Goal: Task Accomplishment & Management: Manage account settings

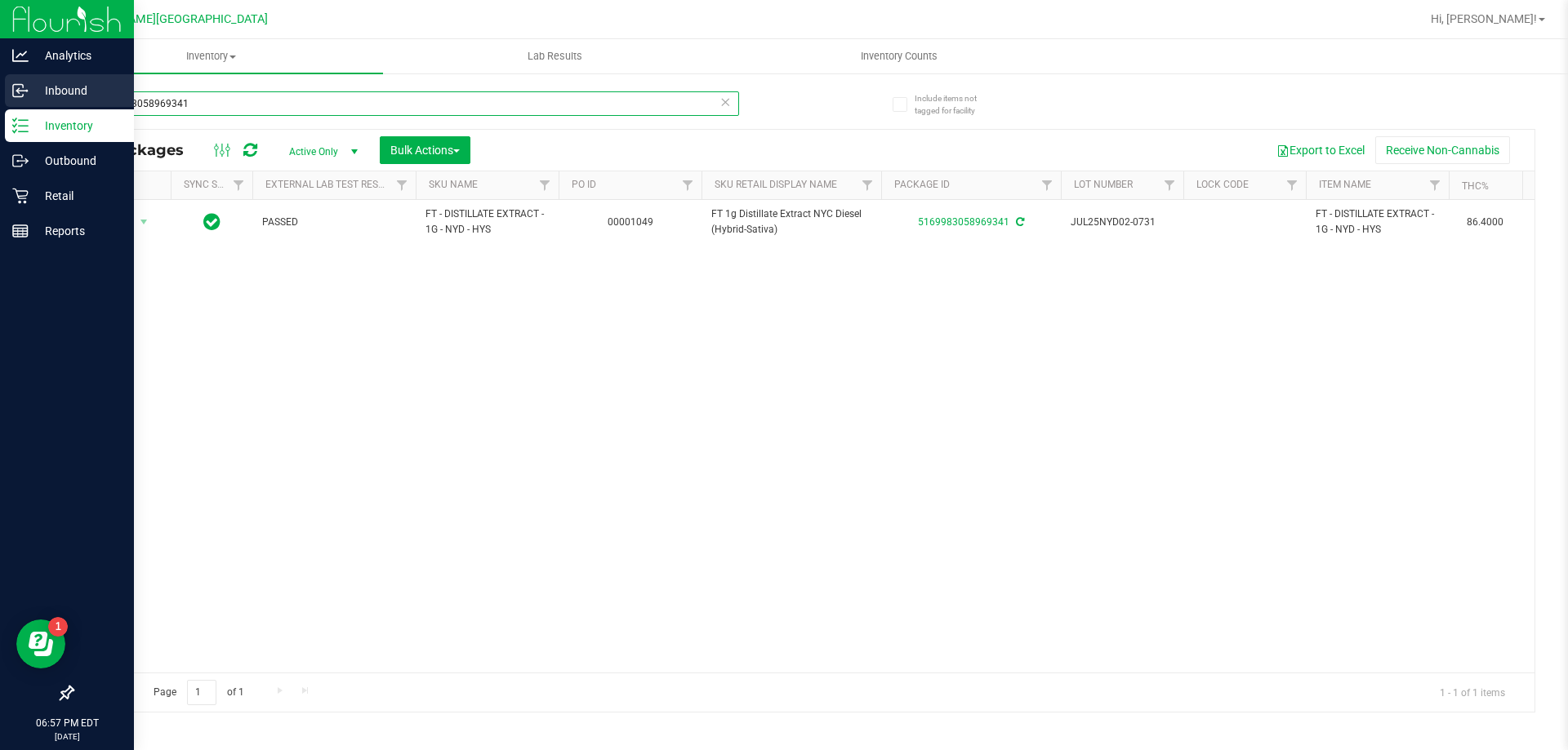
drag, startPoint x: 214, startPoint y: 105, endPoint x: 0, endPoint y: 100, distance: 214.1
click at [0, 102] on div "Analytics Inbound Inventory Outbound Retail Reports 06:57 PM EDT [DATE] 09/25 […" at bounding box center [784, 375] width 1568 height 750
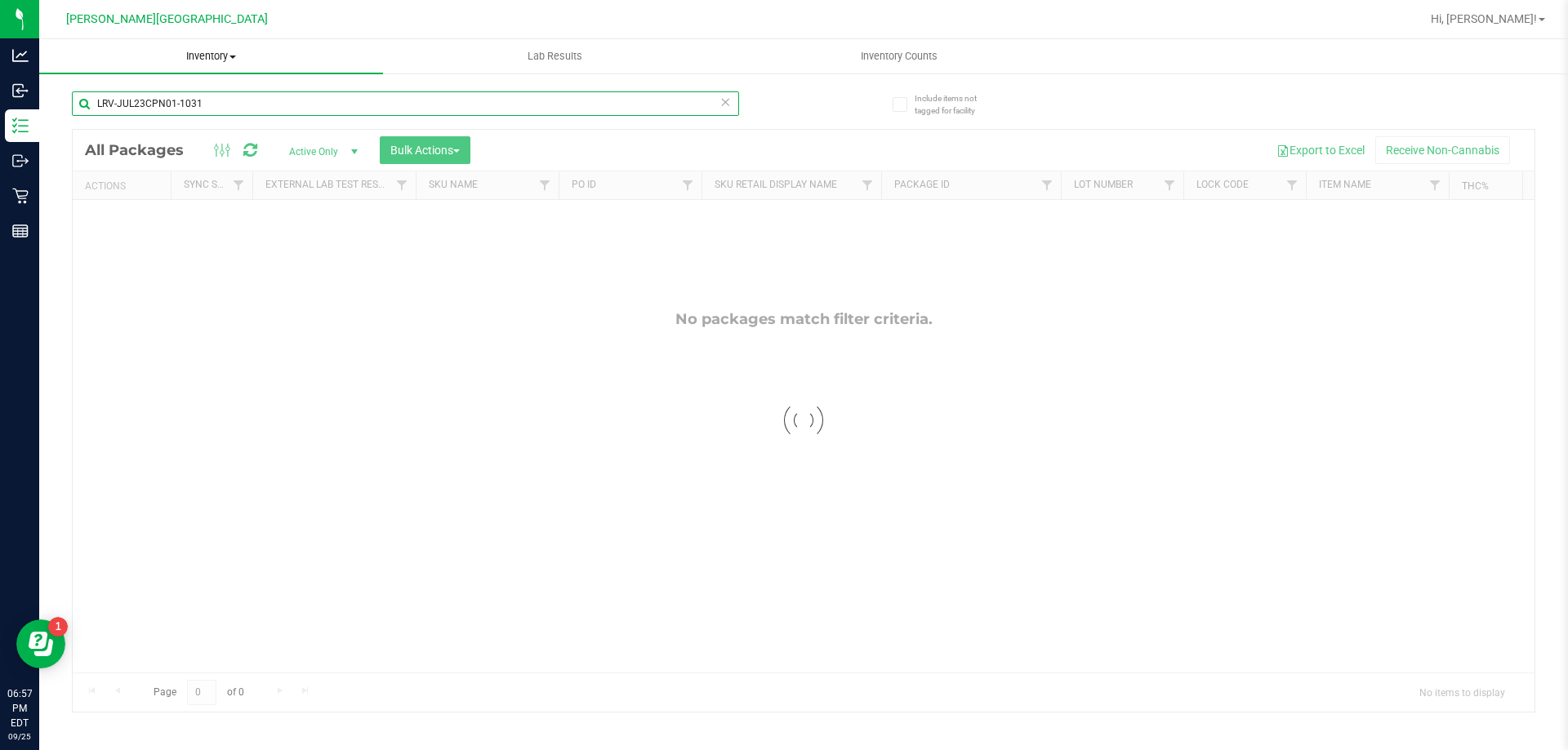
type input "LRV-JUL23CPN01-1031"
click at [208, 58] on span "Inventory" at bounding box center [211, 56] width 344 height 15
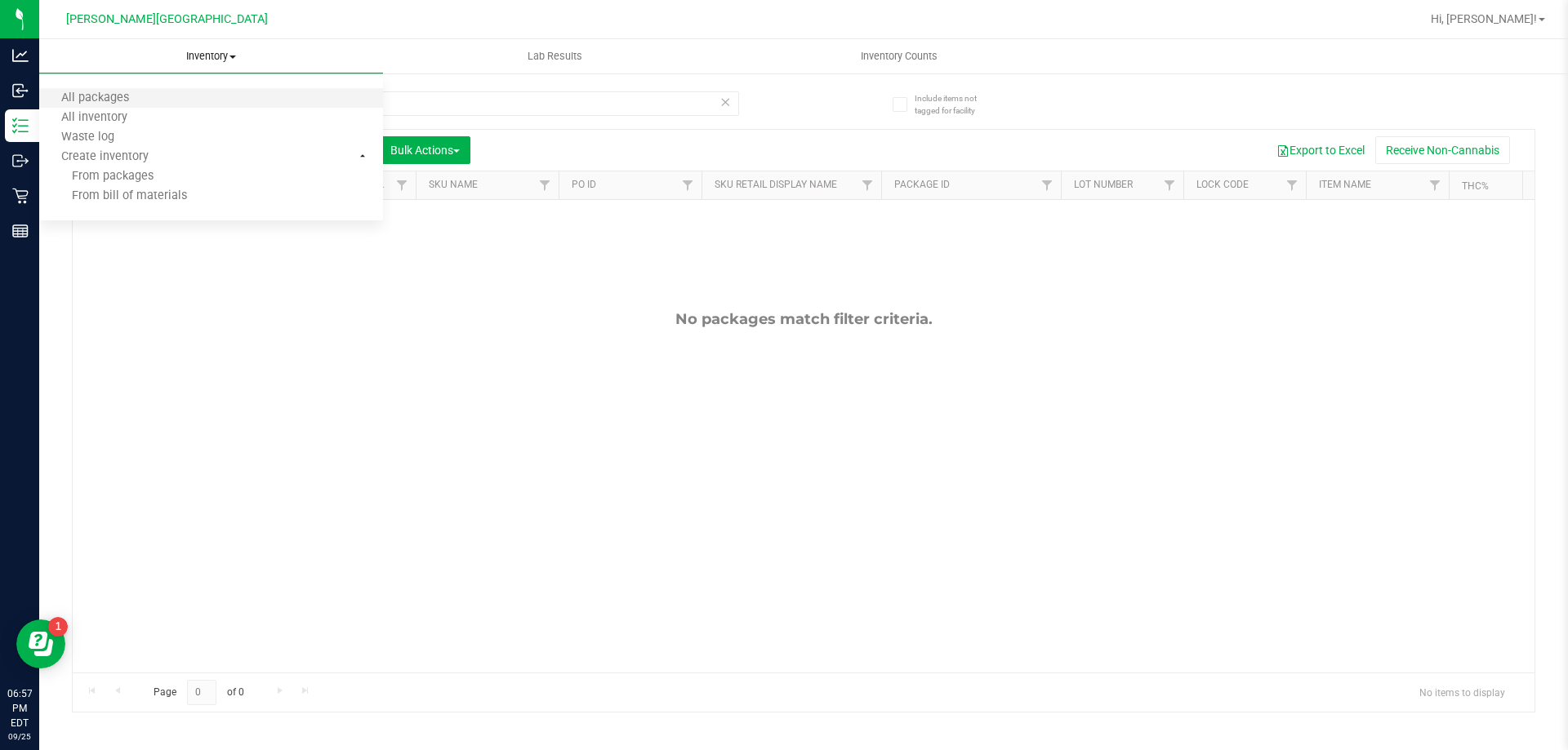
click at [155, 96] on li "All packages" at bounding box center [211, 99] width 344 height 19
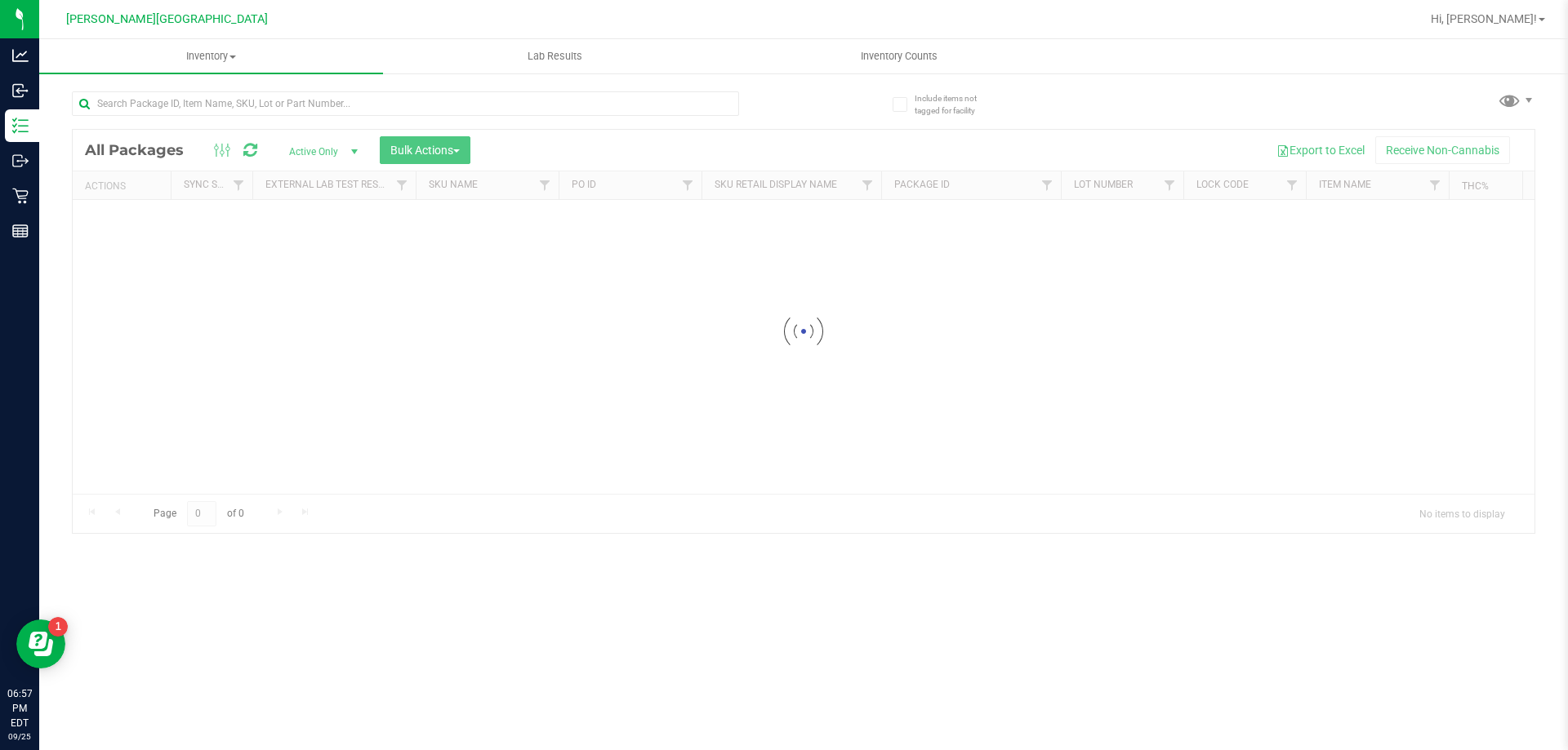
click at [315, 147] on div at bounding box center [804, 331] width 1462 height 403
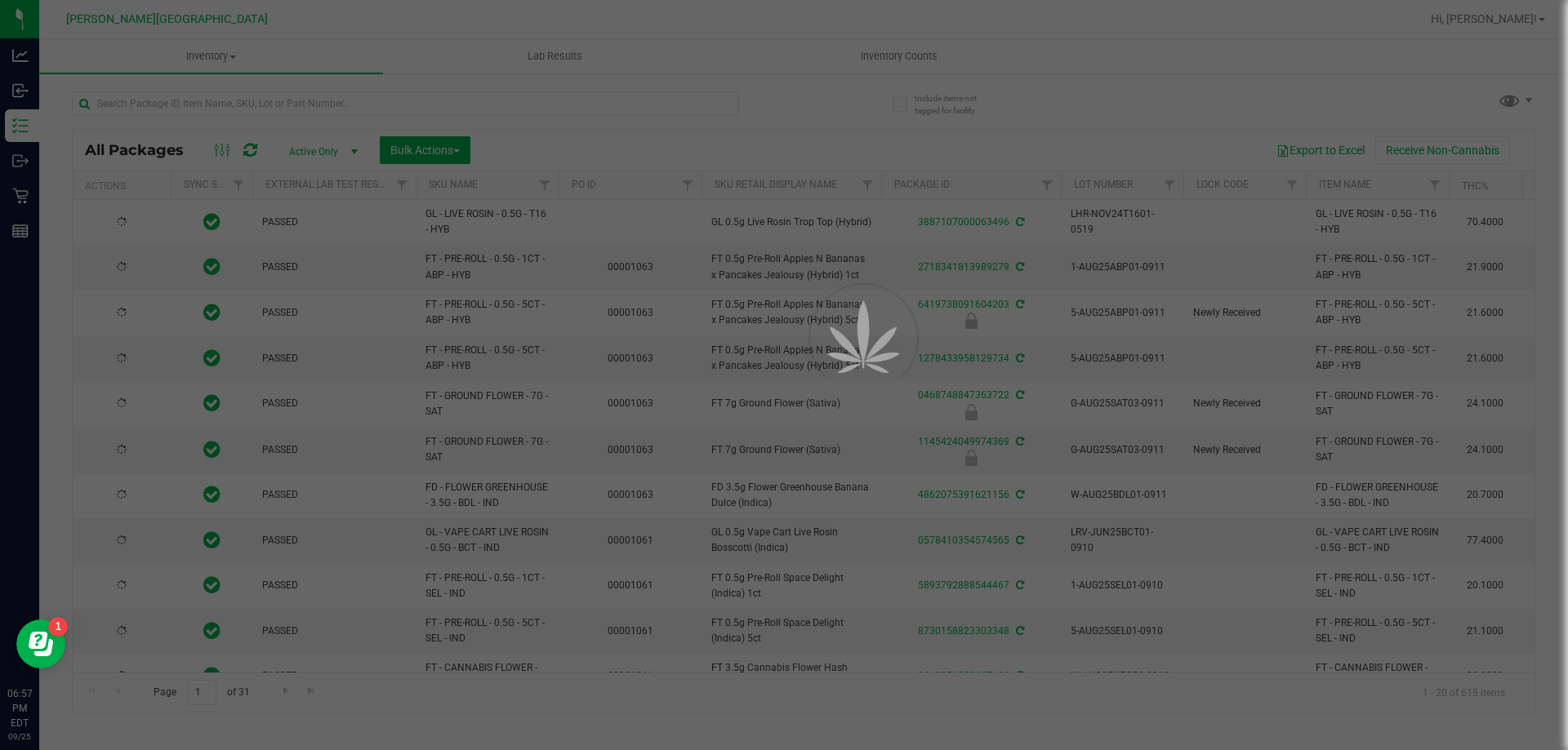
click at [313, 154] on div at bounding box center [784, 375] width 1568 height 750
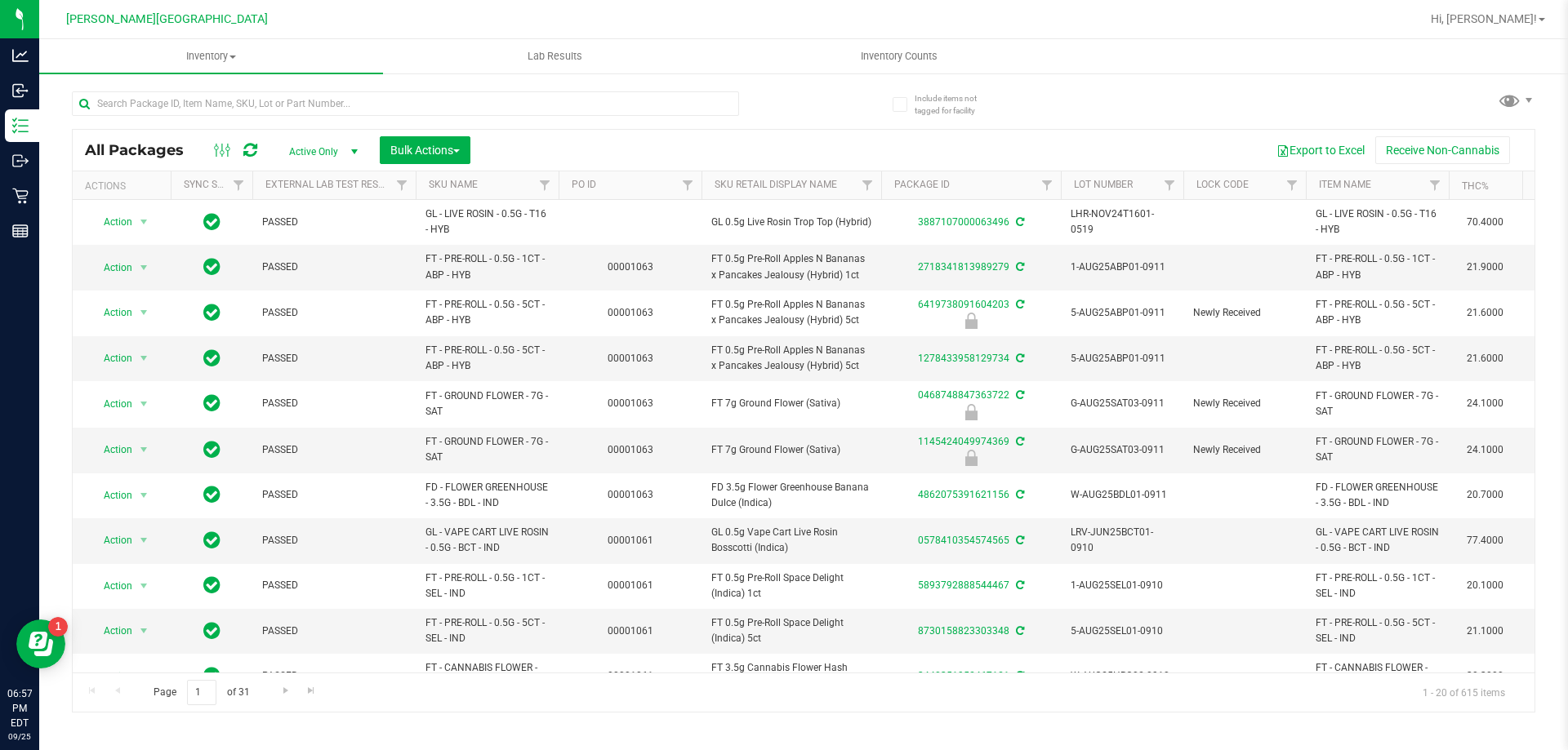
click at [313, 154] on span "Active Only" at bounding box center [319, 152] width 90 height 23
click at [312, 254] on li "All" at bounding box center [318, 250] width 88 height 24
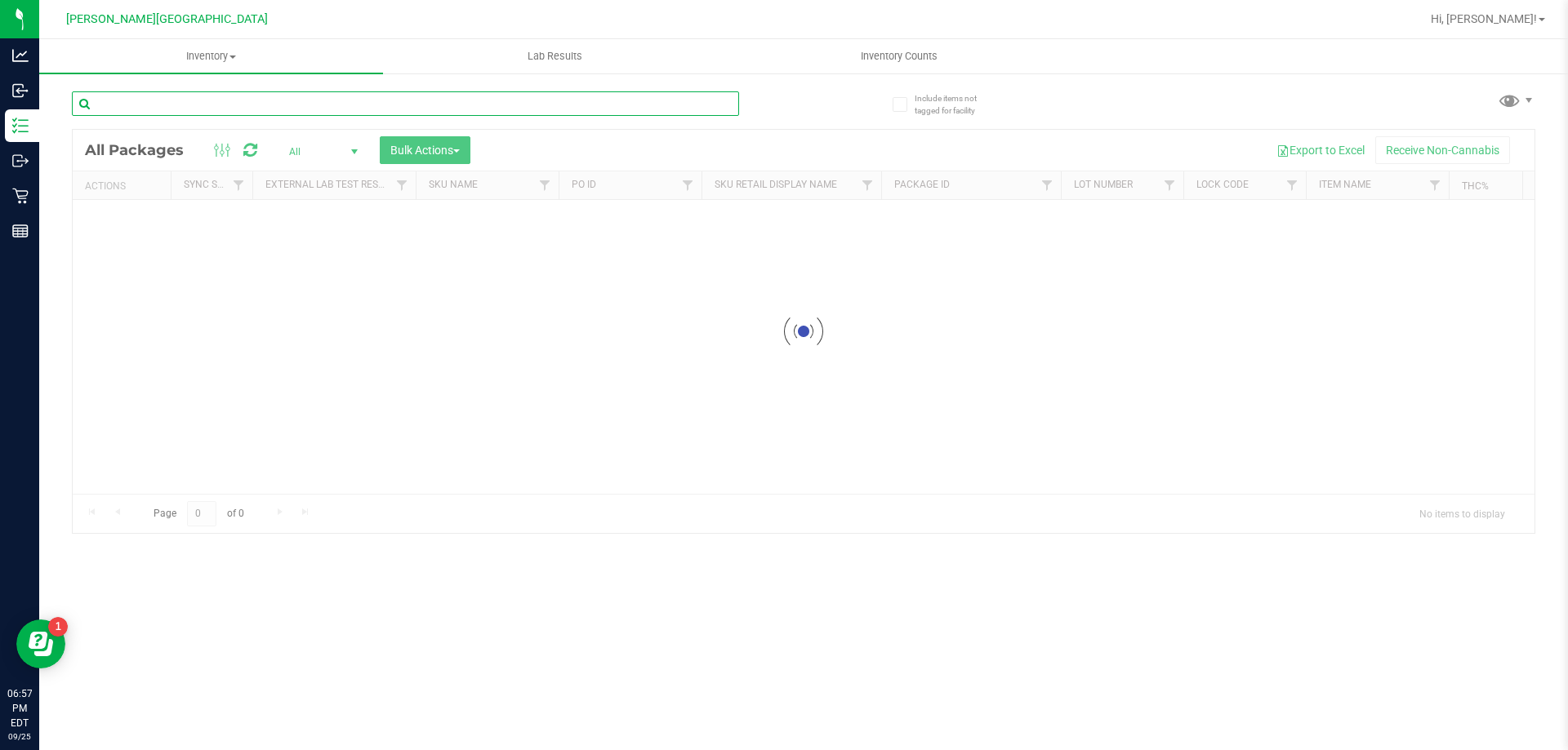
drag, startPoint x: 150, startPoint y: 95, endPoint x: 248, endPoint y: 48, distance: 108.7
click at [151, 95] on input "text" at bounding box center [405, 104] width 668 height 24
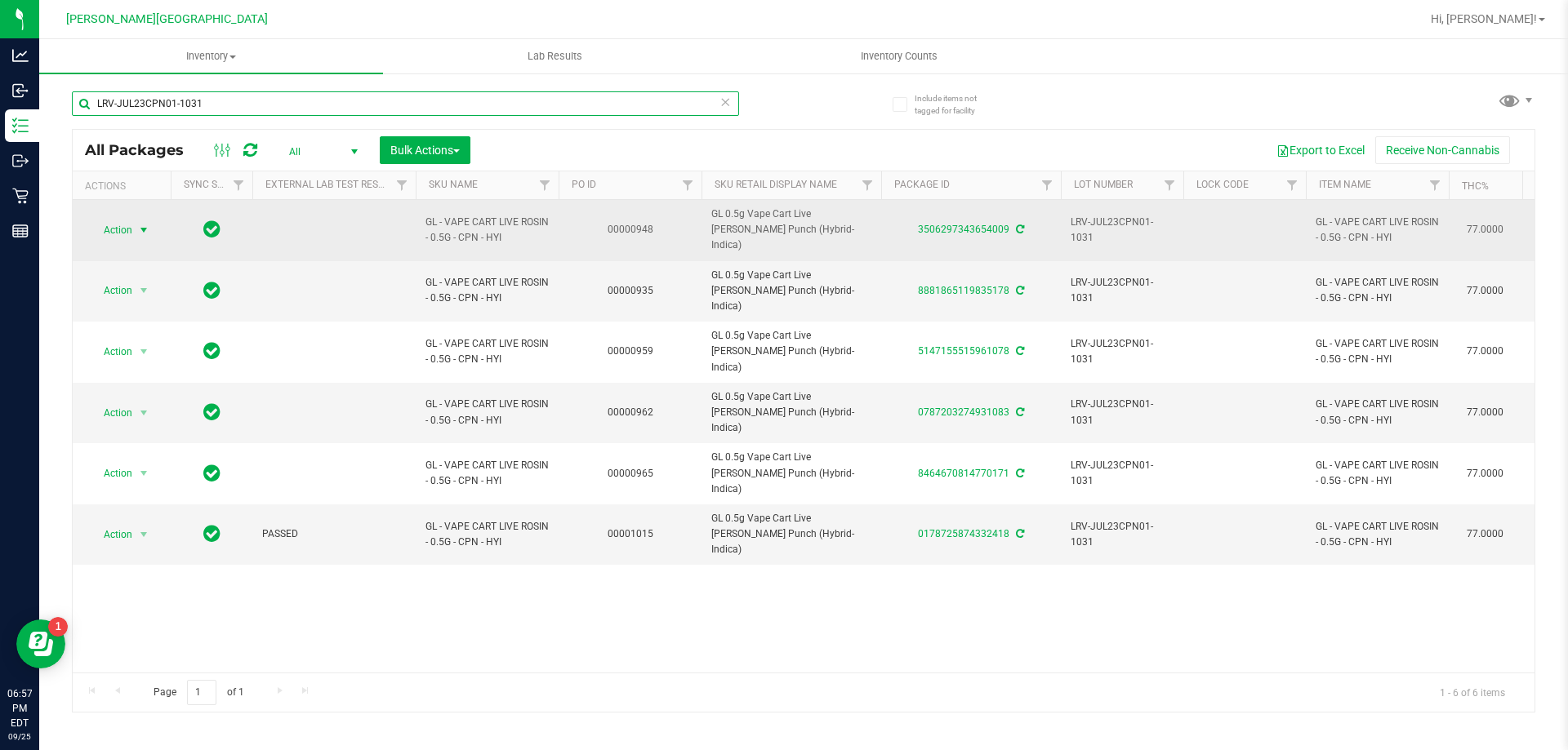
type input "LRV-JUL23CPN01-1031"
click at [119, 219] on span "Action" at bounding box center [111, 230] width 45 height 23
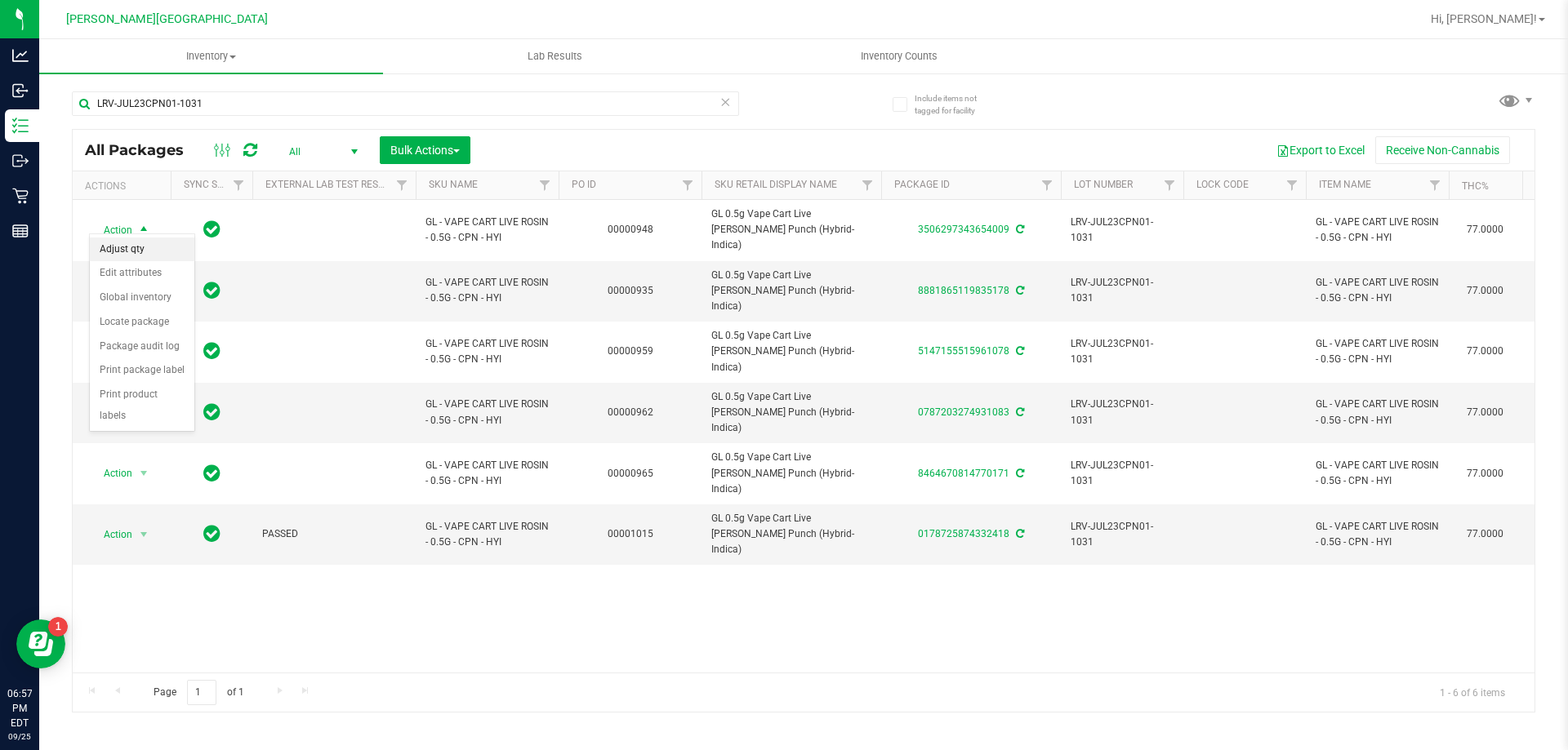
click at [127, 244] on li "Adjust qty" at bounding box center [142, 249] width 105 height 24
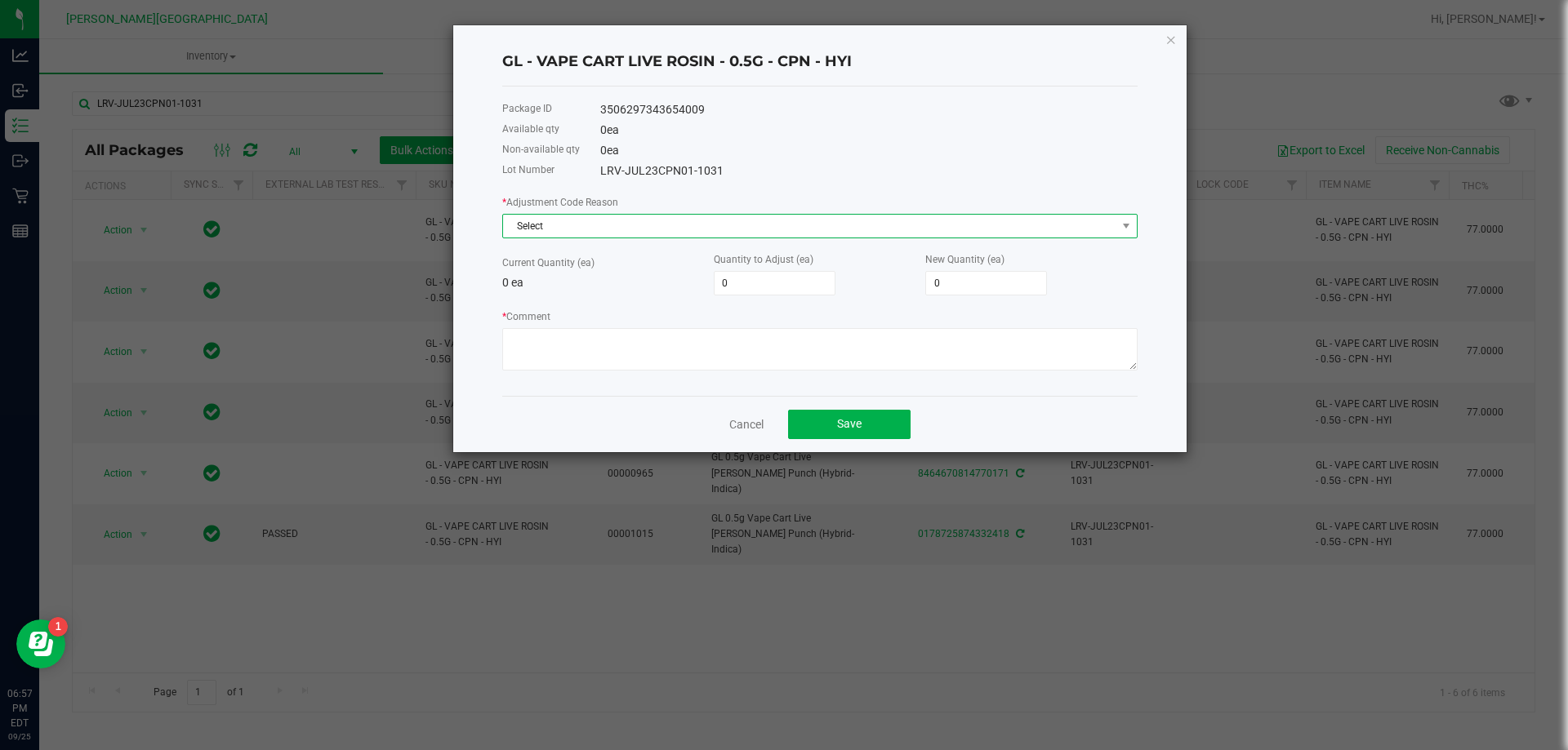
click at [697, 222] on span "Select" at bounding box center [810, 226] width 613 height 23
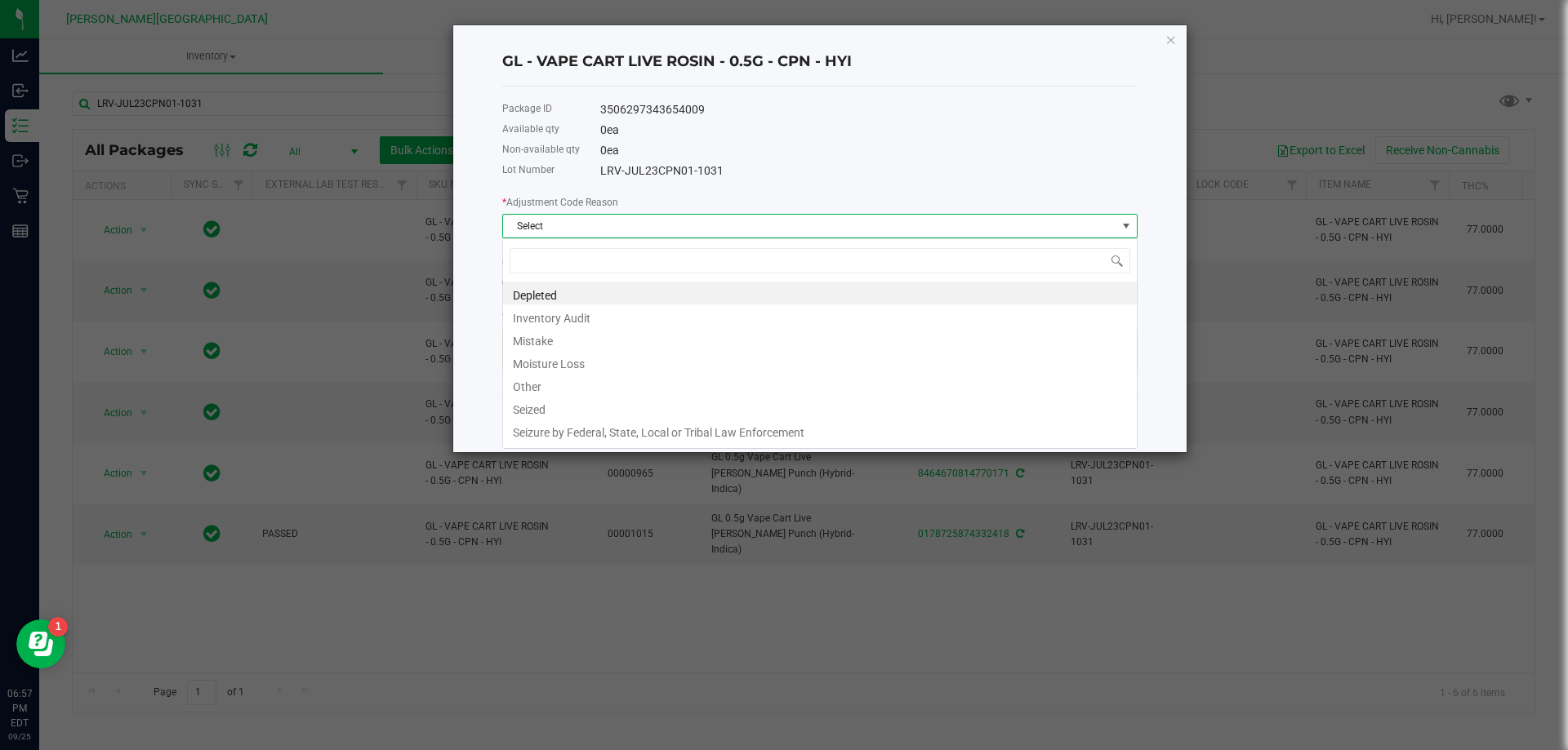
scroll to position [24, 635]
click at [600, 314] on li "Inventory Audit" at bounding box center [820, 316] width 633 height 23
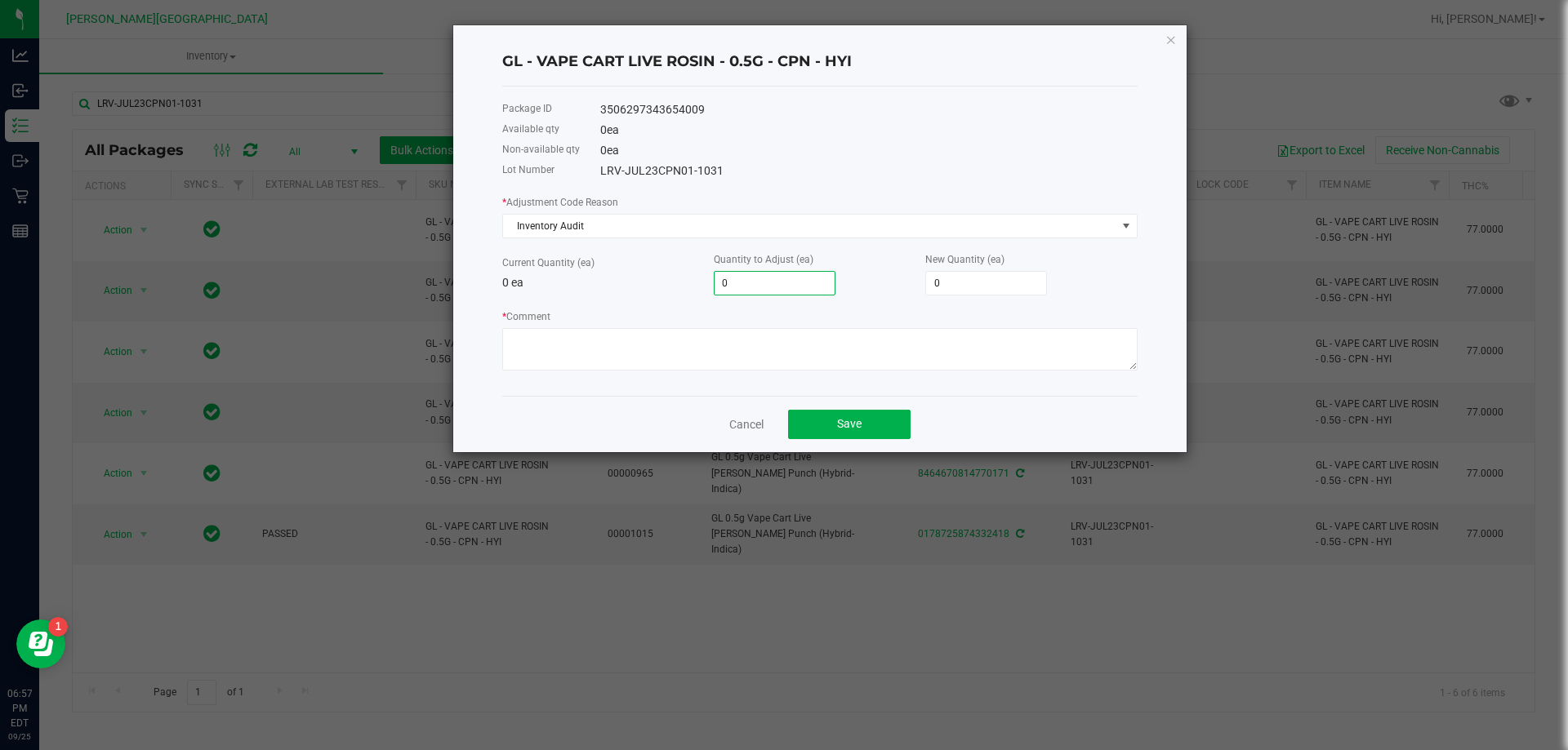
click at [729, 275] on input "0" at bounding box center [775, 283] width 120 height 23
type input "1"
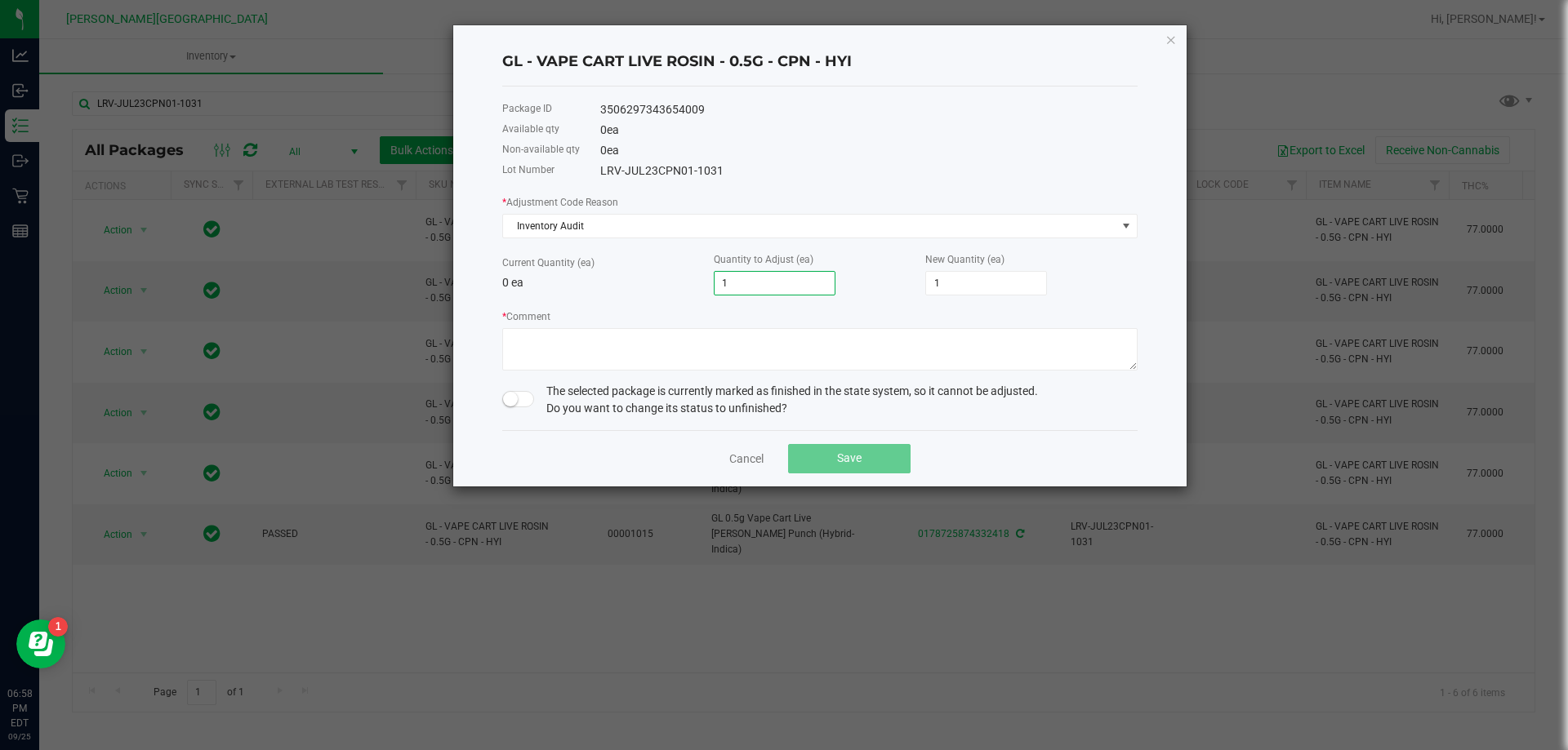
type input "1"
drag, startPoint x: 685, startPoint y: 310, endPoint x: 636, endPoint y: 318, distance: 49.6
click at [683, 310] on div "* Comment" at bounding box center [820, 339] width 635 height 63
click at [606, 350] on textarea "* Comment" at bounding box center [820, 349] width 635 height 43
type textarea "Biotrack intregration"
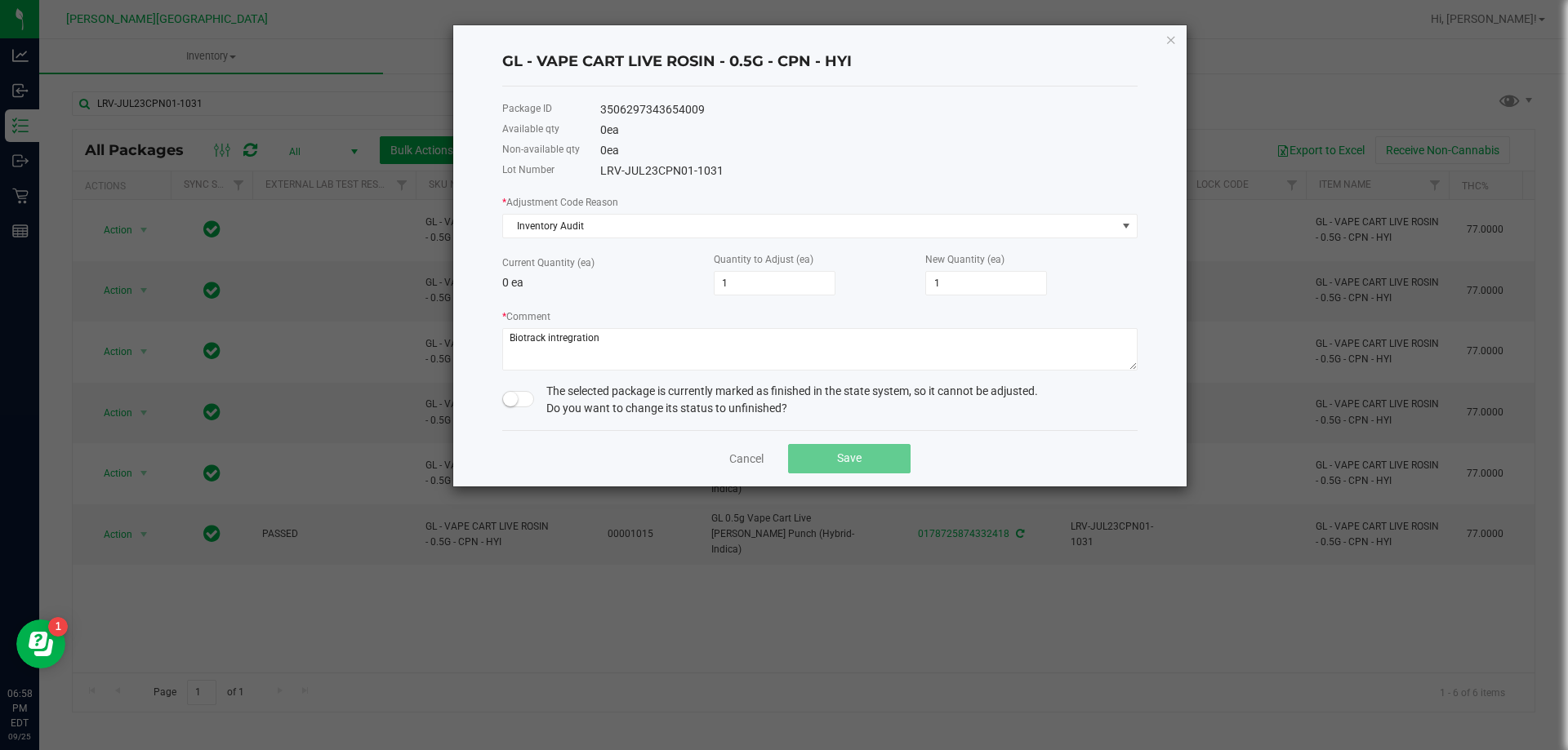
click at [522, 402] on span at bounding box center [518, 399] width 32 height 17
click at [851, 460] on span "Save" at bounding box center [850, 458] width 24 height 13
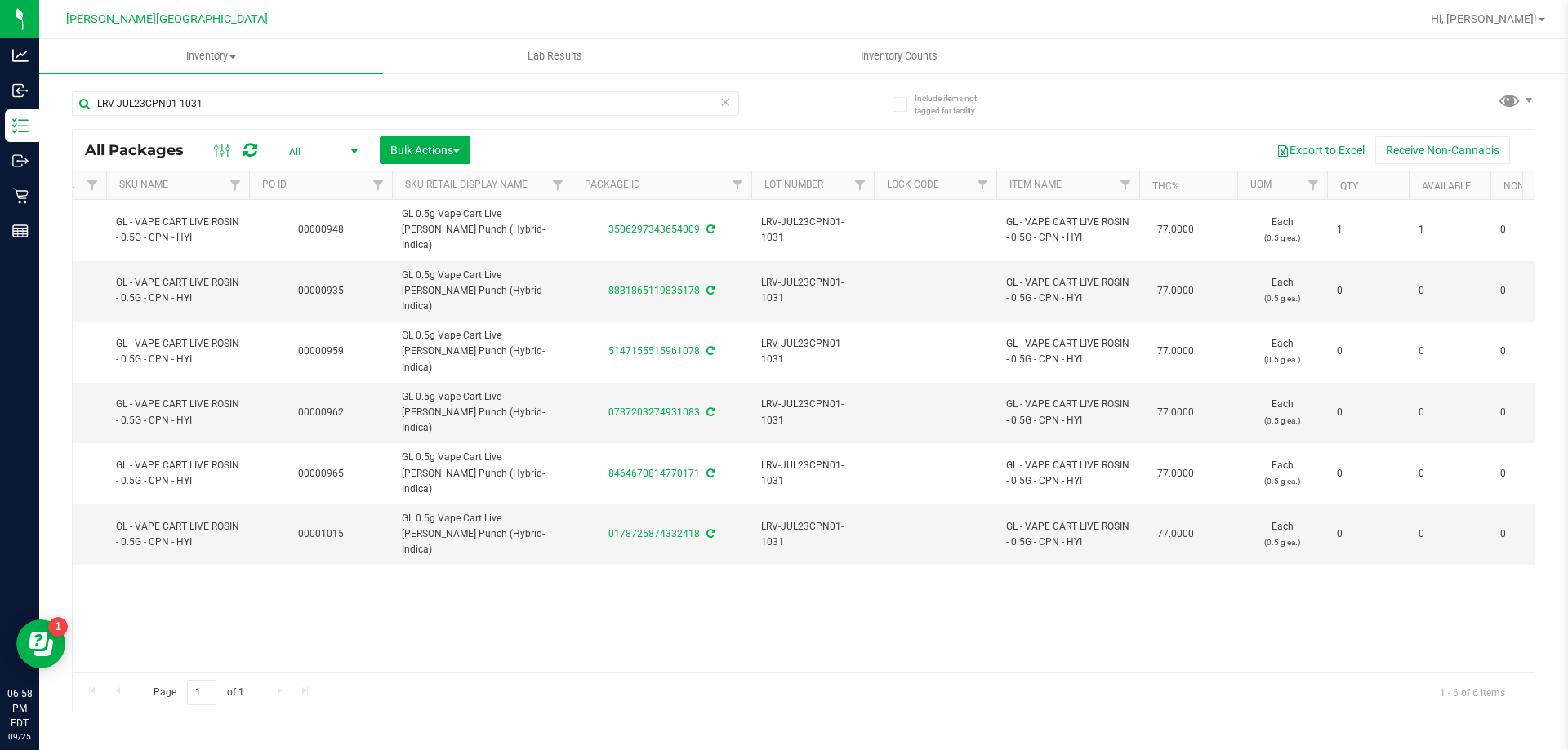
scroll to position [0, 0]
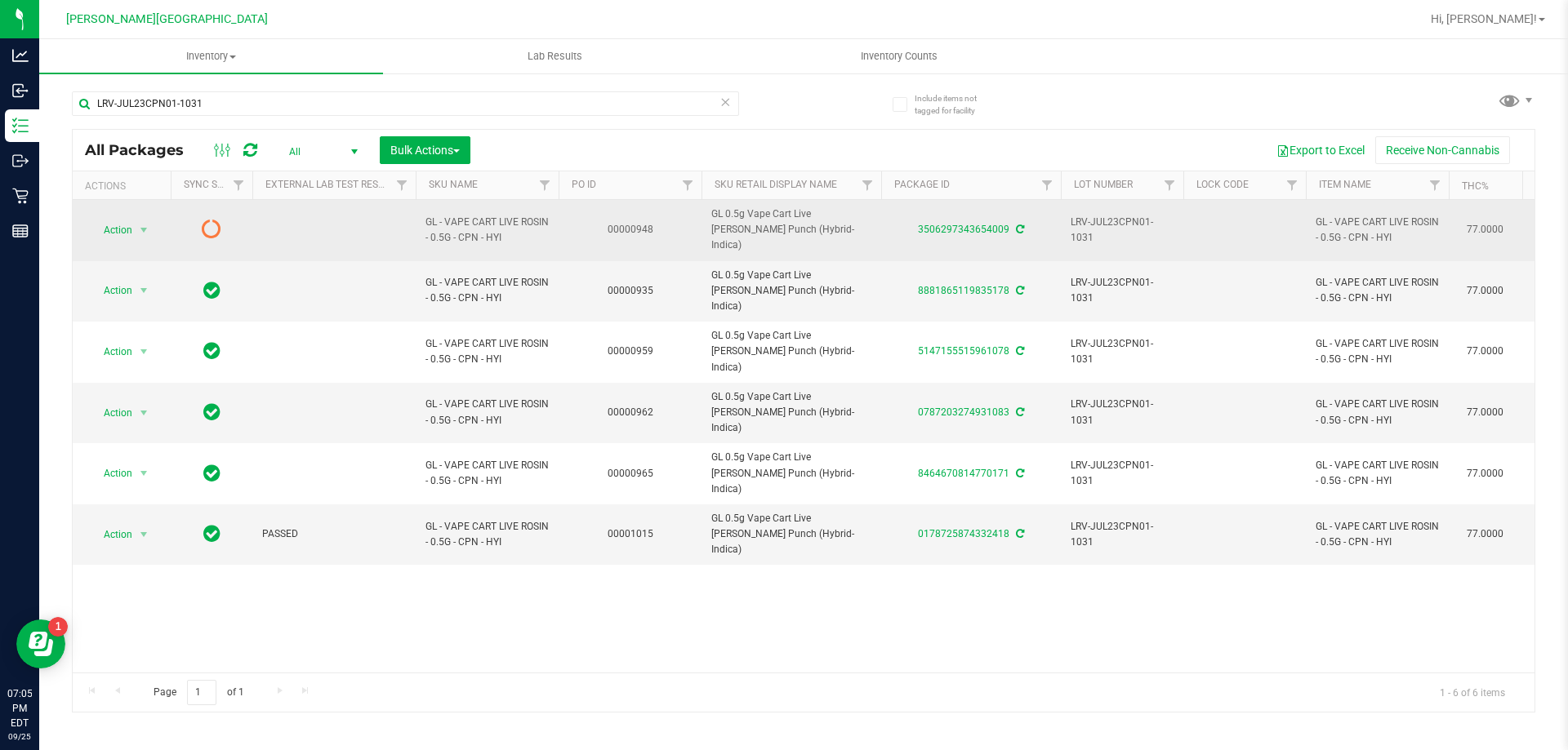
click at [222, 222] on td at bounding box center [212, 230] width 82 height 61
click at [214, 225] on icon at bounding box center [211, 228] width 19 height 19
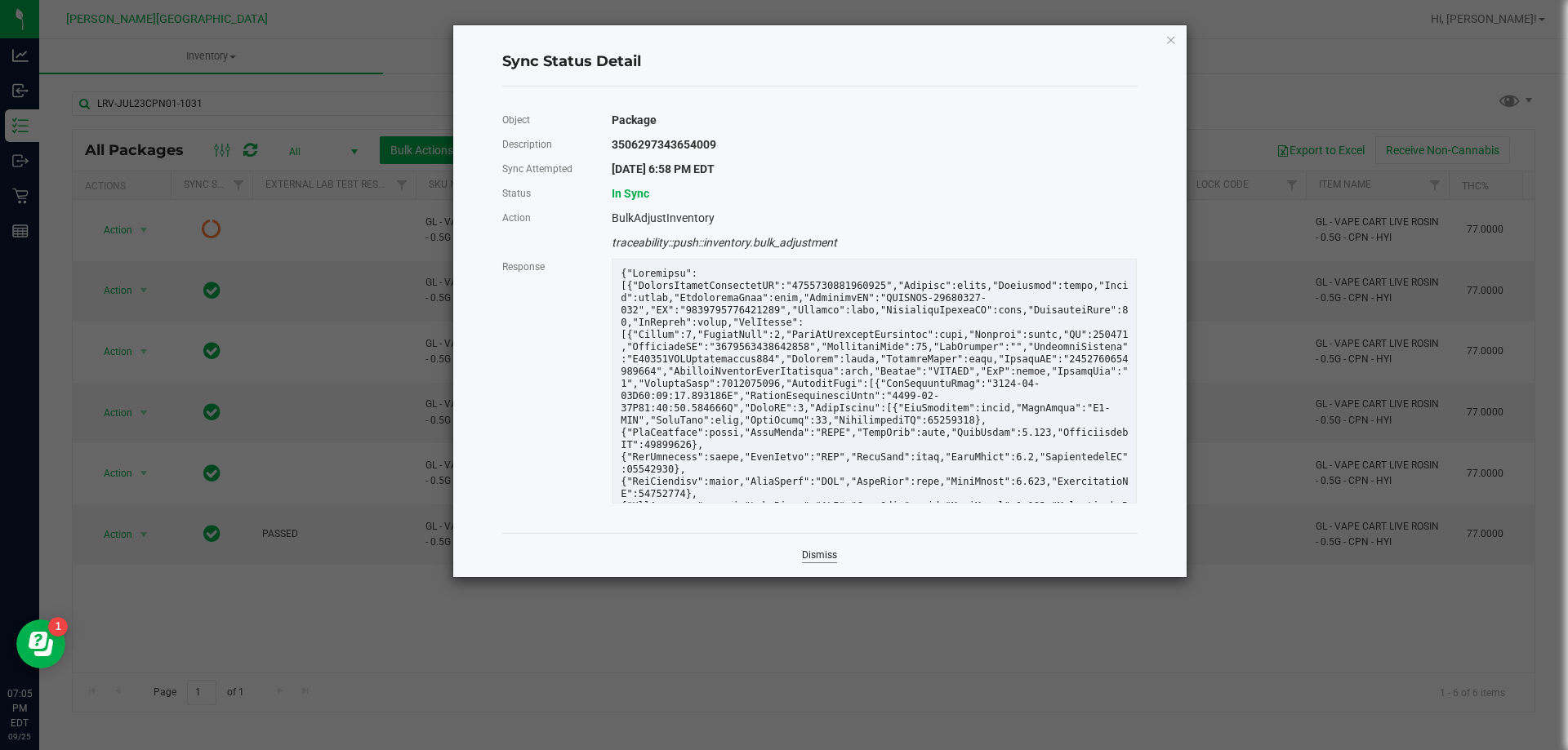
click at [839, 560] on div "Dismiss" at bounding box center [820, 555] width 635 height 44
drag, startPoint x: 834, startPoint y: 556, endPoint x: 832, endPoint y: 542, distance: 14.1
click at [834, 556] on link "Dismiss" at bounding box center [819, 556] width 35 height 14
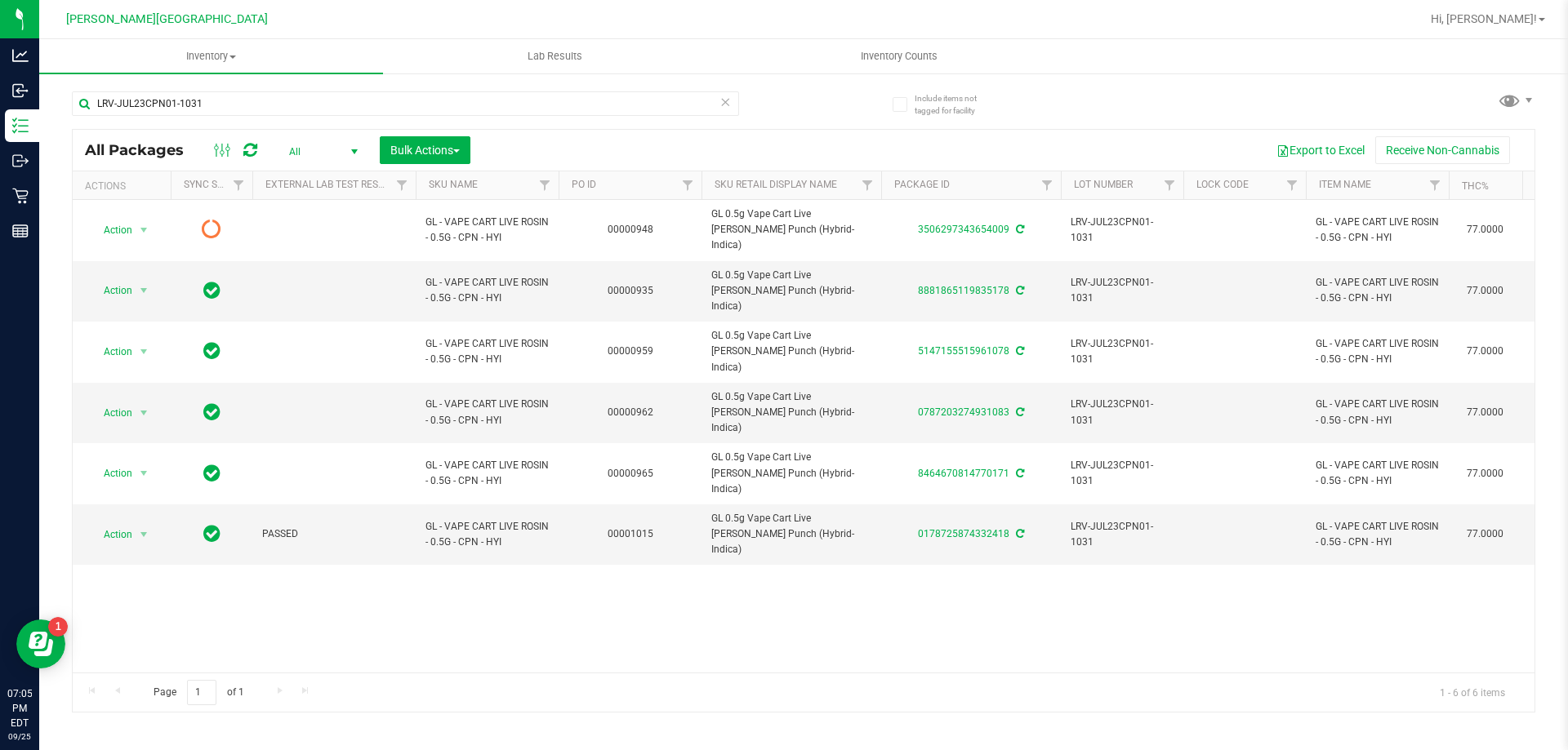
click at [239, 142] on div at bounding box center [236, 150] width 55 height 19
click at [248, 153] on icon at bounding box center [250, 150] width 14 height 17
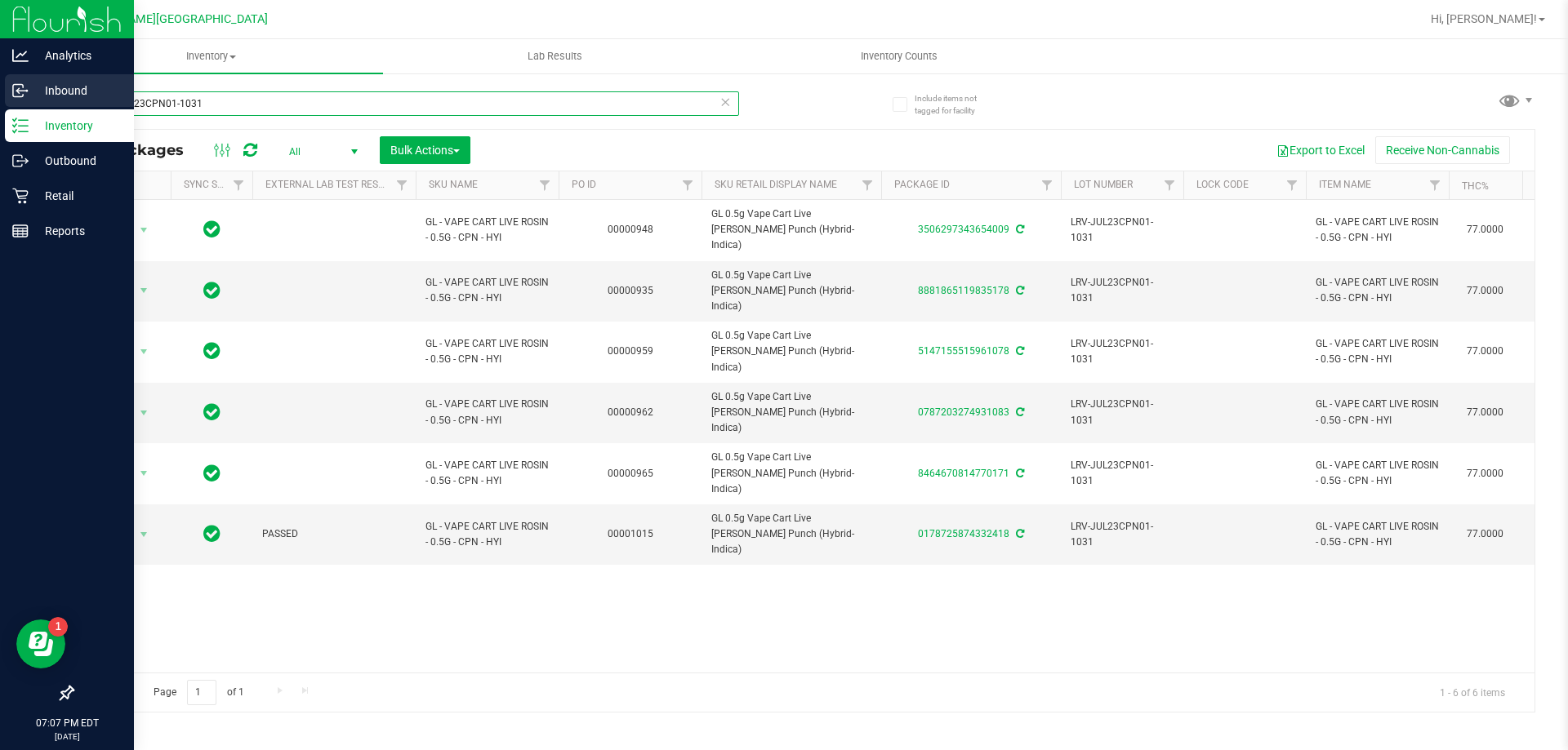
drag, startPoint x: 323, startPoint y: 111, endPoint x: 0, endPoint y: 74, distance: 325.1
click at [0, 74] on div "Analytics Inbound Inventory Outbound Retail Reports 07:07 PM EDT [DATE] 09/25 […" at bounding box center [784, 375] width 1568 height 750
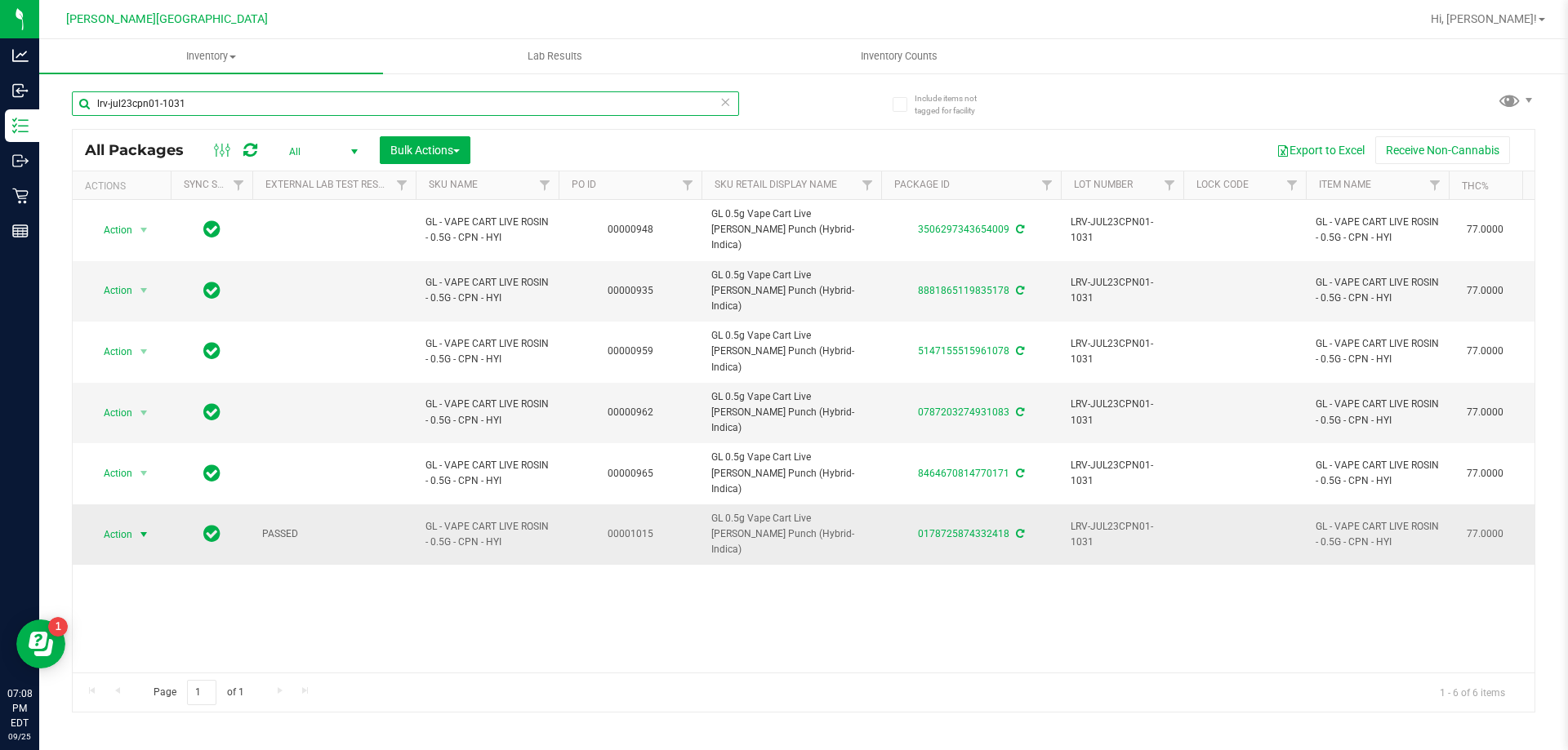
type input "lrv-jul23cpn01-1031"
click at [127, 523] on span "Action" at bounding box center [111, 535] width 45 height 23
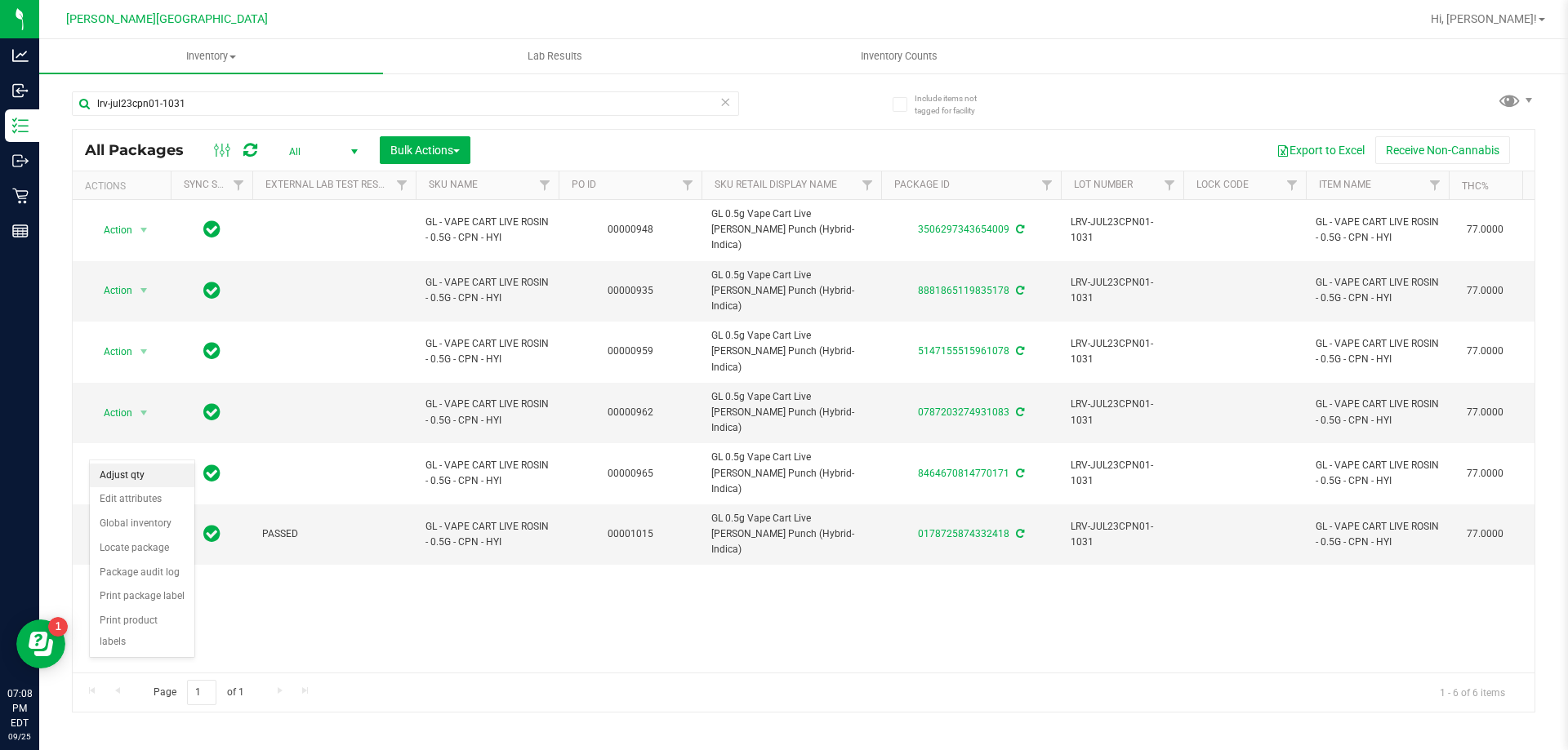
click at [139, 471] on li "Adjust qty" at bounding box center [142, 476] width 105 height 24
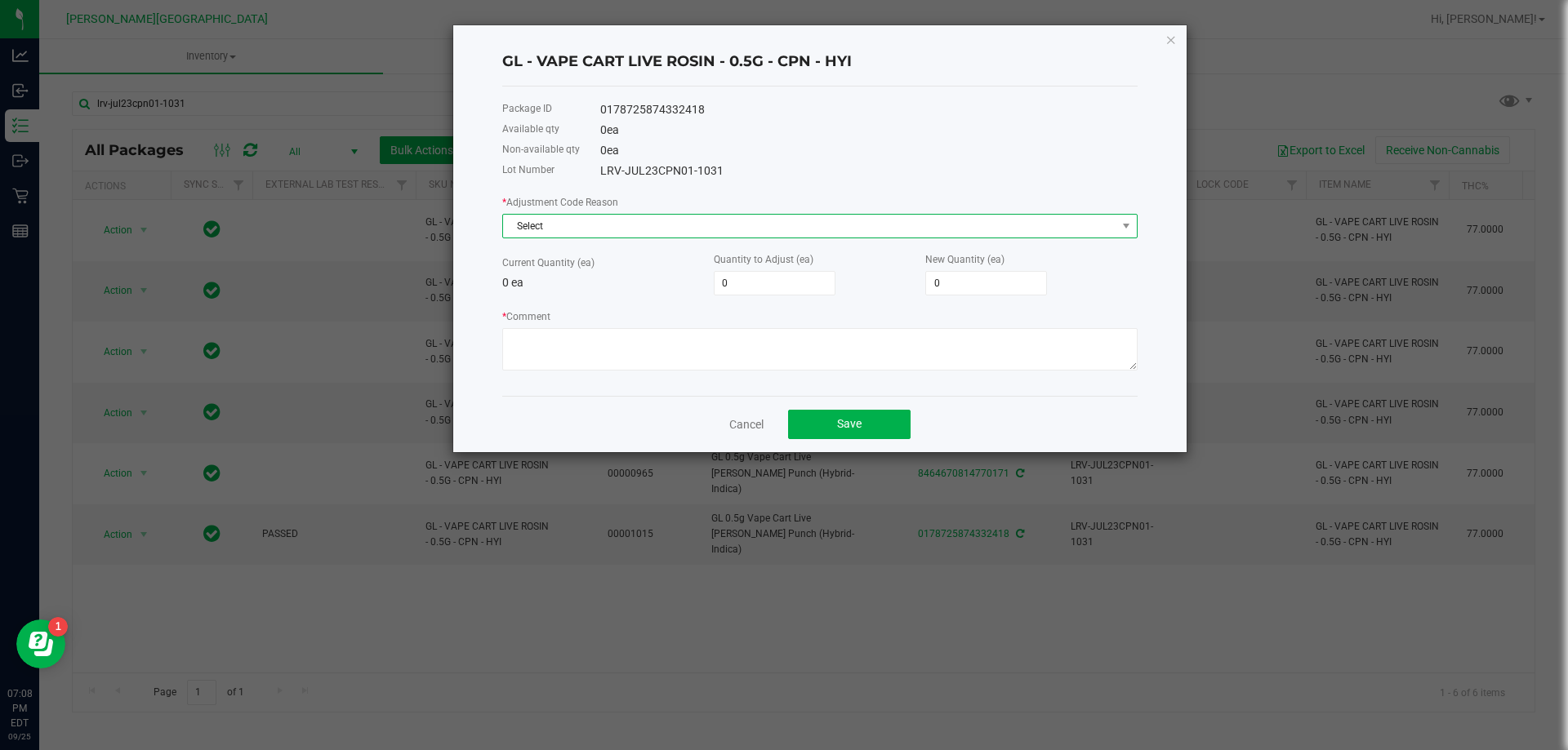
click at [702, 228] on span "Select" at bounding box center [810, 226] width 613 height 23
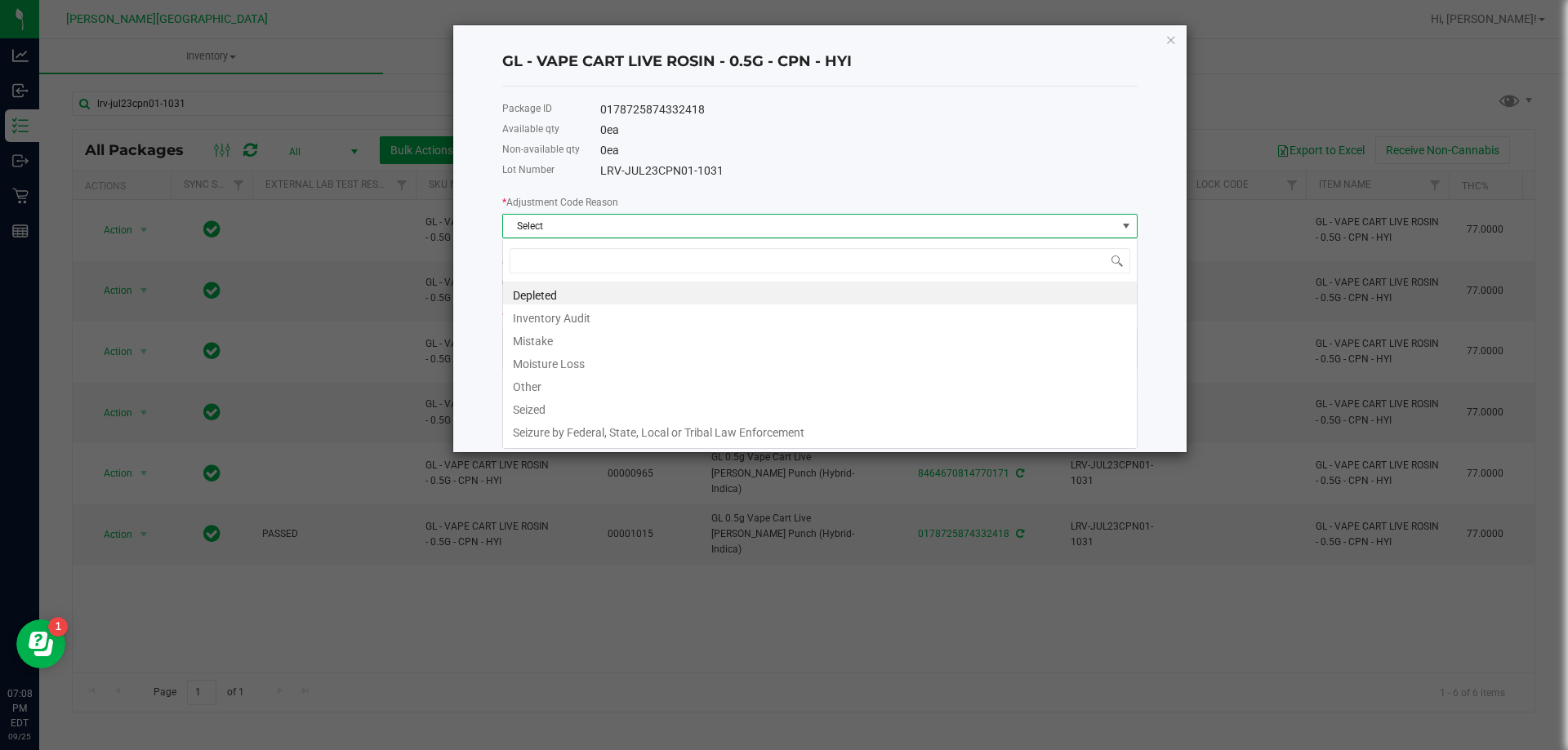
scroll to position [24, 635]
click at [702, 226] on span "Select" at bounding box center [810, 226] width 613 height 23
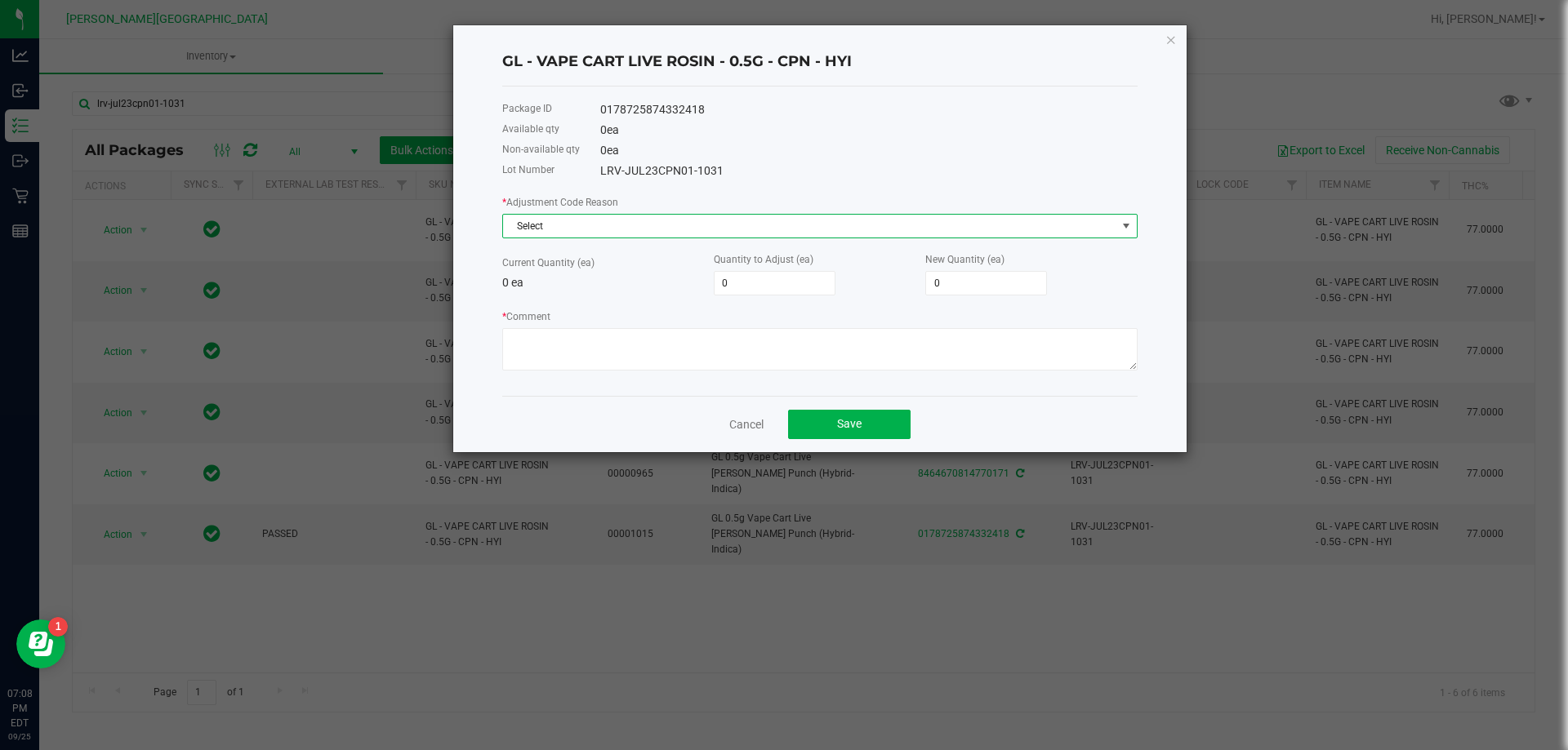
click at [702, 226] on span "Select" at bounding box center [810, 226] width 613 height 23
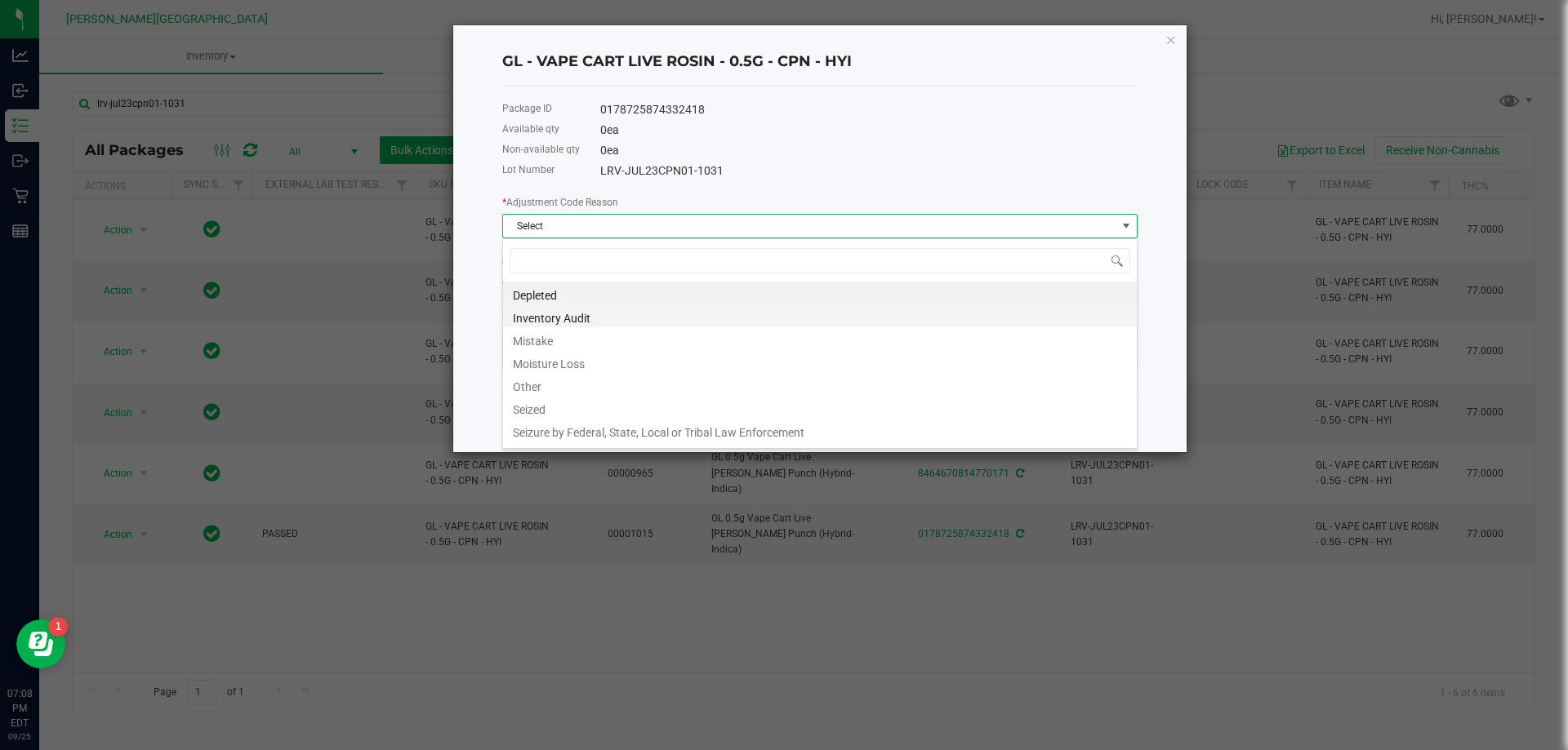
click at [639, 319] on li "Inventory Audit" at bounding box center [820, 316] width 633 height 23
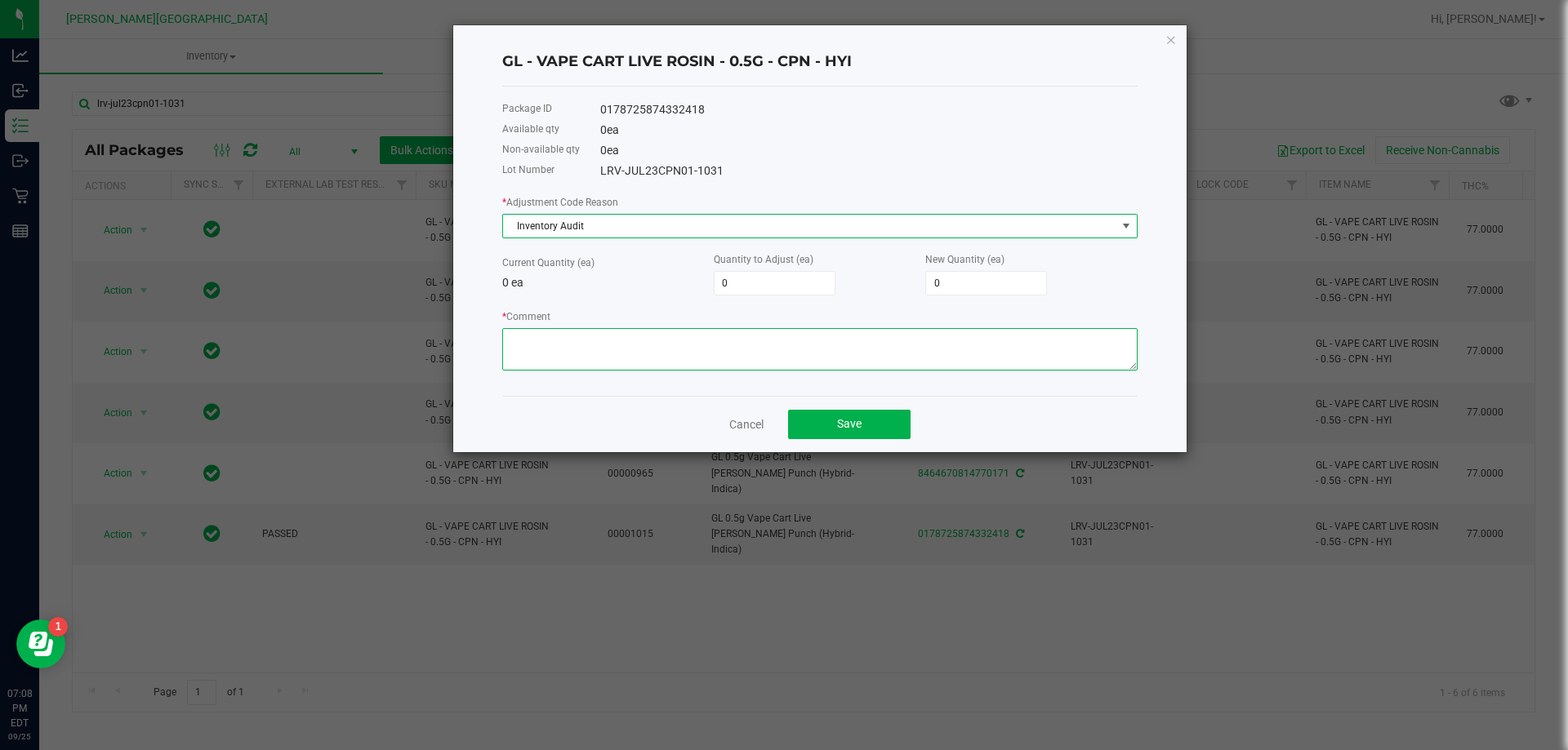
click at [640, 344] on textarea "* Comment" at bounding box center [820, 349] width 635 height 43
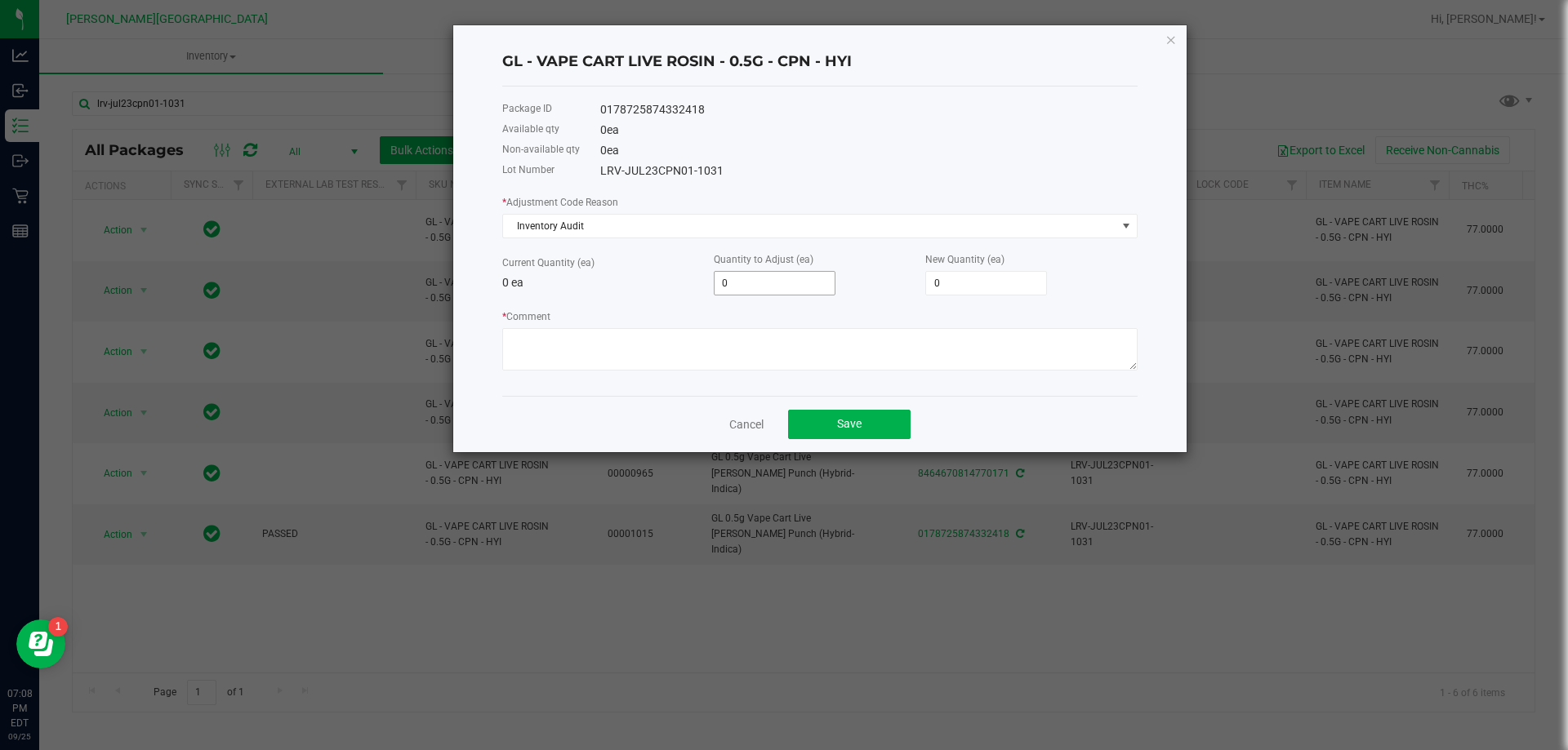
click at [750, 282] on input "0" at bounding box center [775, 283] width 120 height 23
type input "1"
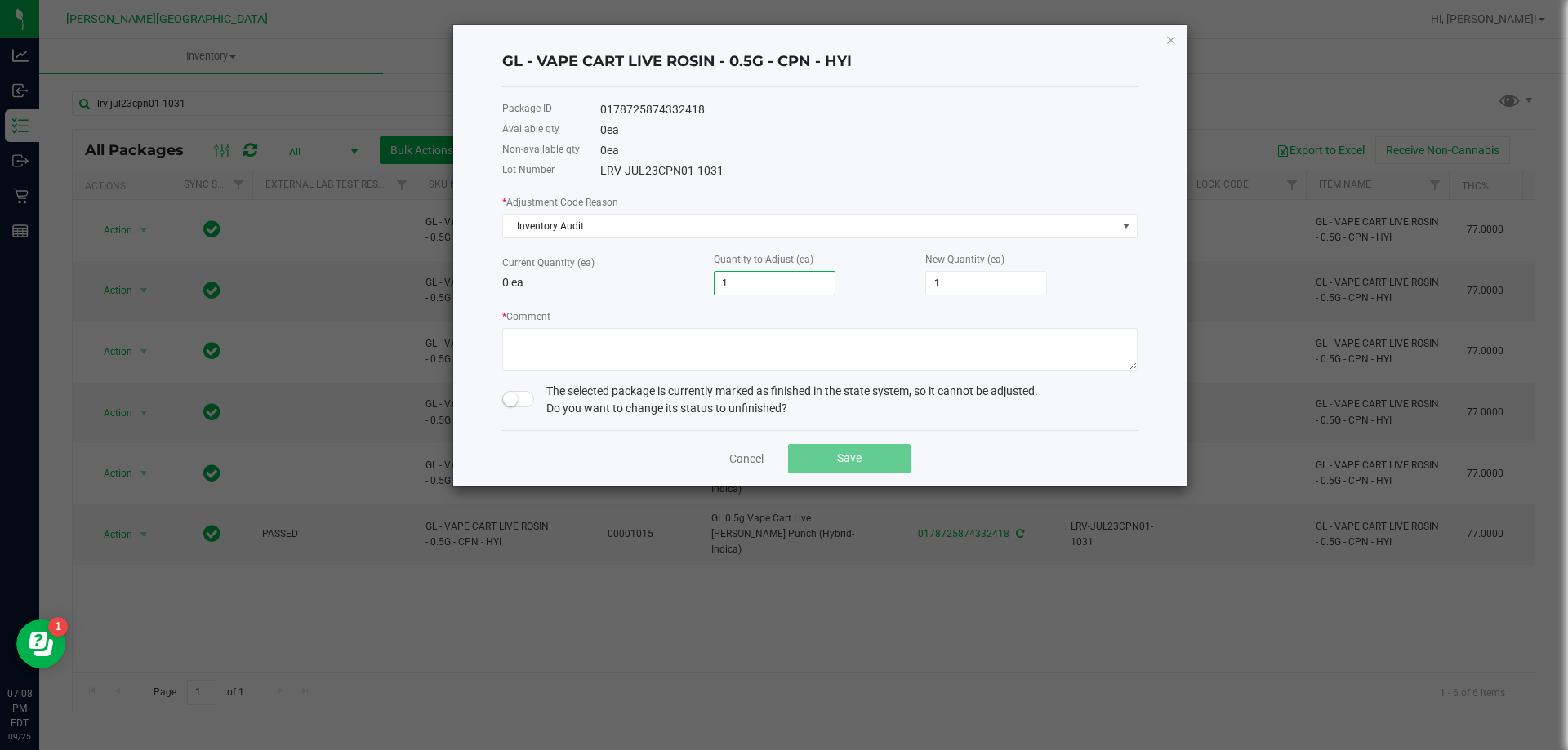
type input "1"
click at [711, 376] on form "* Adjustment Code Reason Inventory Audit Current Quantity (ea) 0 ea Quantity to…" at bounding box center [820, 305] width 635 height 224
click at [714, 357] on textarea "* Comment" at bounding box center [820, 349] width 635 height 43
type textarea "BIOTRACK INTERGRATION"
click at [516, 391] on span at bounding box center [518, 399] width 32 height 17
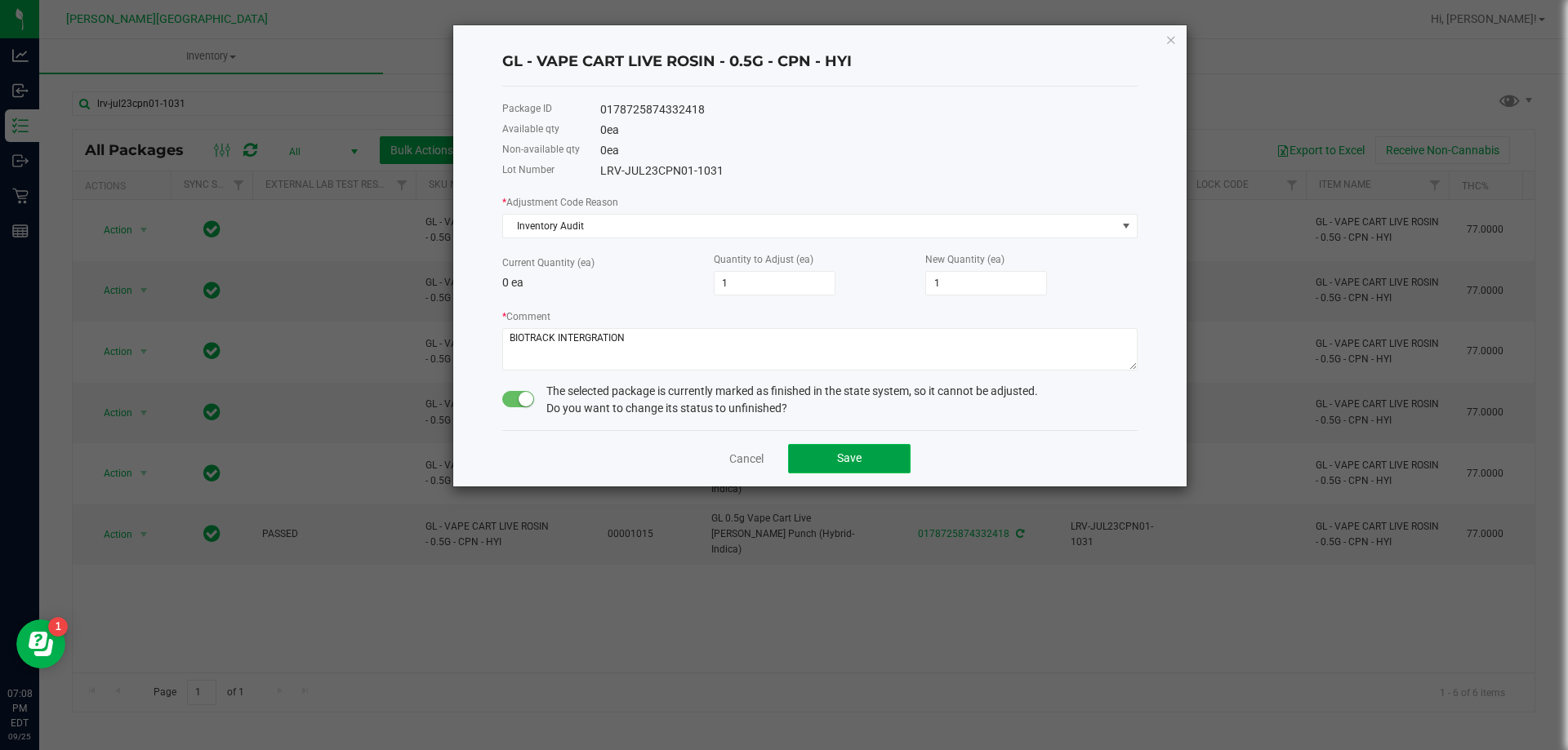
click at [900, 461] on button "Save" at bounding box center [849, 459] width 122 height 30
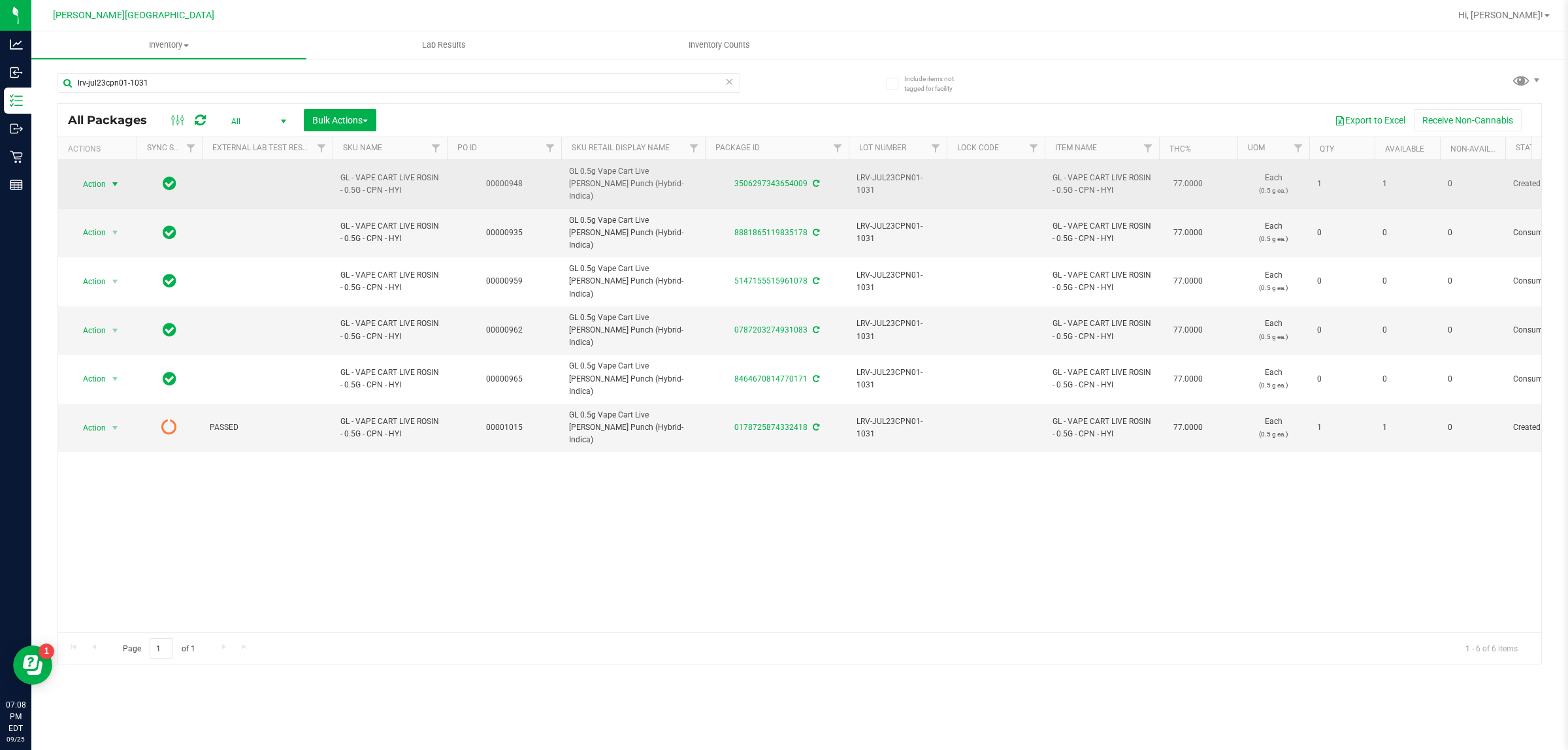
click at [99, 175] on span "Action" at bounding box center [89, 184] width 36 height 18
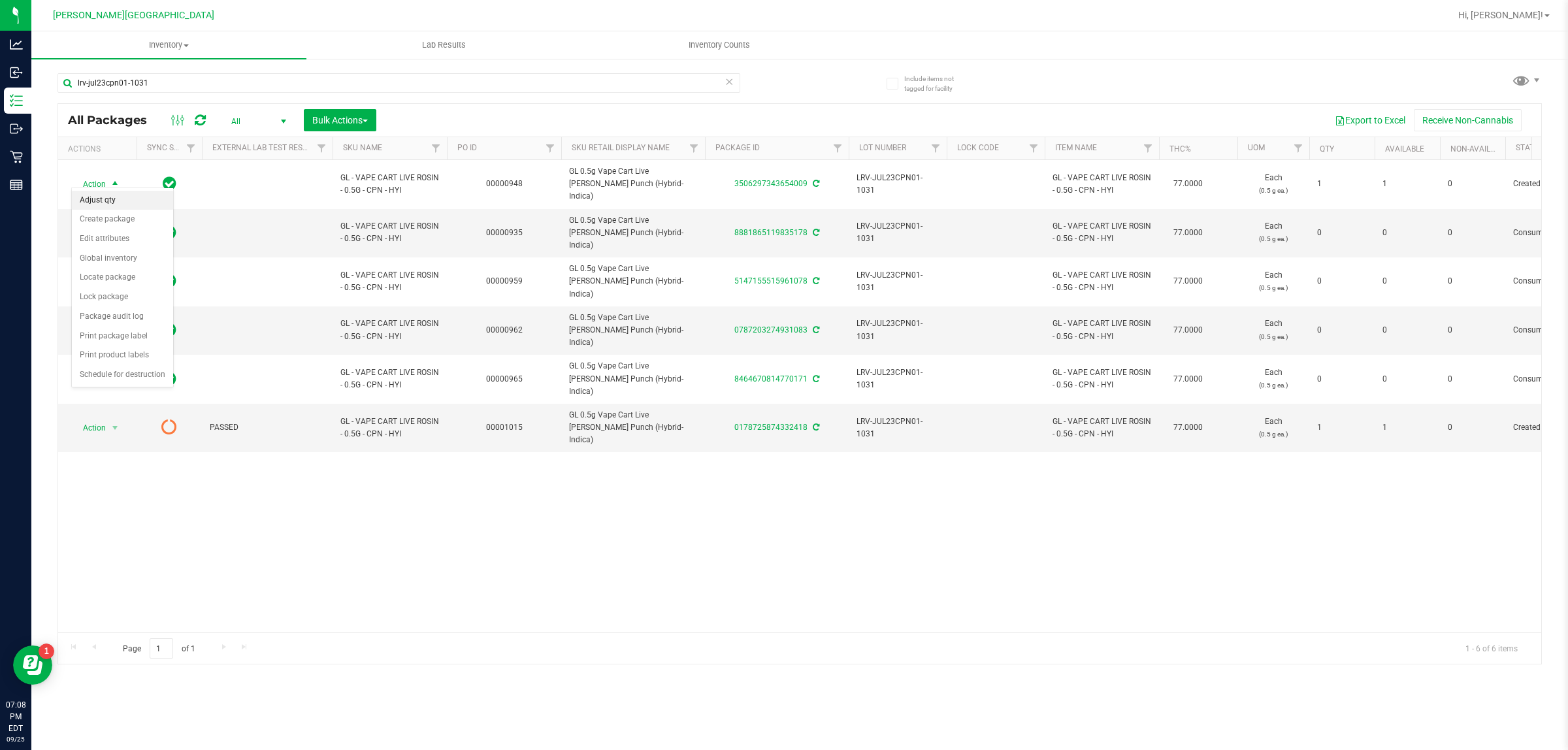
click at [98, 200] on li "Adjust qty" at bounding box center [122, 200] width 101 height 20
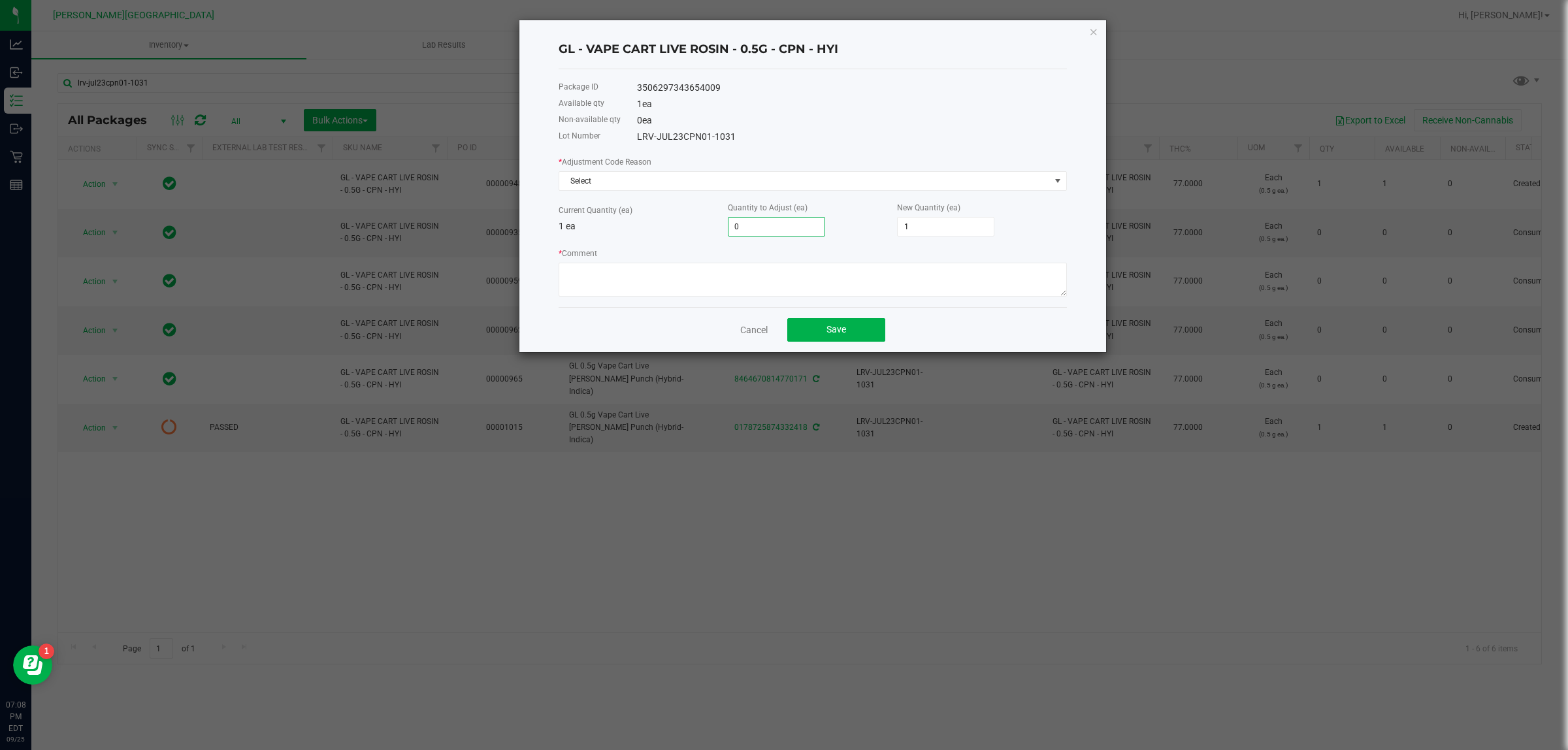
click at [798, 230] on input "0" at bounding box center [777, 227] width 96 height 18
type input "-0"
click at [650, 237] on div "Current Quantity (ea) 1 ea Quantity to Adjust (ea) -0 New Quantity (ea) 1" at bounding box center [812, 218] width 508 height 36
click at [704, 180] on span "Select" at bounding box center [804, 181] width 491 height 18
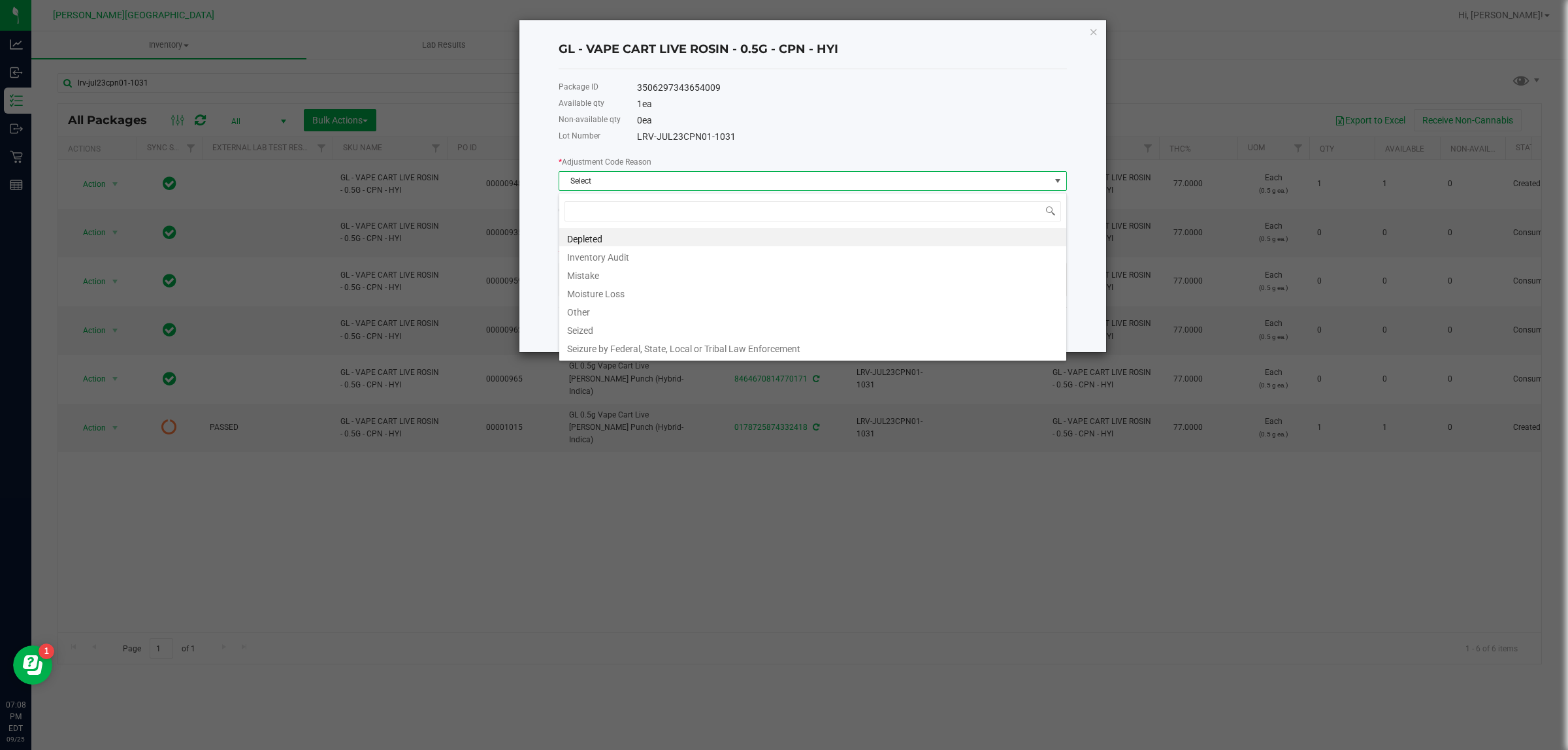
scroll to position [20, 507]
click at [605, 262] on li "Inventory Audit" at bounding box center [812, 255] width 507 height 18
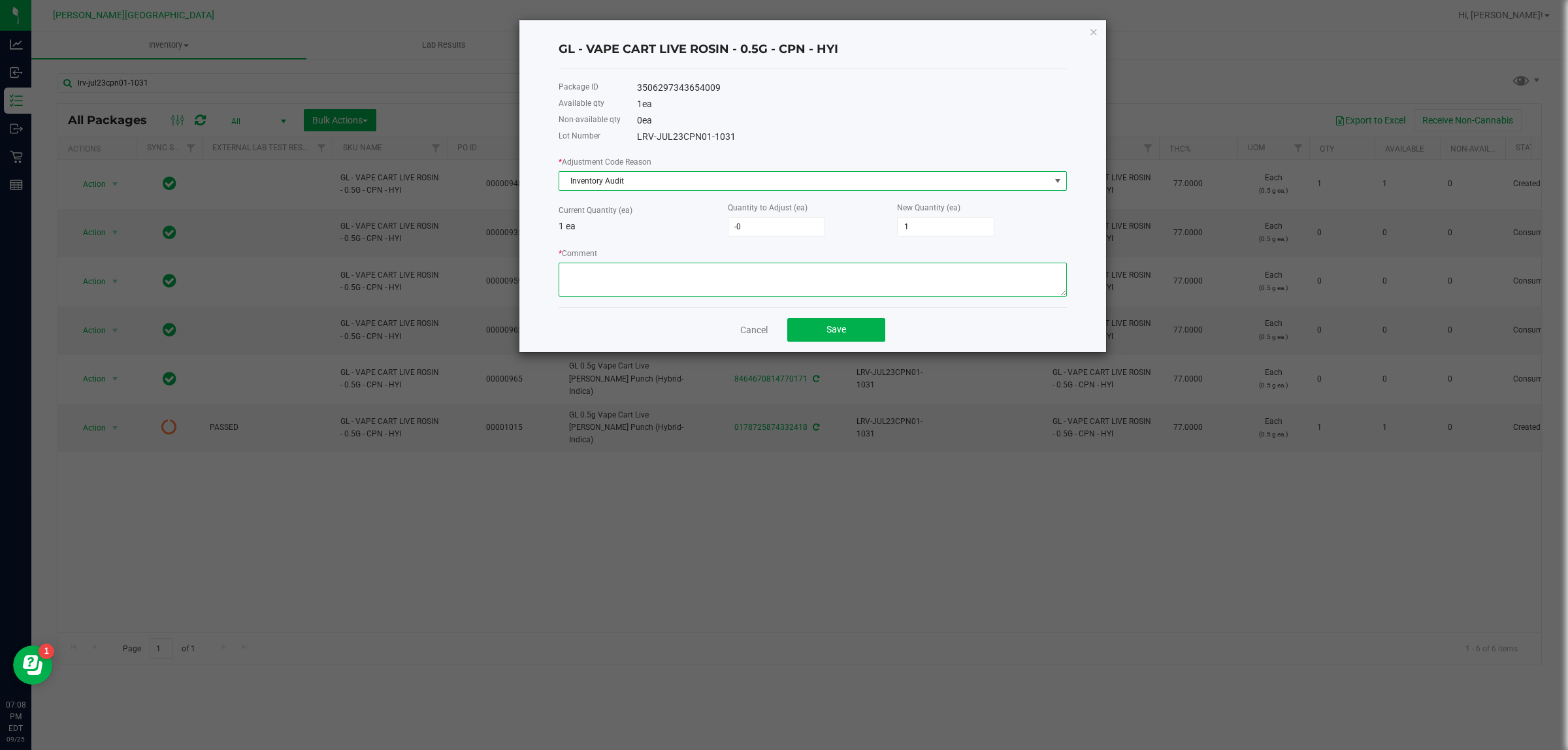
click at [788, 291] on textarea "* Comment" at bounding box center [812, 279] width 508 height 34
type textarea "bIOTRACK ERROR"
click at [847, 331] on button "Save" at bounding box center [836, 330] width 98 height 24
click at [916, 226] on input "1" at bounding box center [946, 227] width 96 height 18
click at [863, 223] on div "Quantity to Adjust (ea) -0" at bounding box center [812, 218] width 169 height 36
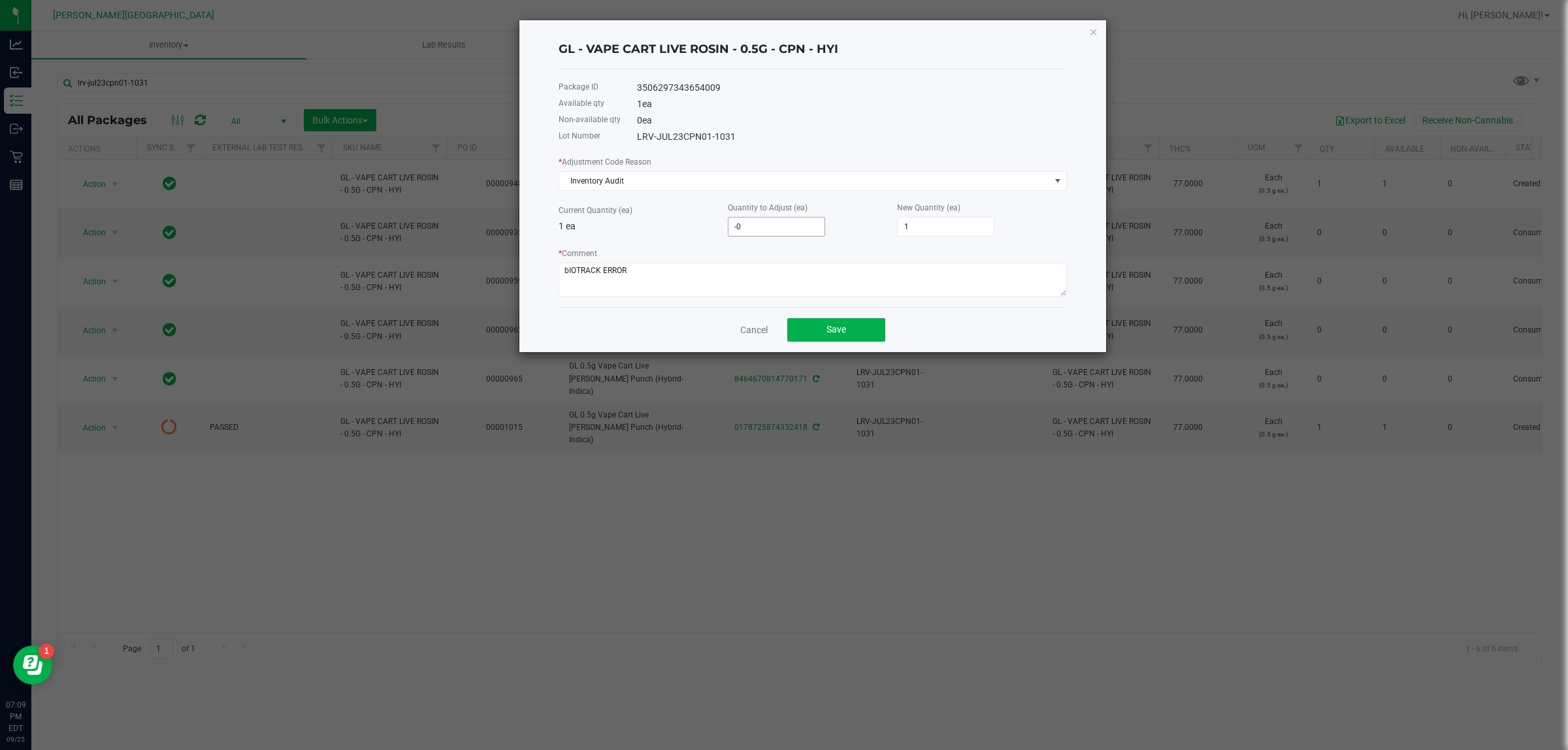
type input "0"
click at [796, 227] on input "0" at bounding box center [777, 227] width 96 height 18
type input "-1"
type input "0"
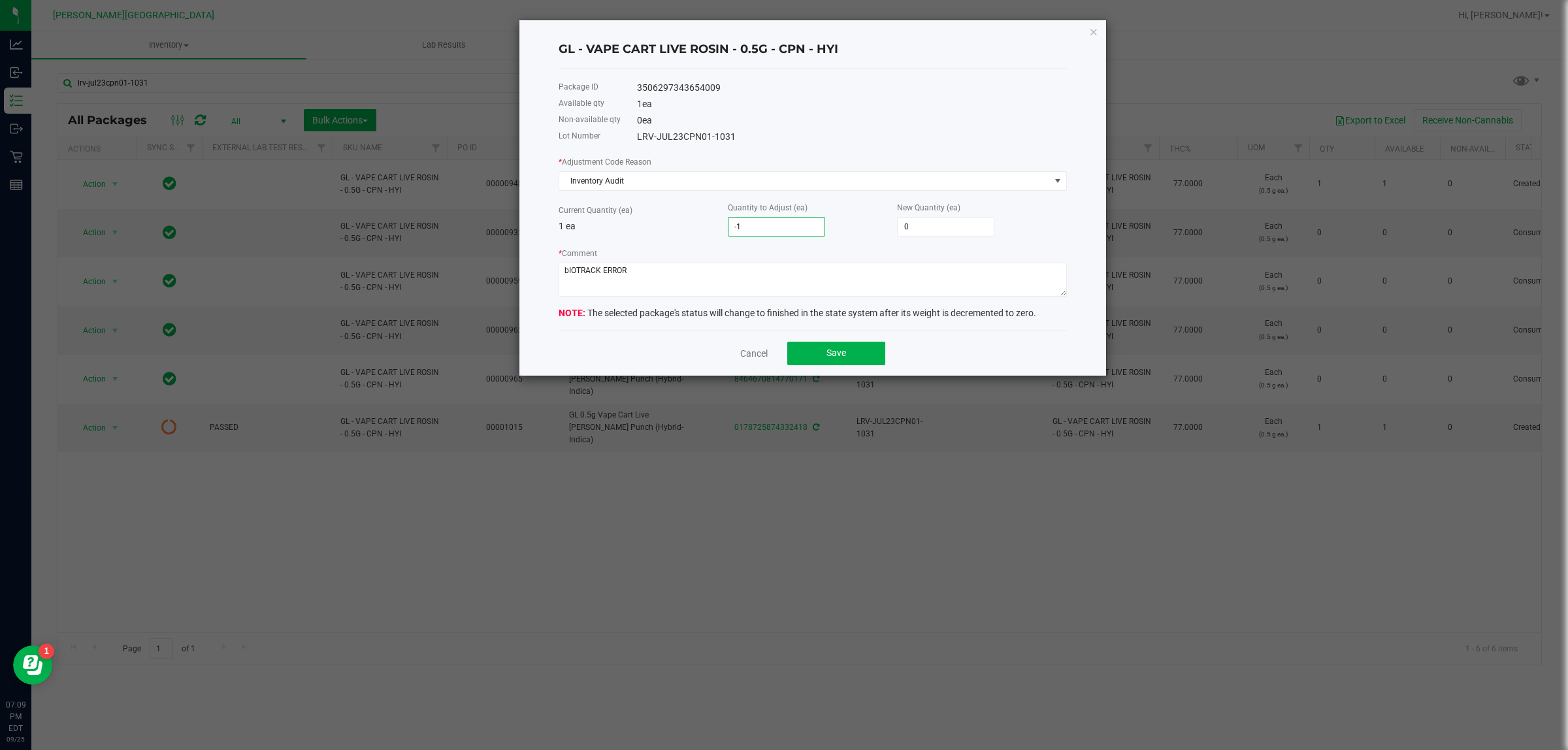
type input "-1"
click at [694, 250] on div "* Comment" at bounding box center [812, 271] width 508 height 50
click at [814, 351] on button "Save" at bounding box center [836, 354] width 98 height 24
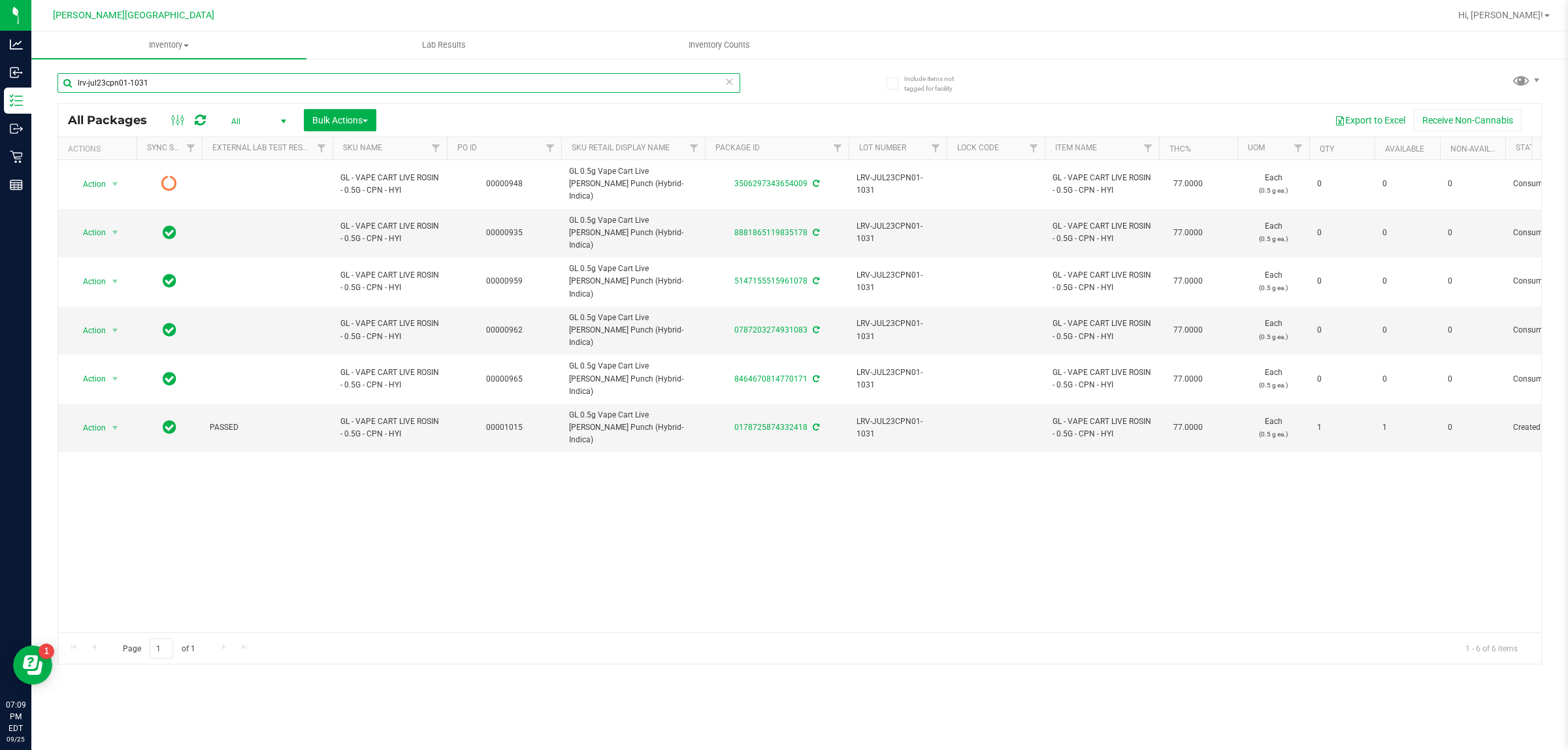
drag, startPoint x: 174, startPoint y: 76, endPoint x: 0, endPoint y: -43, distance: 210.8
click at [0, 0] on html "Analytics Inbound Inventory Outbound Retail Reports 07:09 PM EDT [DATE] 09/25 […" at bounding box center [784, 375] width 1568 height 750
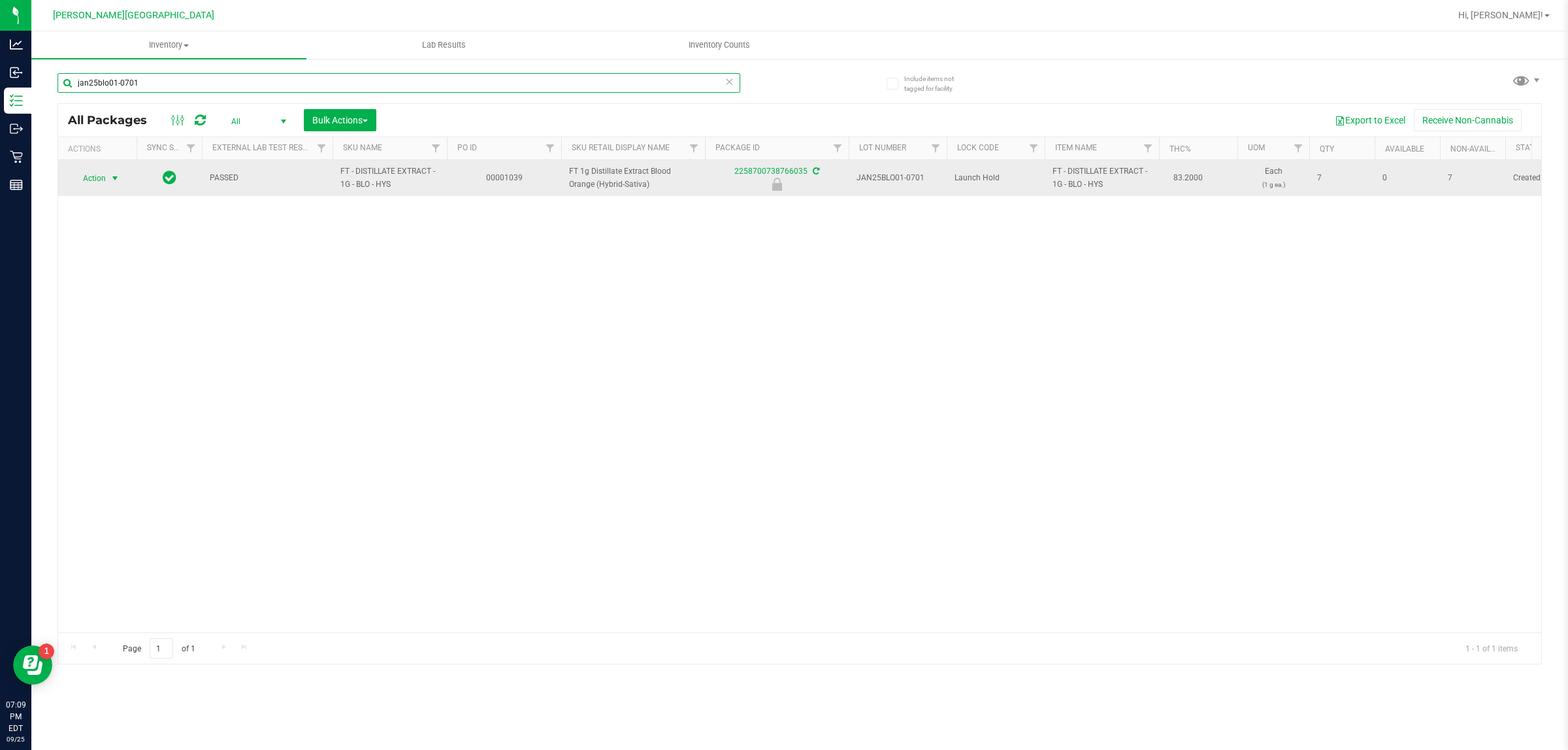
type input "jan25blo01-0701"
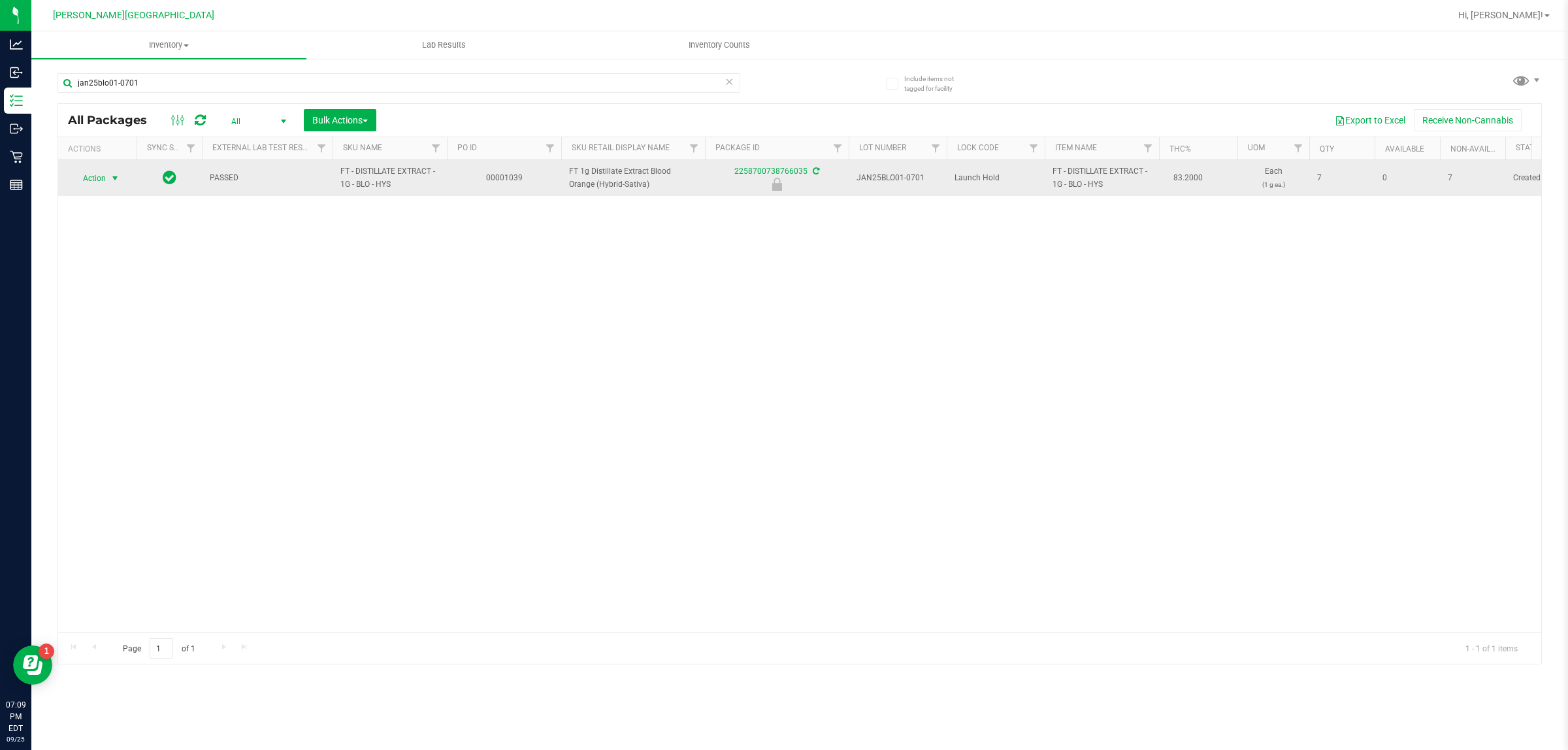
click at [91, 174] on span "Action" at bounding box center [89, 178] width 36 height 18
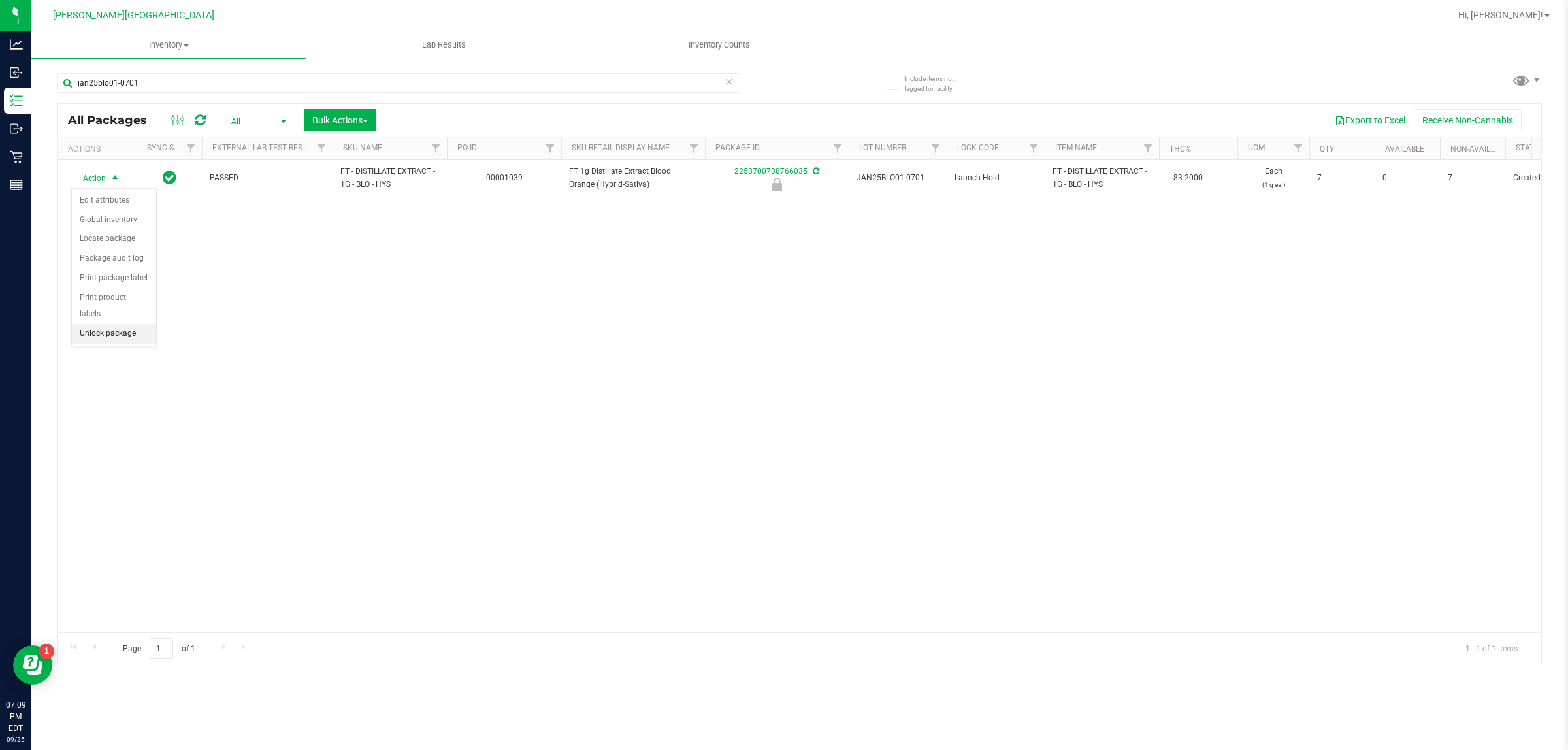
click at [98, 324] on li "Unlock package" at bounding box center [114, 333] width 84 height 20
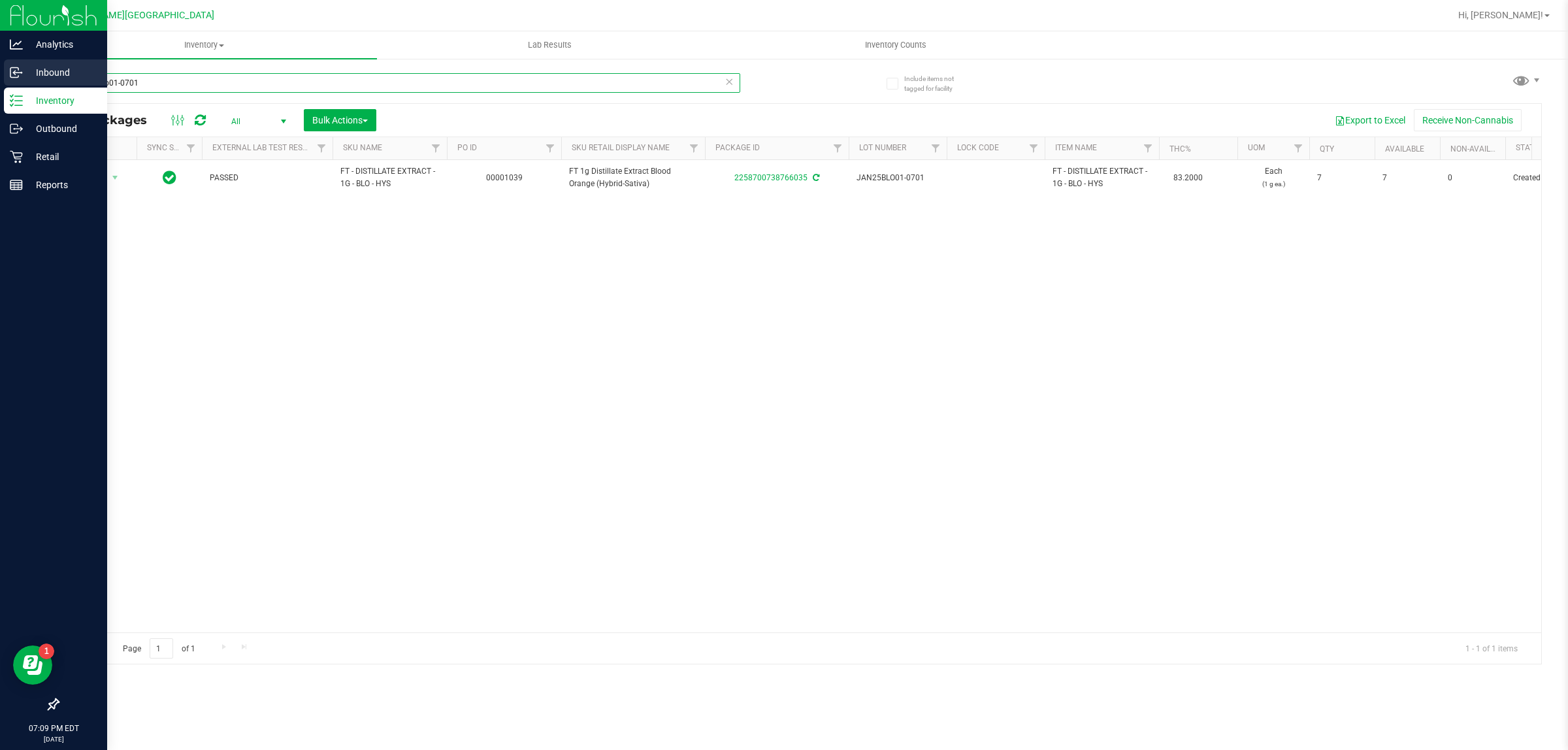
drag, startPoint x: 191, startPoint y: 87, endPoint x: 0, endPoint y: 82, distance: 191.1
click at [0, 82] on div "Analytics Inbound Inventory Outbound Retail Reports 07:09 PM EDT [DATE] 09/25 […" at bounding box center [784, 375] width 1568 height 750
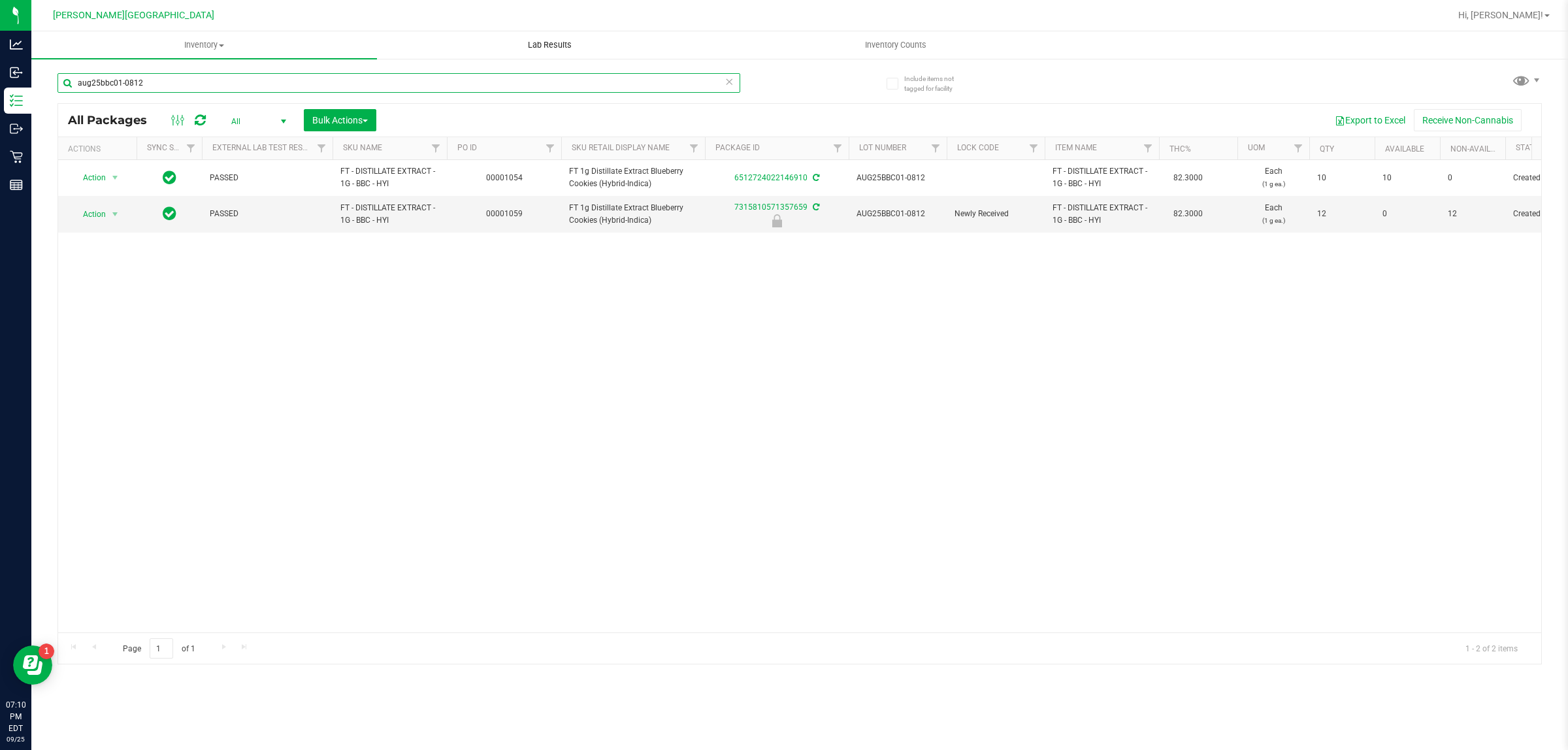
type input "aug25bbc01-0812"
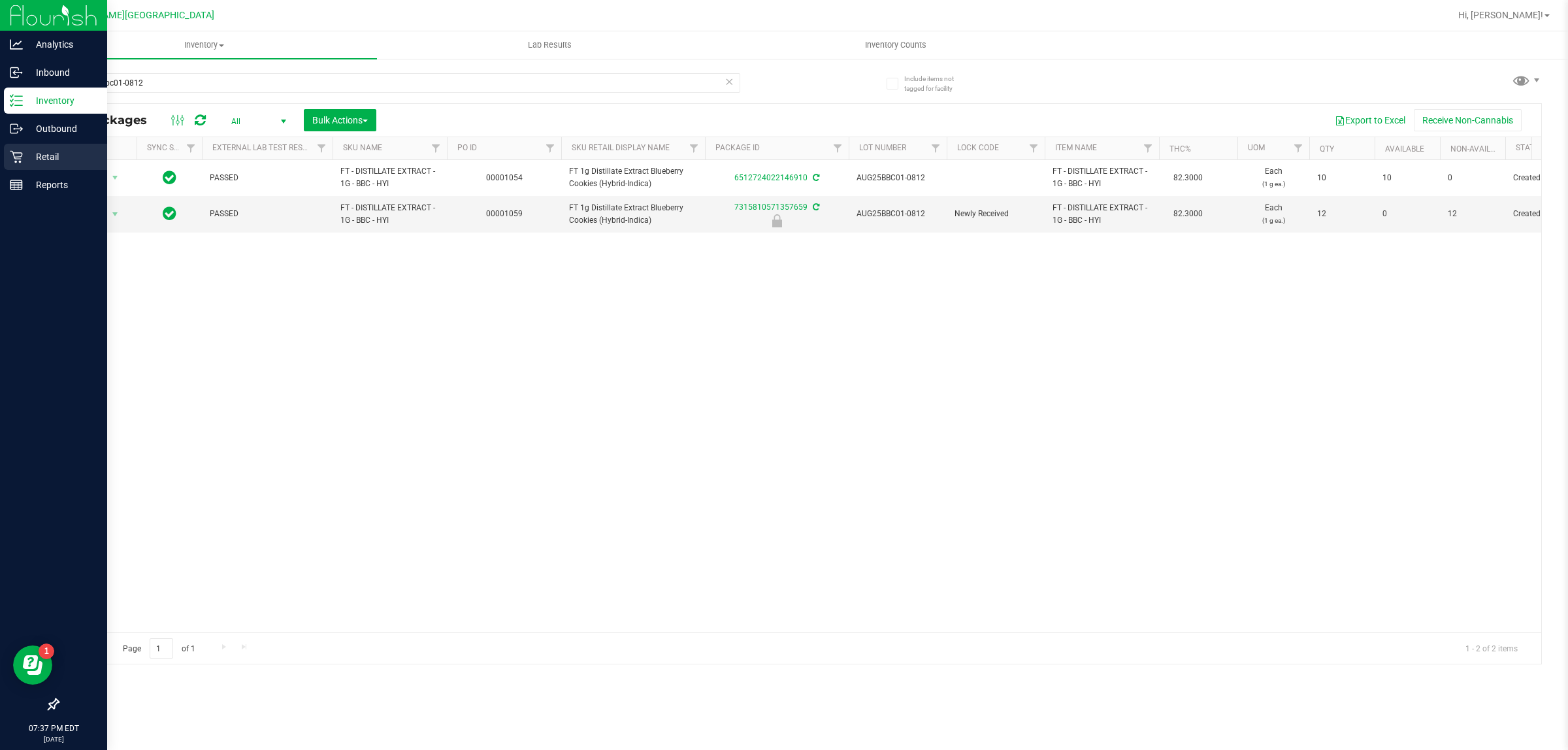
click at [69, 157] on p "Retail" at bounding box center [62, 156] width 78 height 15
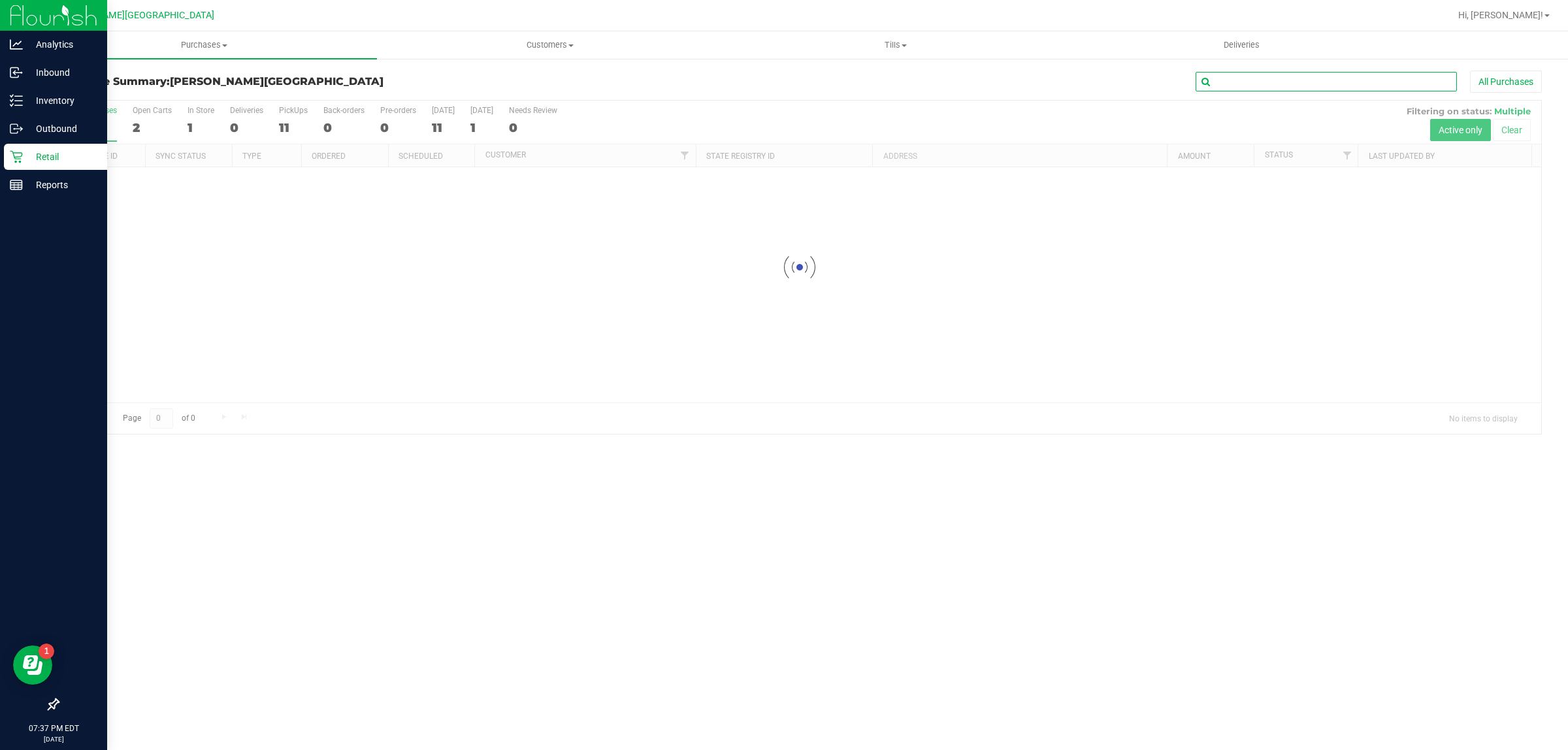
click at [1254, 88] on input "text" at bounding box center [1326, 82] width 261 height 20
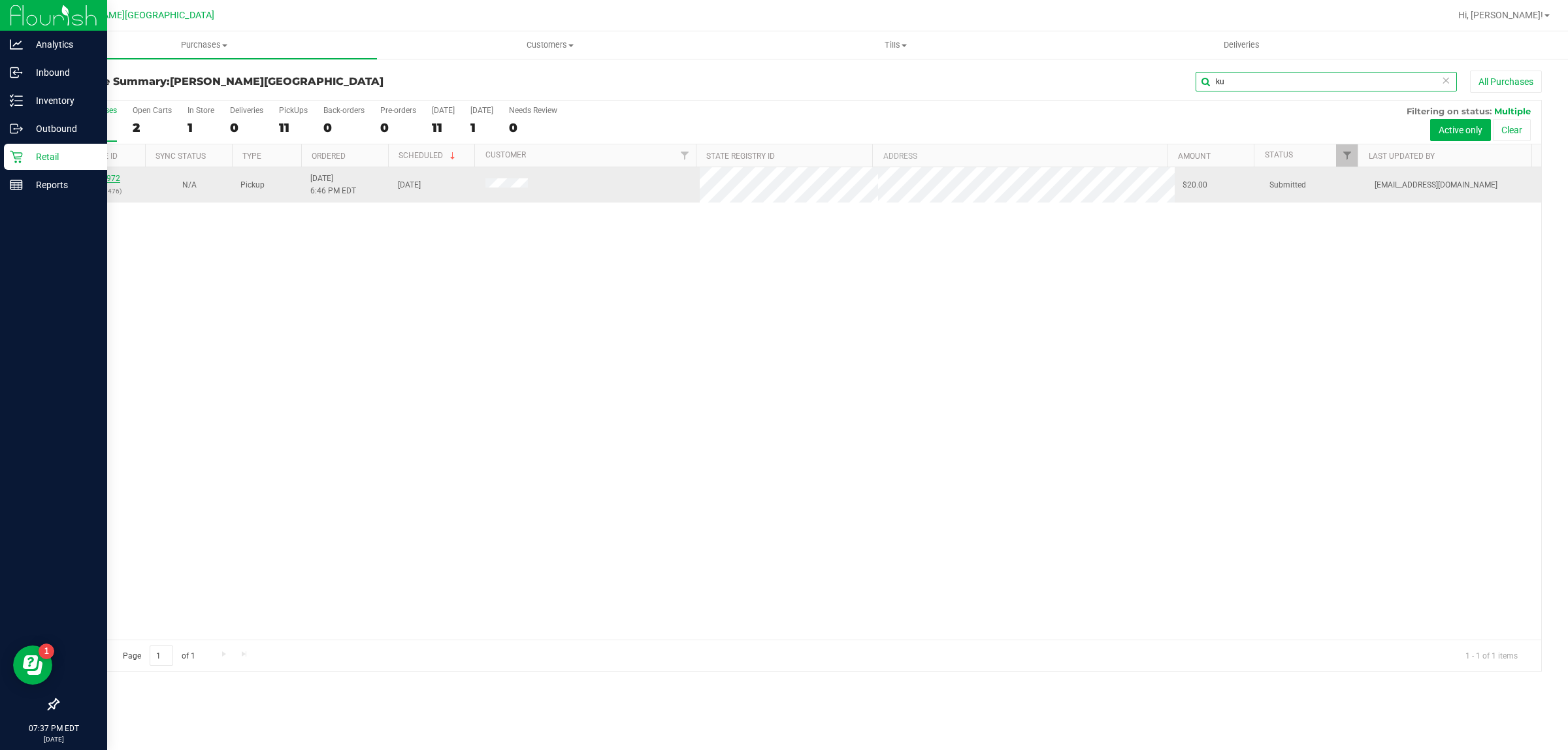
type input "ku"
click at [105, 181] on link "12005972" at bounding box center [102, 178] width 36 height 9
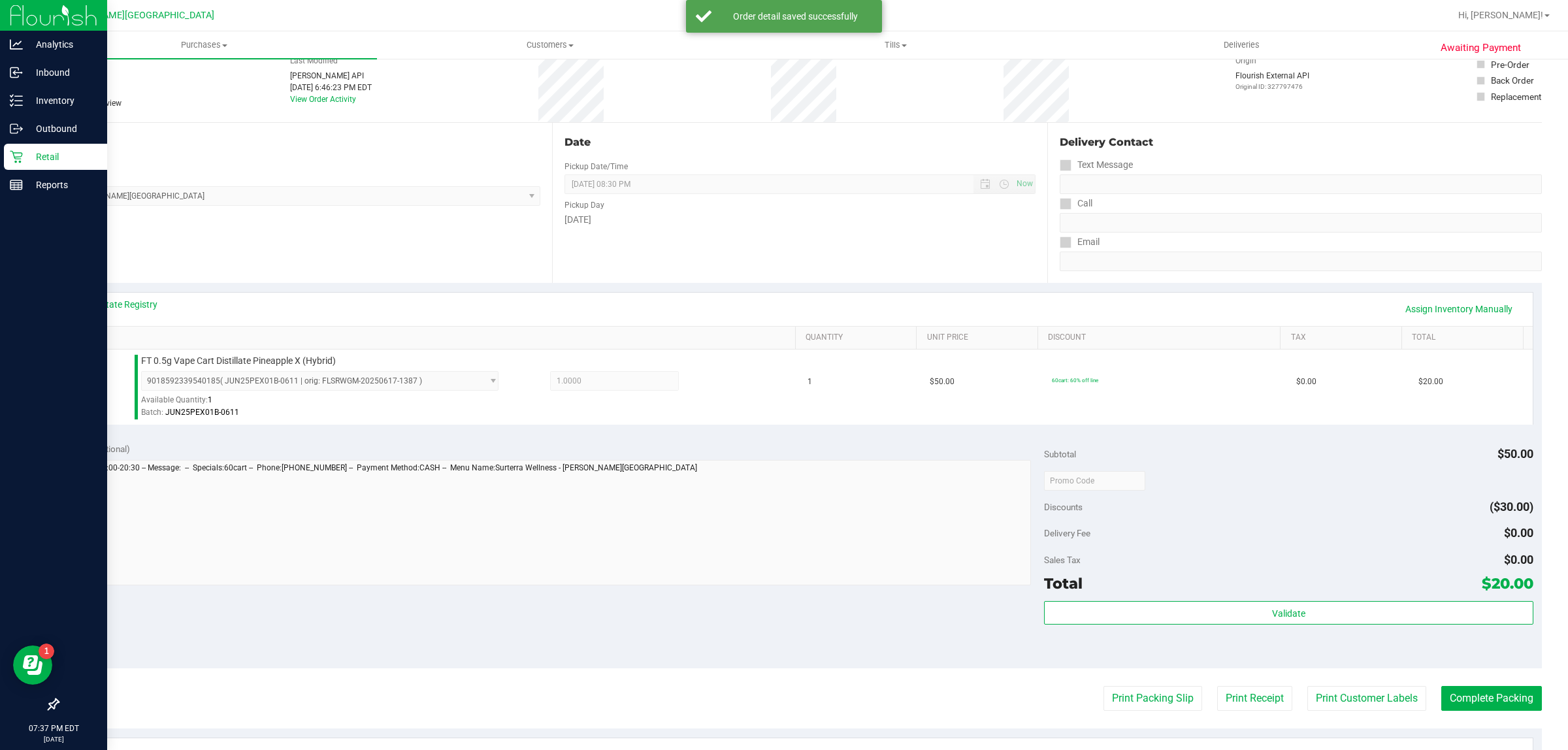
scroll to position [163, 0]
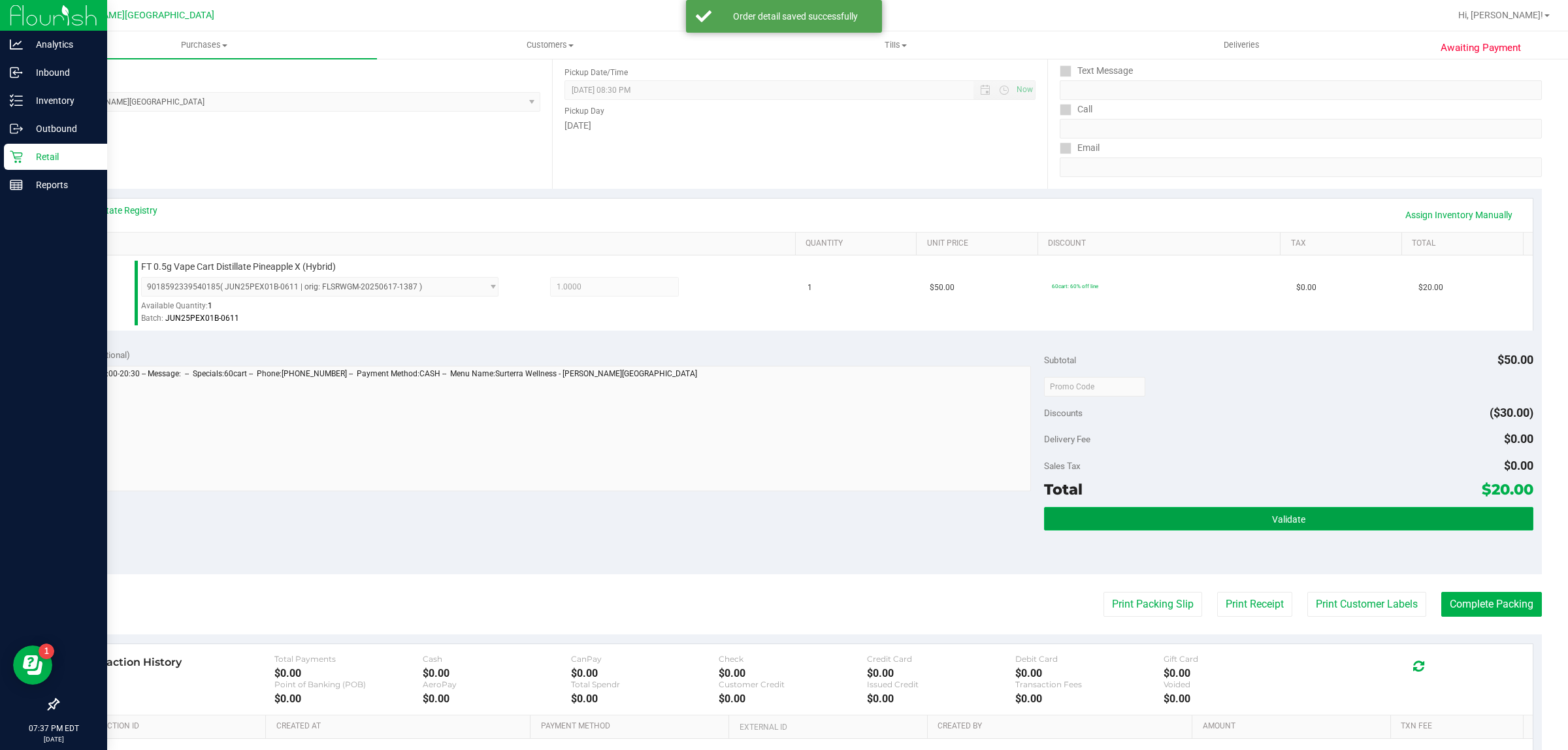
click at [1254, 521] on button "Validate" at bounding box center [1288, 518] width 488 height 24
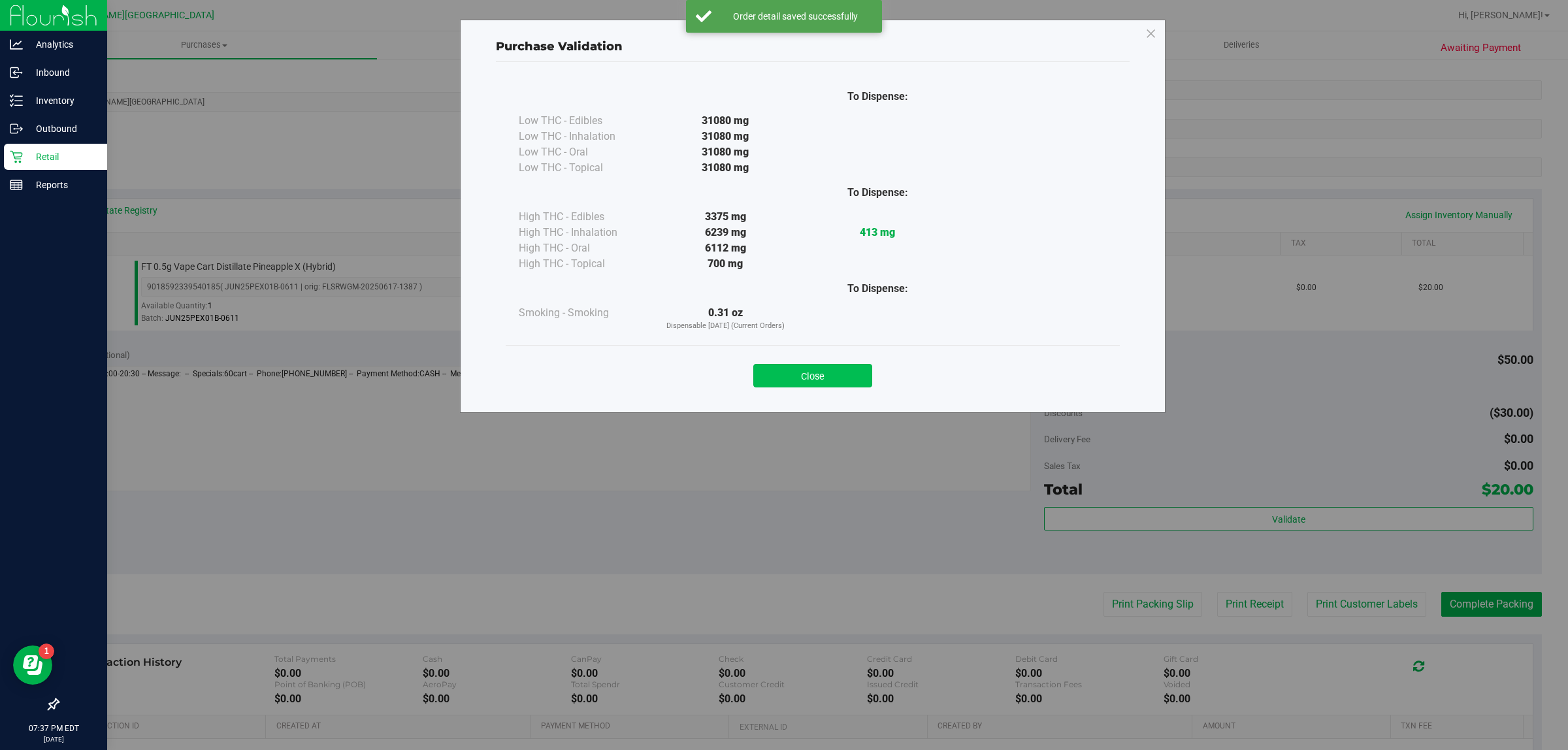
click at [788, 367] on button "Close" at bounding box center [812, 375] width 119 height 24
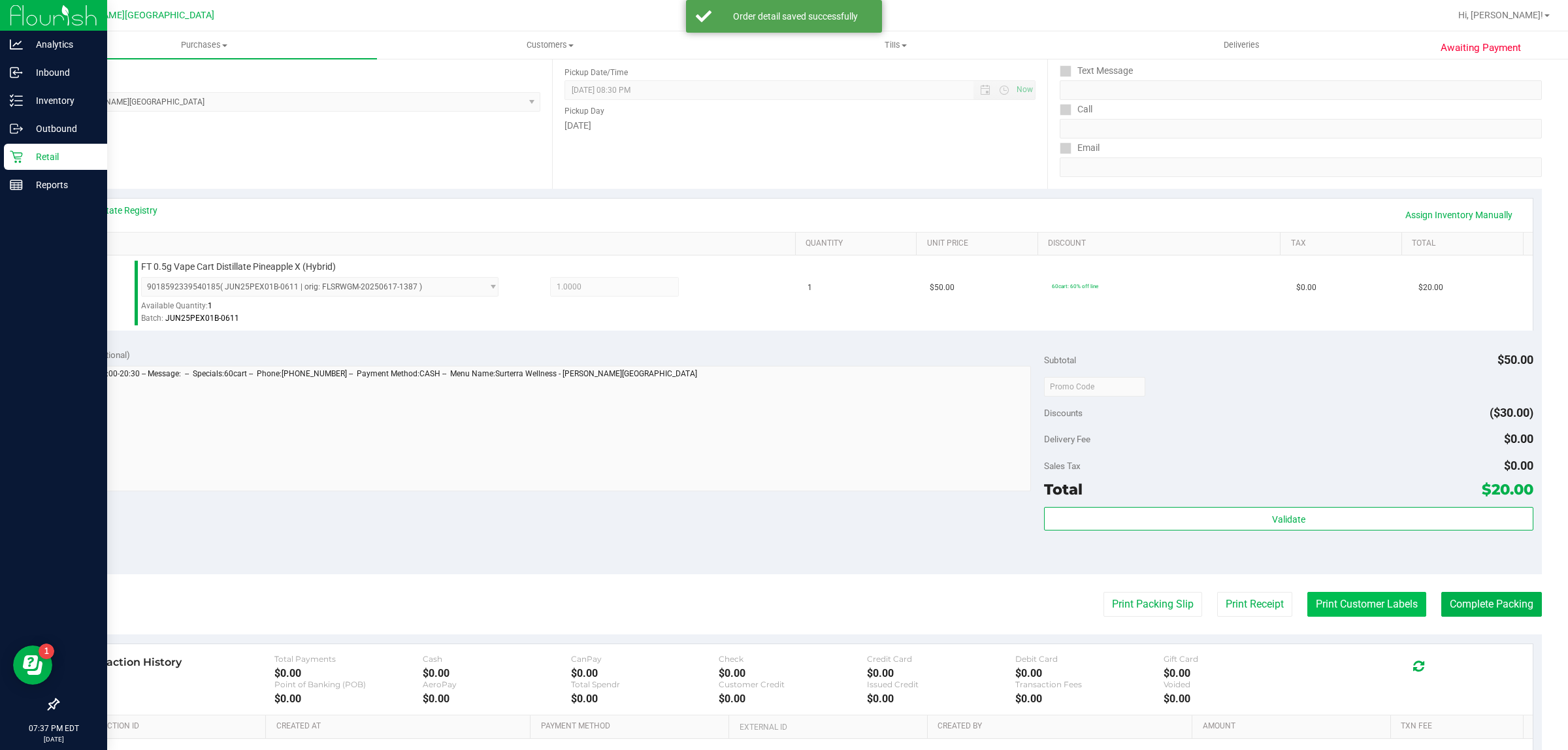
drag, startPoint x: 1346, startPoint y: 590, endPoint x: 1350, endPoint y: 606, distance: 16.5
click at [1254, 593] on purchase-details "Back Edit Purchase Cancel Purchase View Profile # 12005972 BioTrack ID: - Submi…" at bounding box center [799, 393] width 1484 height 971
click at [1254, 599] on button "Print Customer Labels" at bounding box center [1366, 604] width 119 height 25
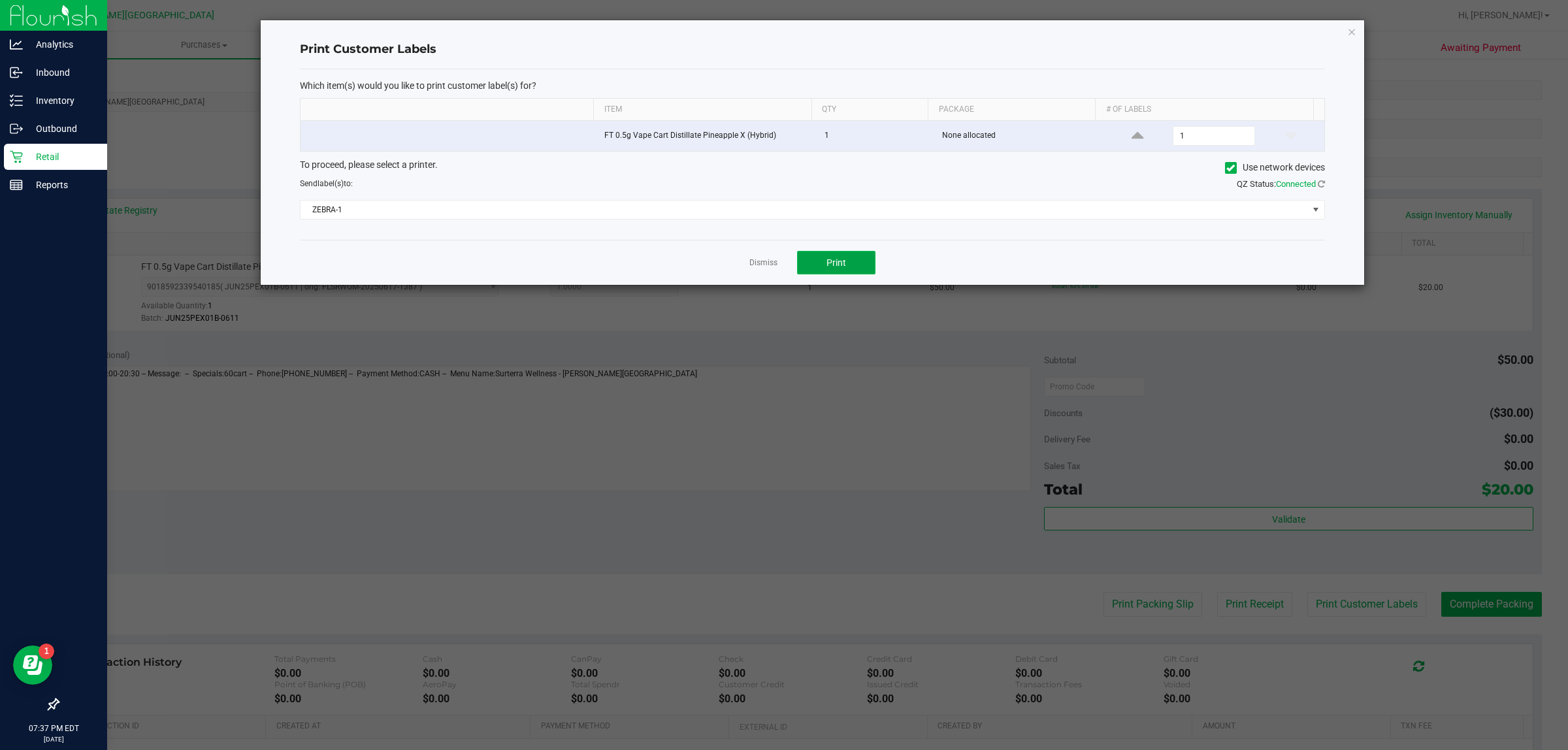
click at [824, 259] on button "Print" at bounding box center [836, 262] width 78 height 24
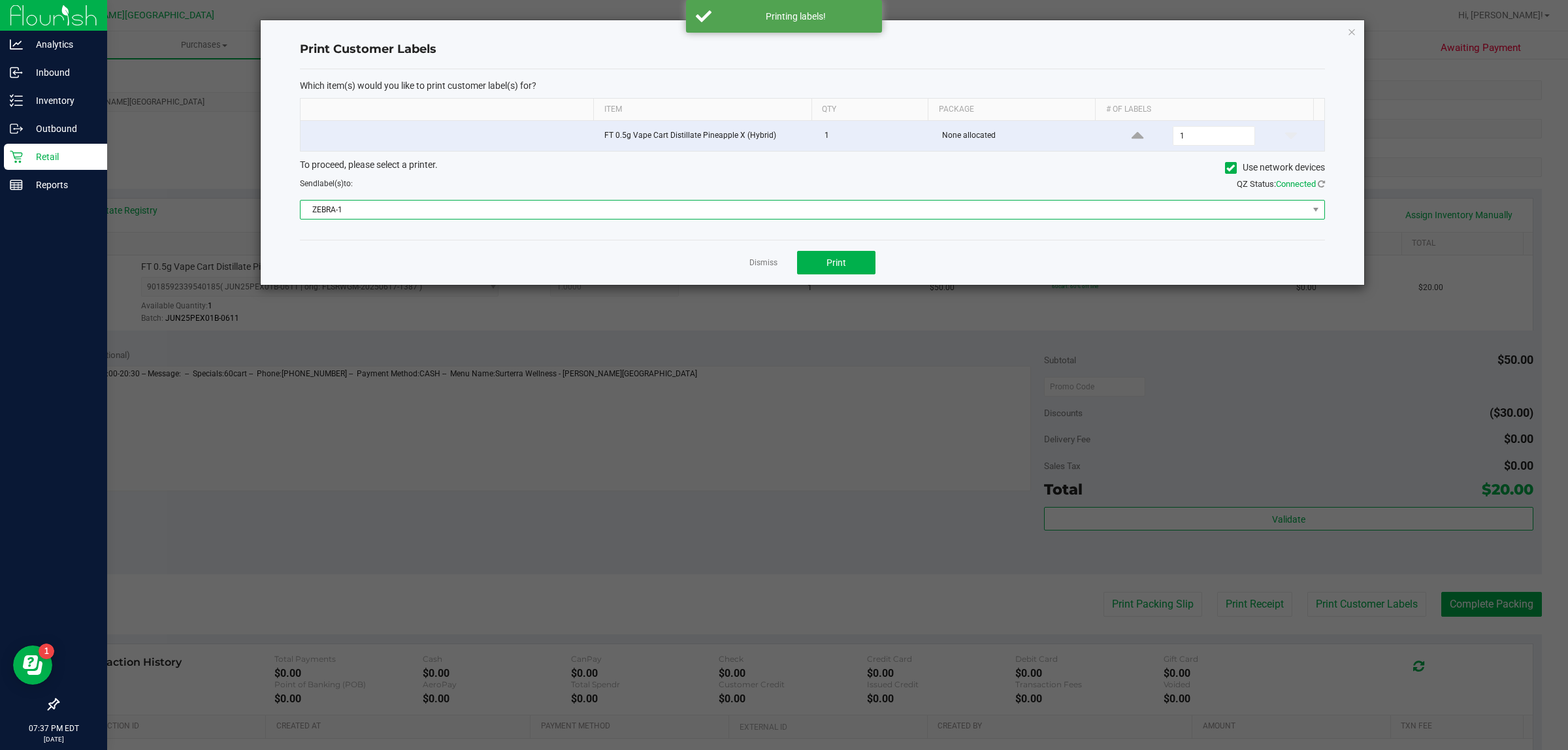
click at [832, 211] on span "ZEBRA-1" at bounding box center [805, 209] width 1008 height 18
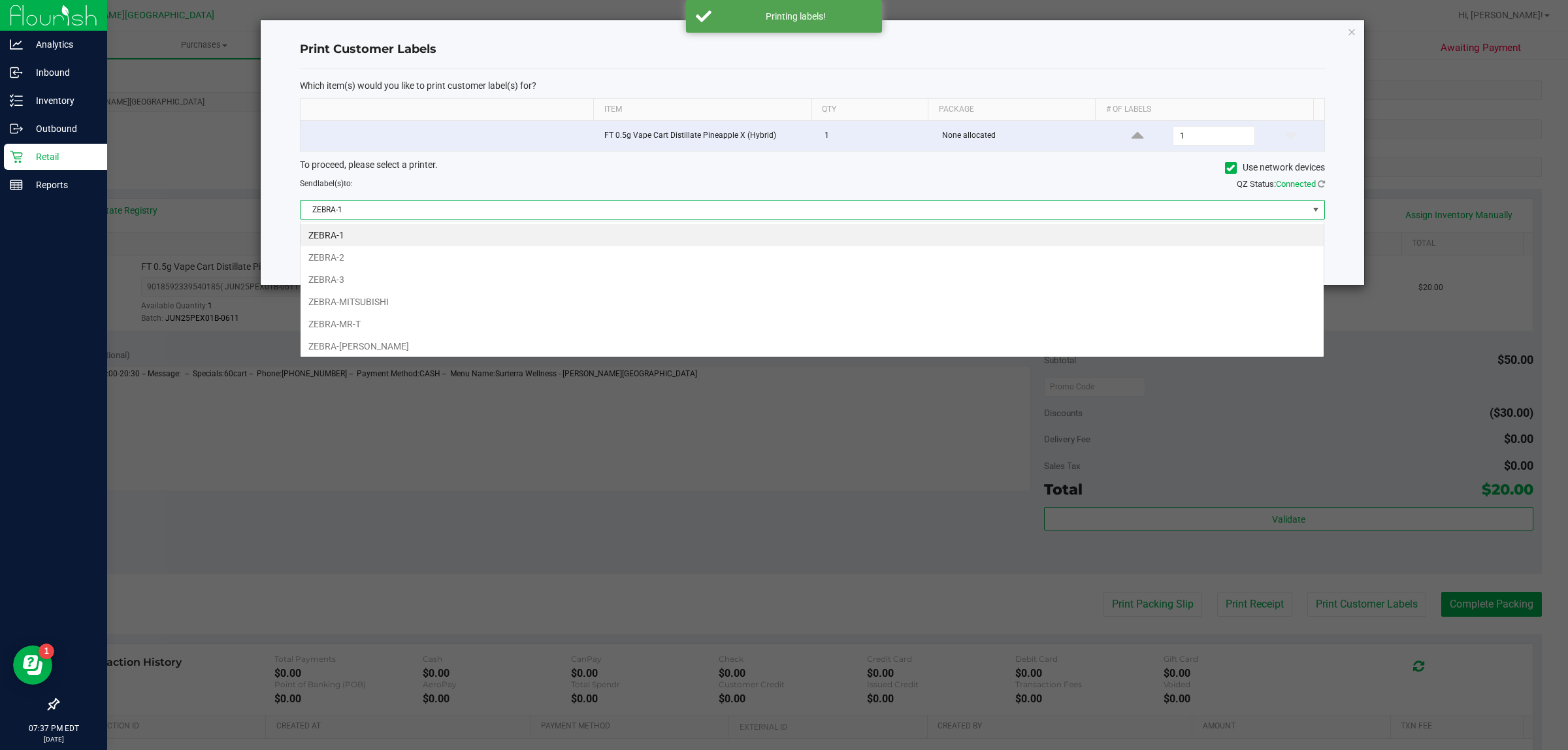
scroll to position [20, 1024]
click at [491, 303] on li "ZEBRA-MITSUBISHI" at bounding box center [812, 302] width 1023 height 22
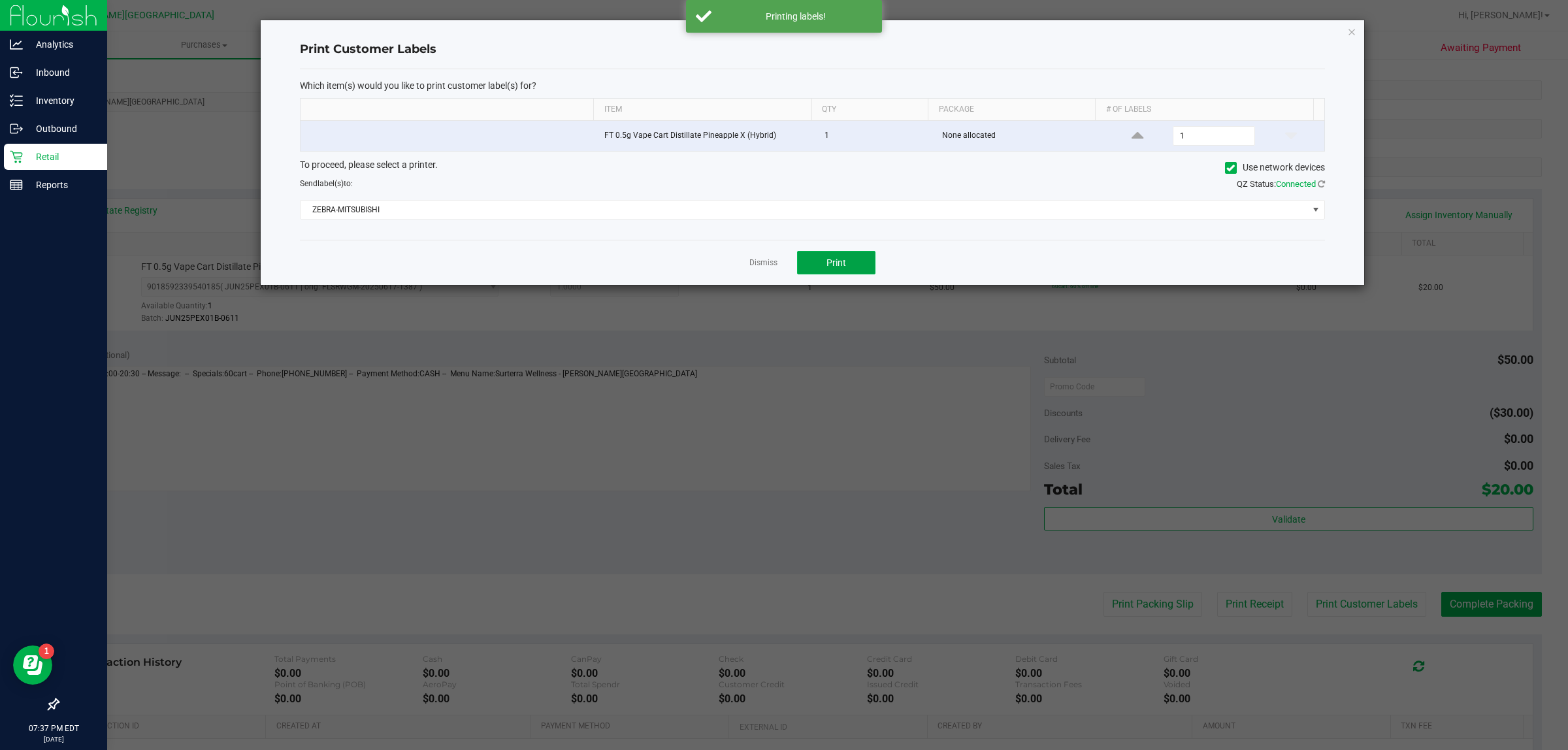
click at [860, 255] on button "Print" at bounding box center [836, 262] width 78 height 24
click at [768, 263] on link "Dismiss" at bounding box center [763, 263] width 28 height 11
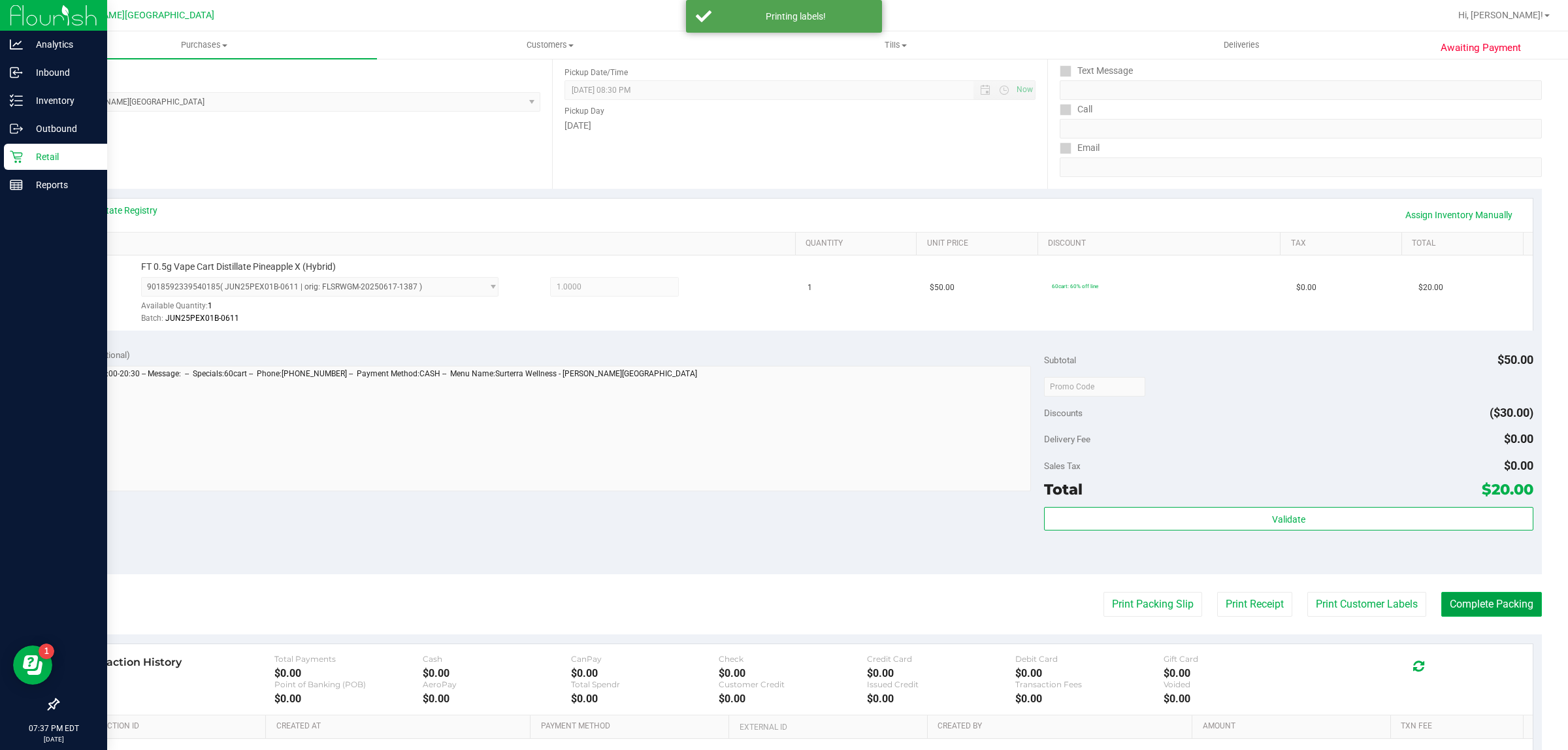
click at [1254, 599] on button "Complete Packing" at bounding box center [1491, 604] width 100 height 25
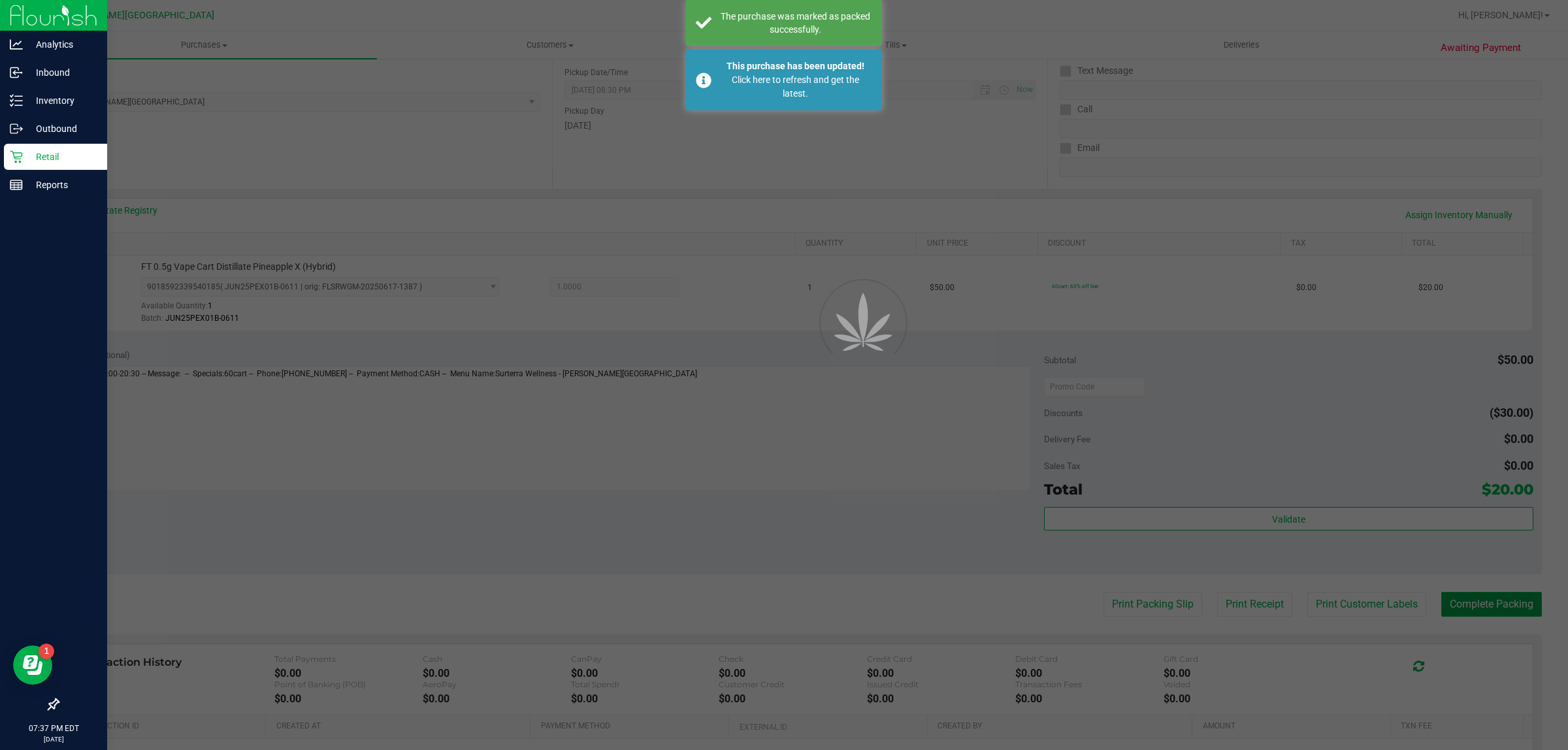
click at [1254, 599] on div "Purchases Summary of purchases Fulfillment All purchases Customers All customer…" at bounding box center [800, 391] width 1537 height 719
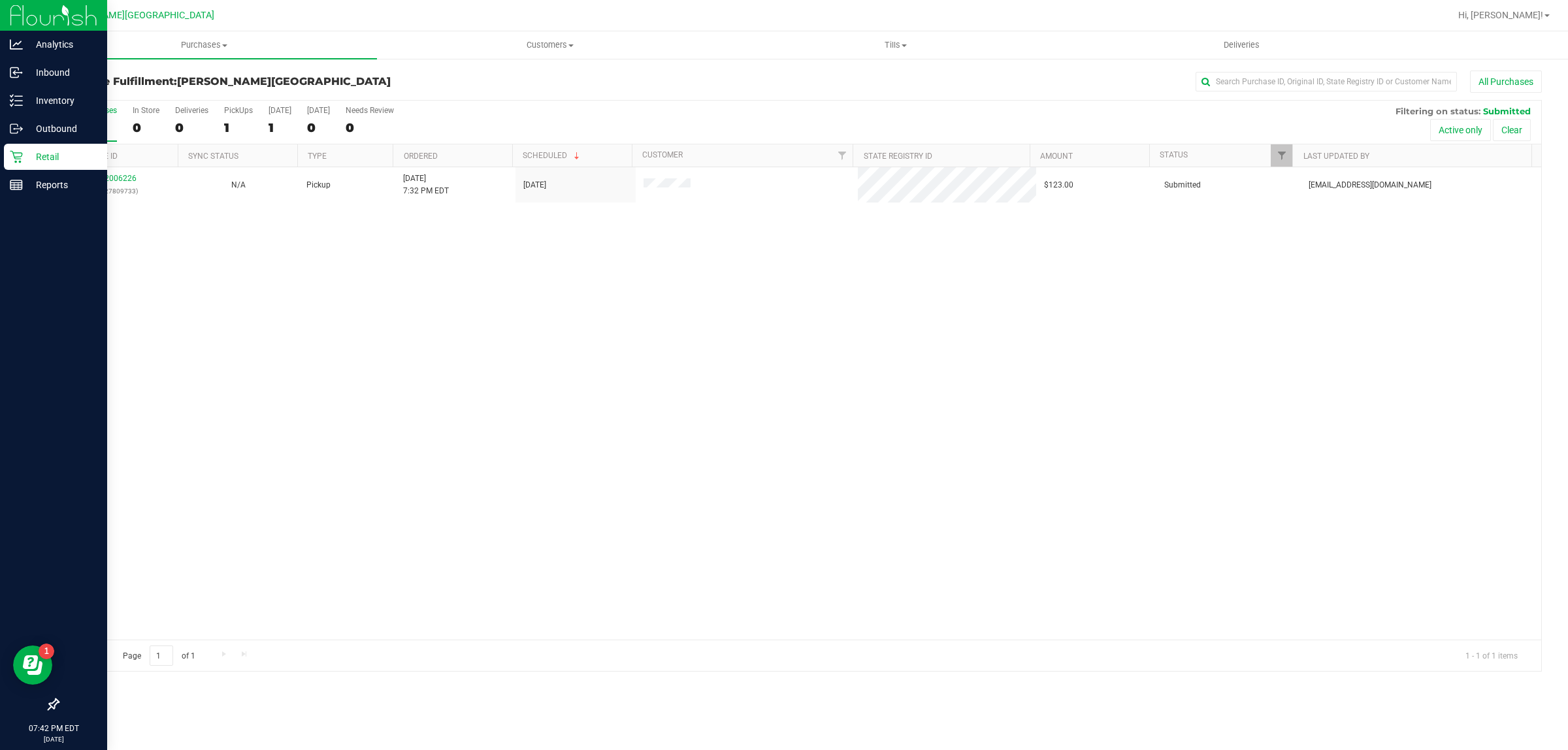
click at [28, 152] on p "Retail" at bounding box center [62, 156] width 78 height 15
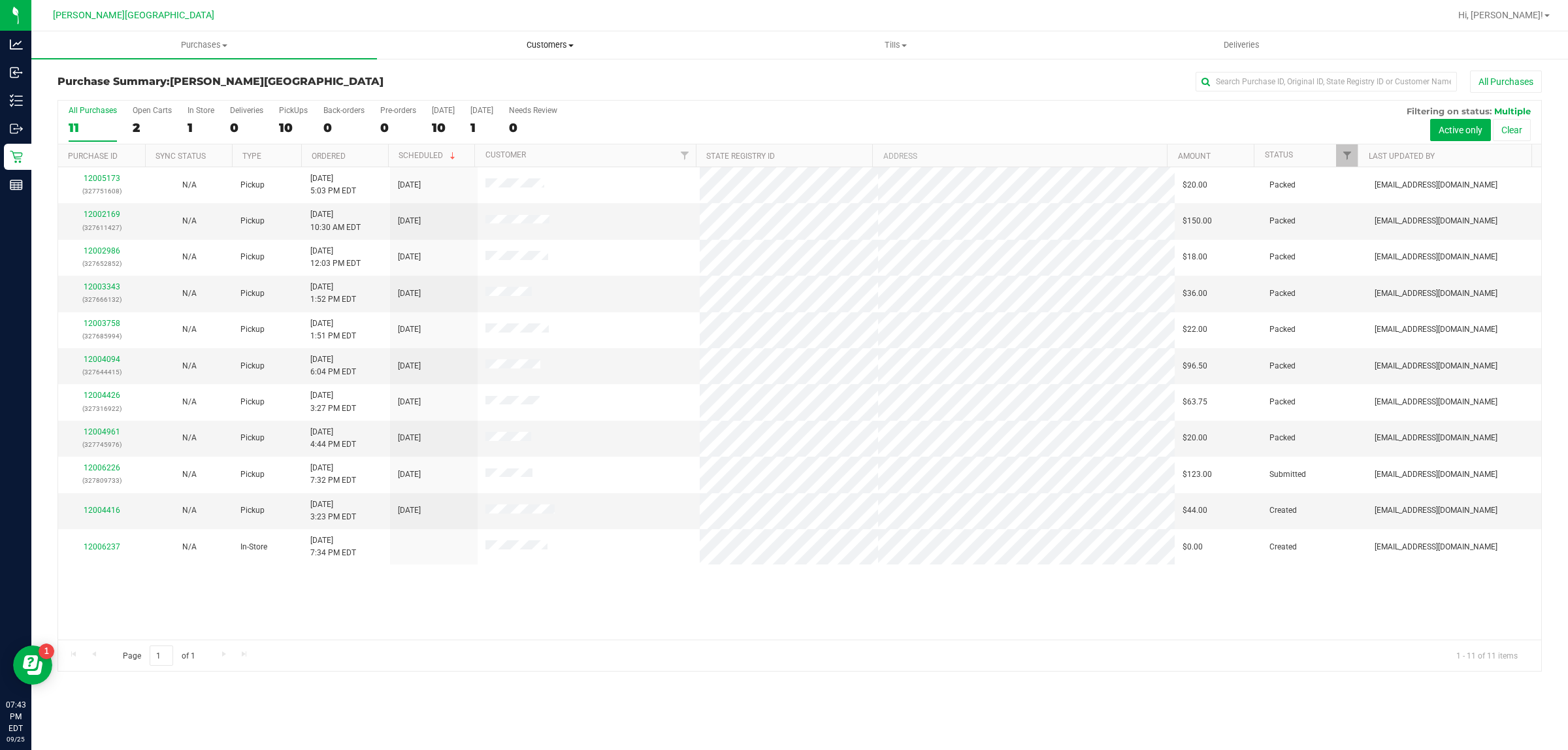
click at [543, 47] on span "Customers" at bounding box center [549, 45] width 344 height 12
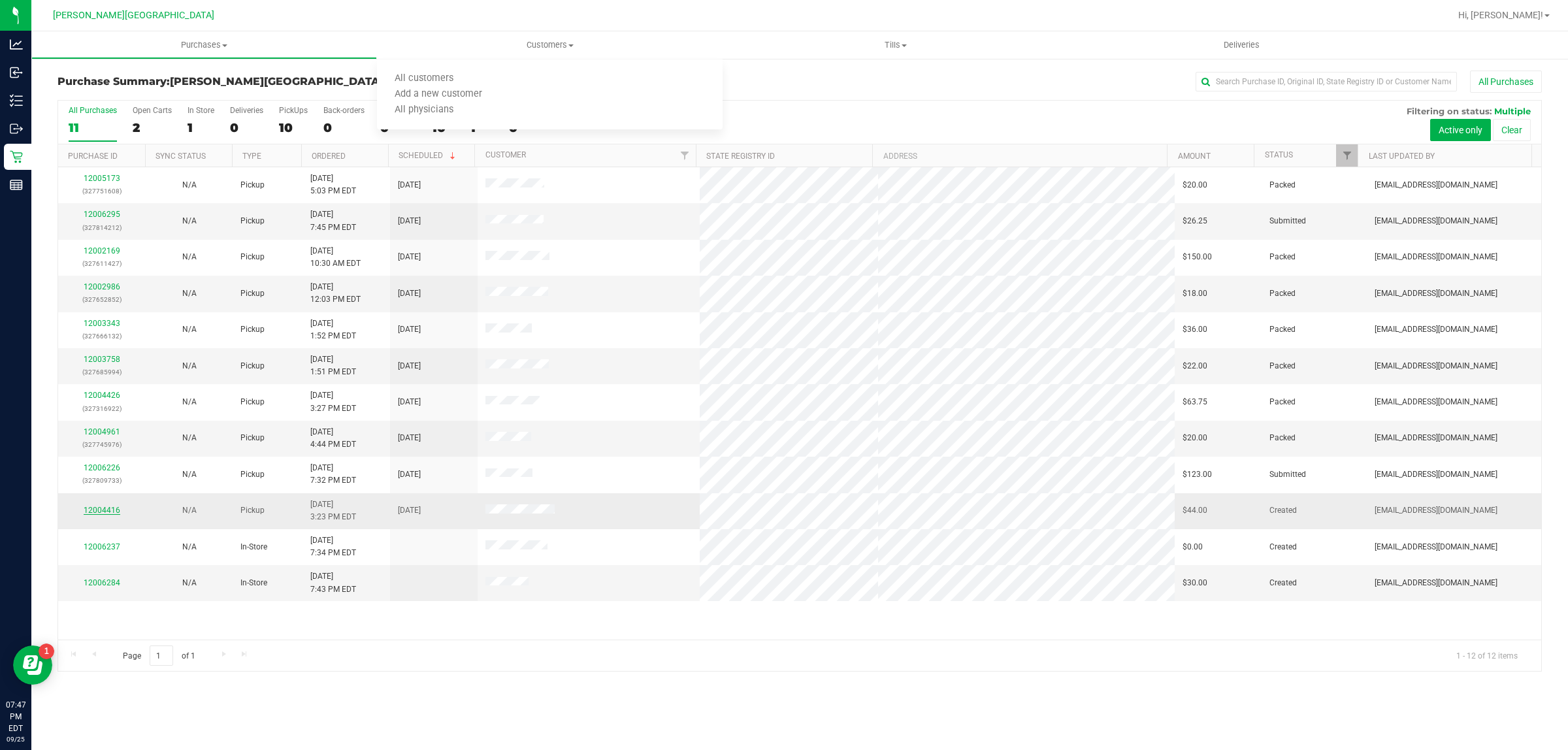
click at [116, 511] on link "12004416" at bounding box center [102, 510] width 36 height 9
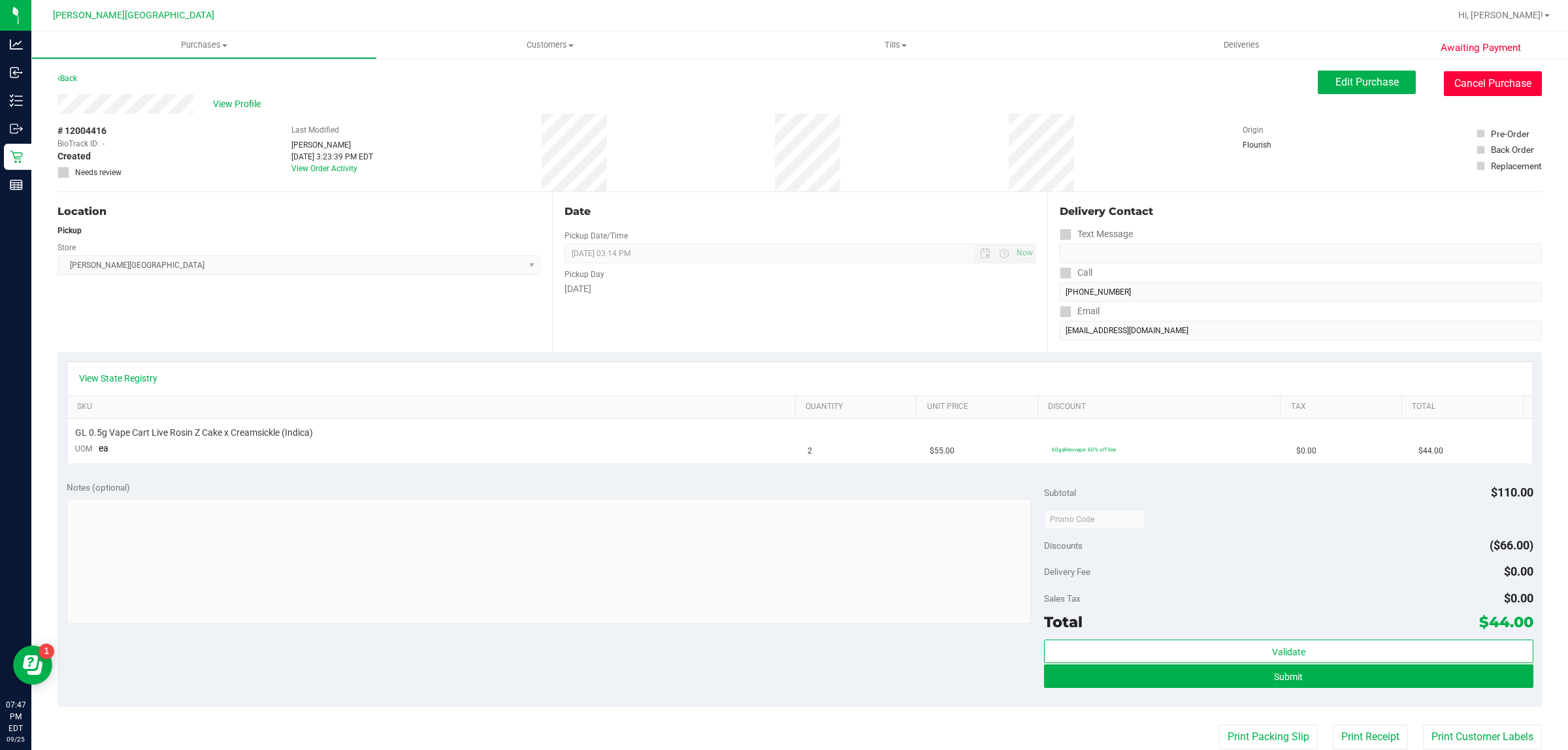
click at [1254, 79] on button "Cancel Purchase" at bounding box center [1493, 84] width 98 height 25
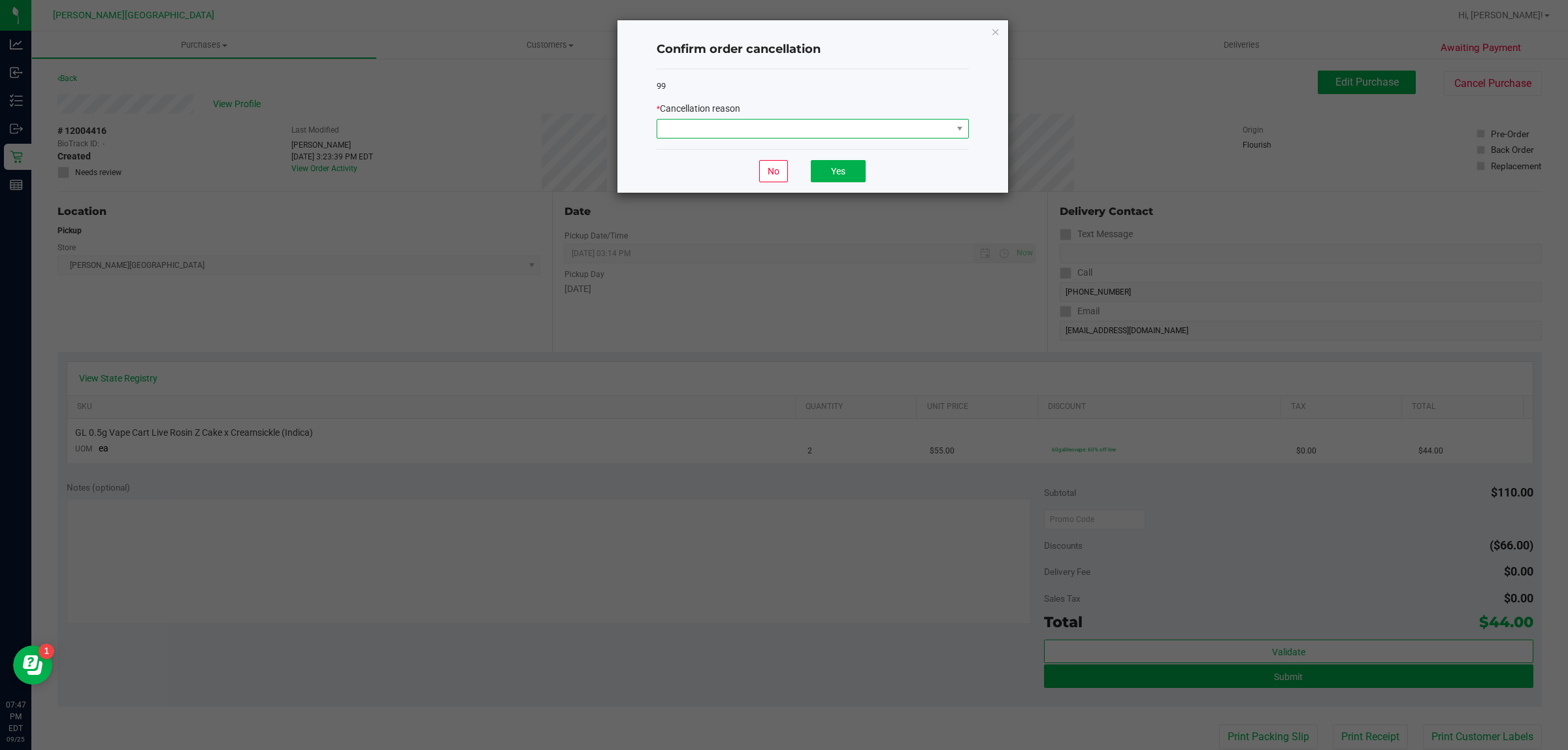
click at [909, 133] on span at bounding box center [805, 128] width 294 height 18
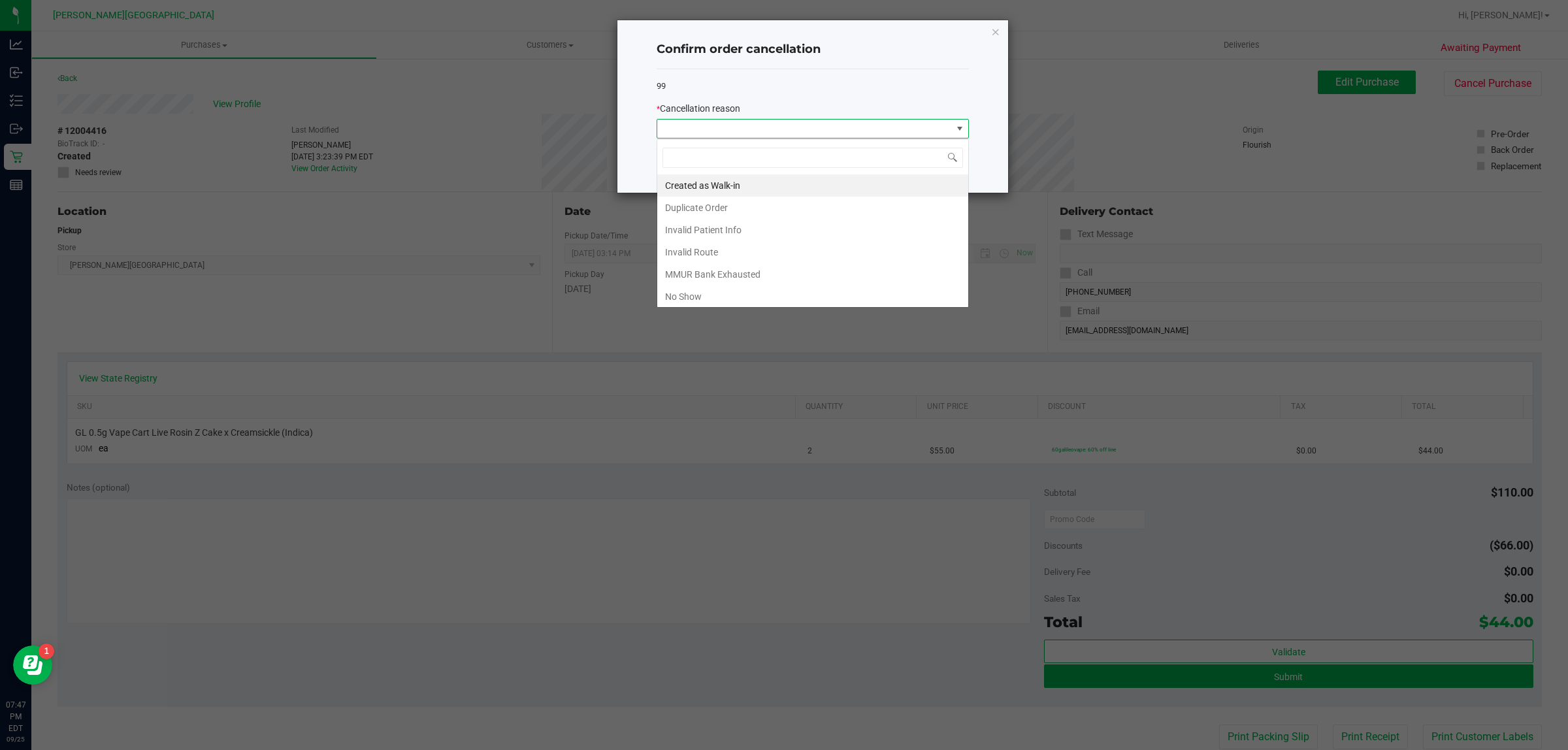
scroll to position [20, 312]
click at [696, 191] on li "Created as Walk-in" at bounding box center [813, 186] width 311 height 22
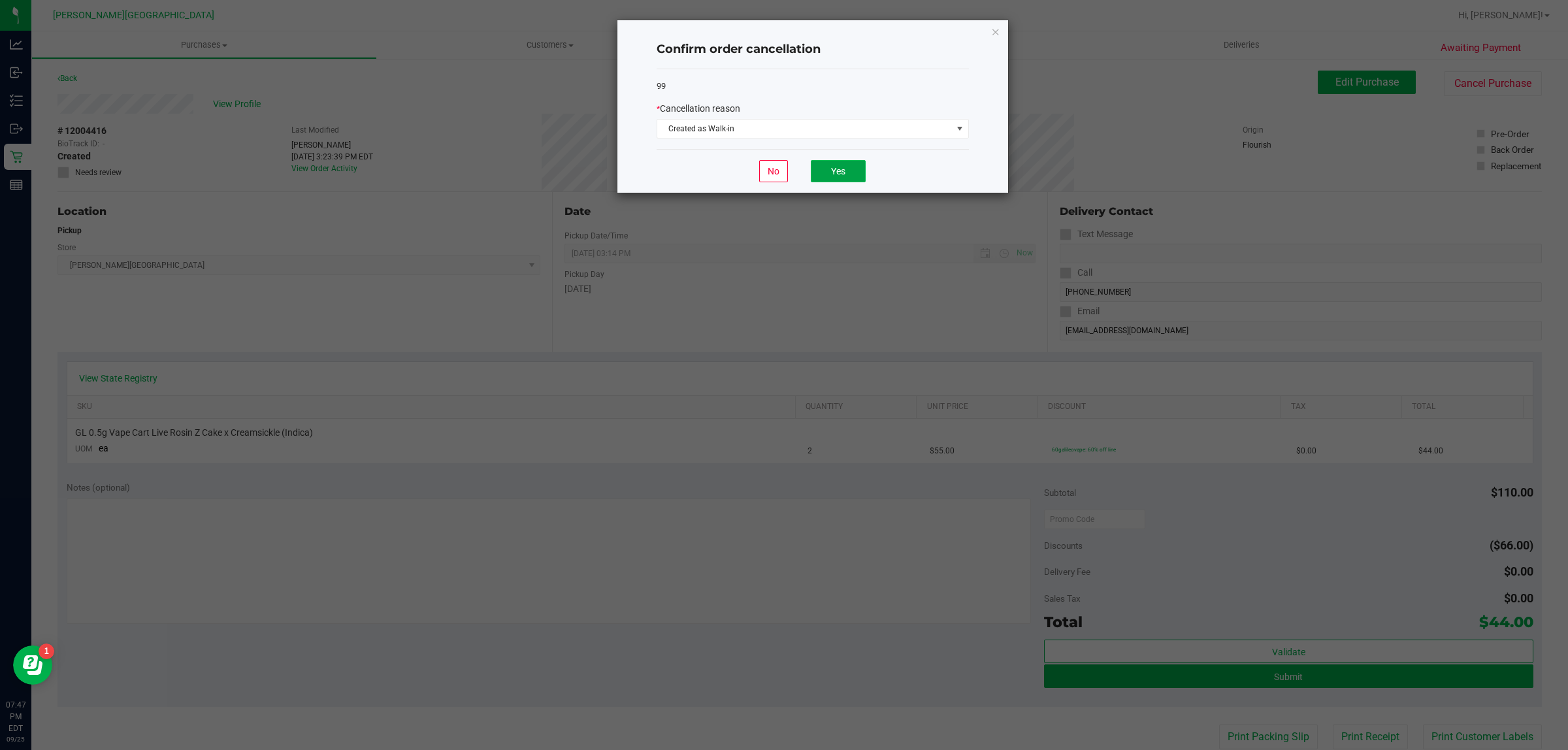
click at [851, 172] on button "Yes" at bounding box center [838, 171] width 55 height 22
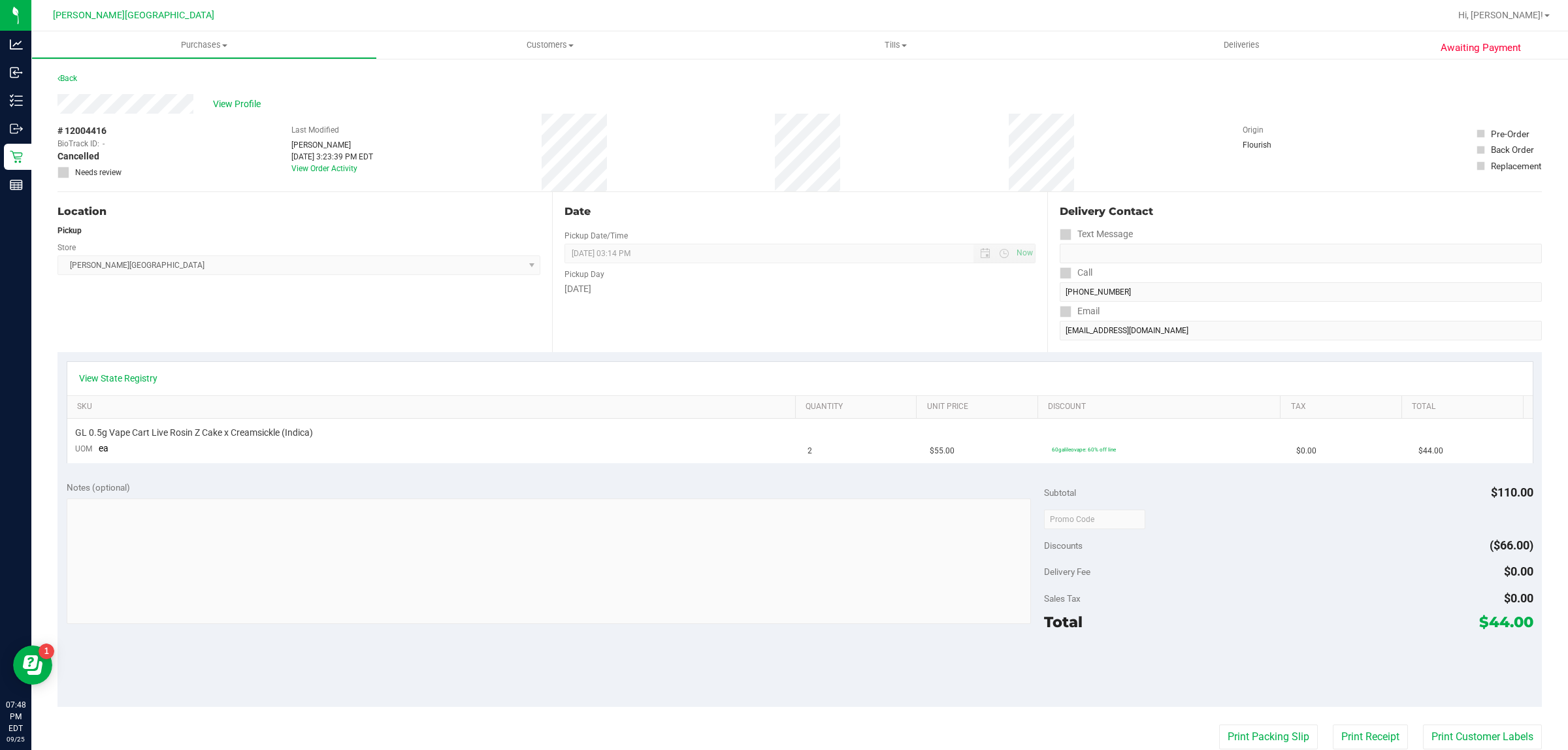
click at [70, 72] on div "Back" at bounding box center [67, 78] width 20 height 15
click at [68, 80] on link "Back" at bounding box center [67, 78] width 20 height 9
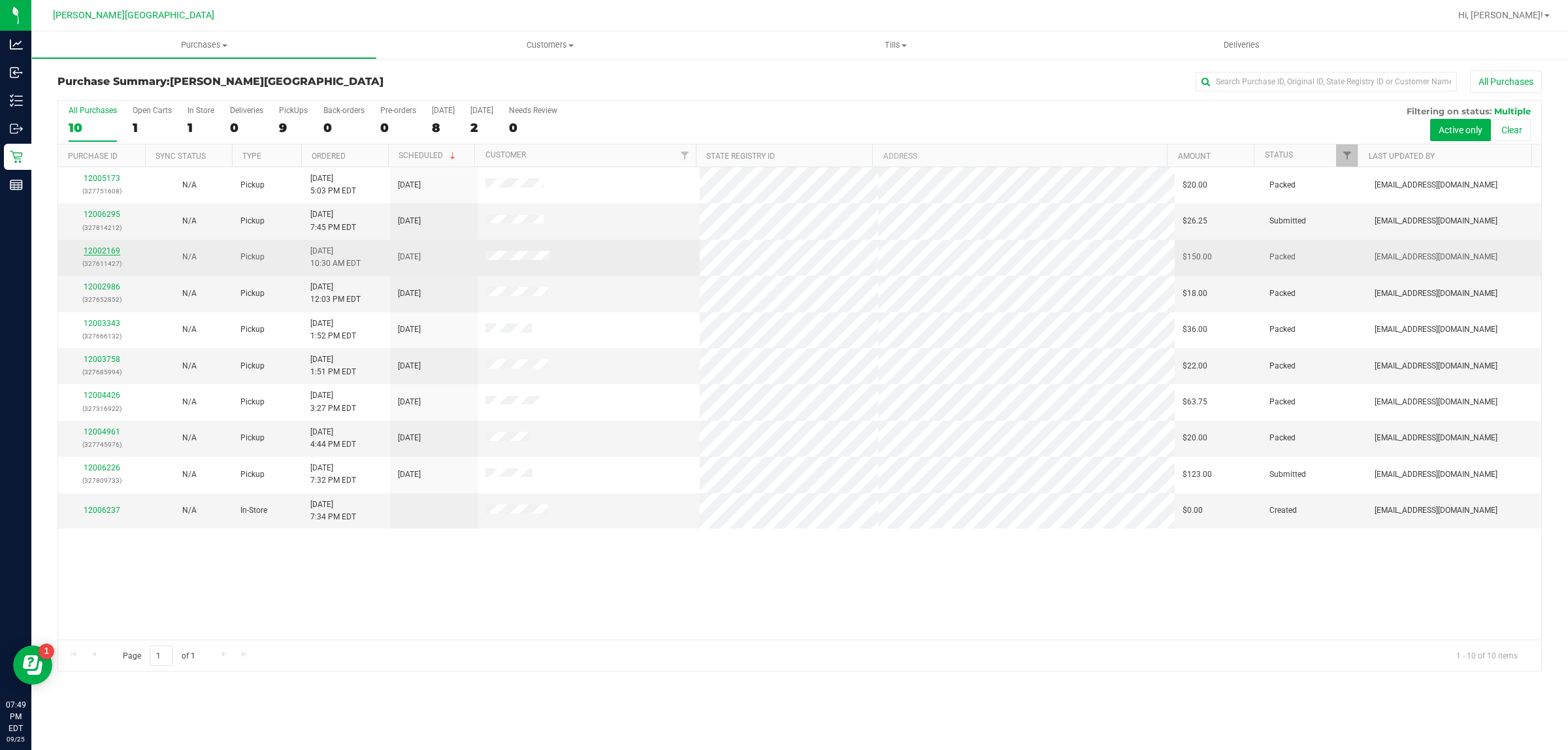
click at [105, 251] on link "12002169" at bounding box center [102, 250] width 36 height 9
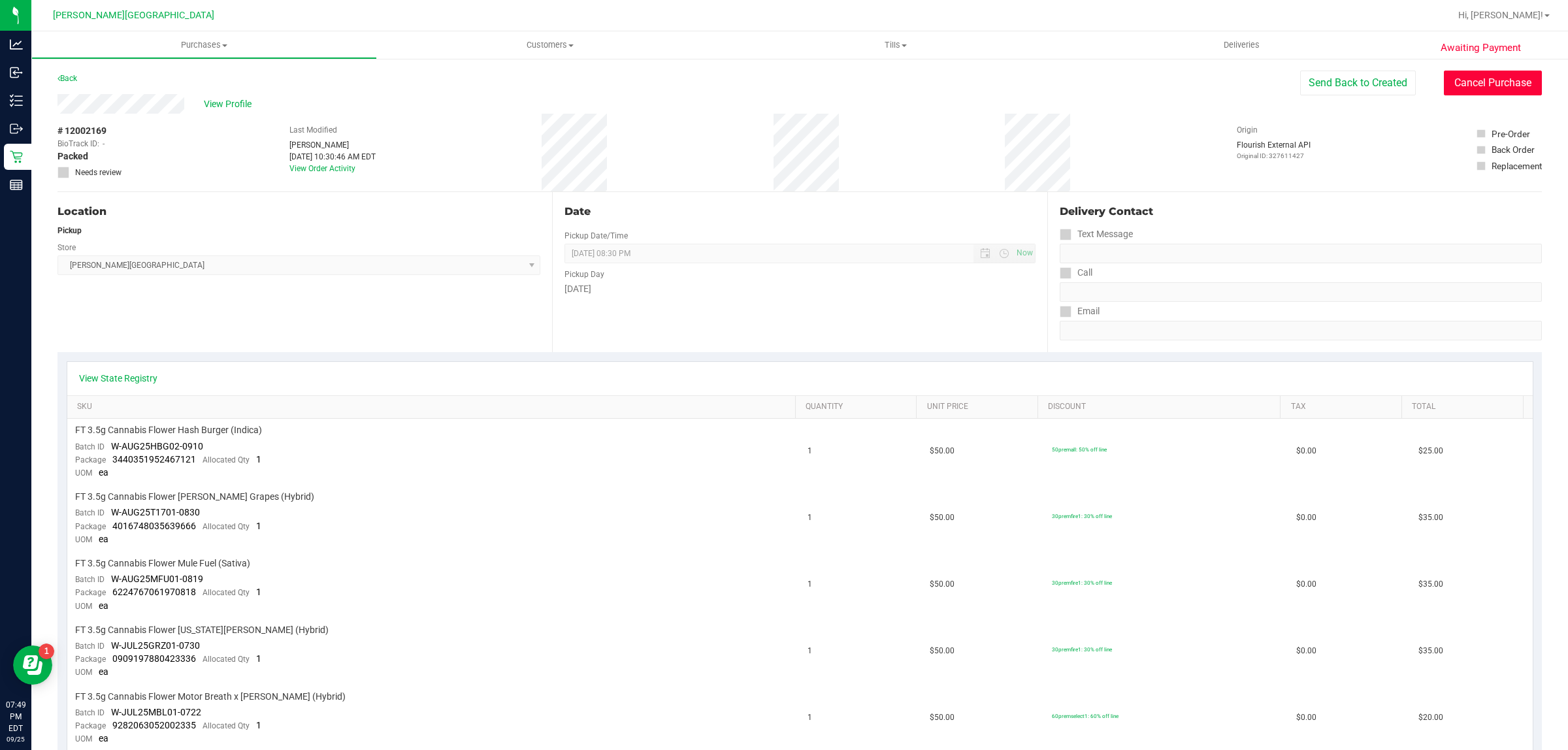
click at [1254, 82] on button "Cancel Purchase" at bounding box center [1493, 83] width 98 height 25
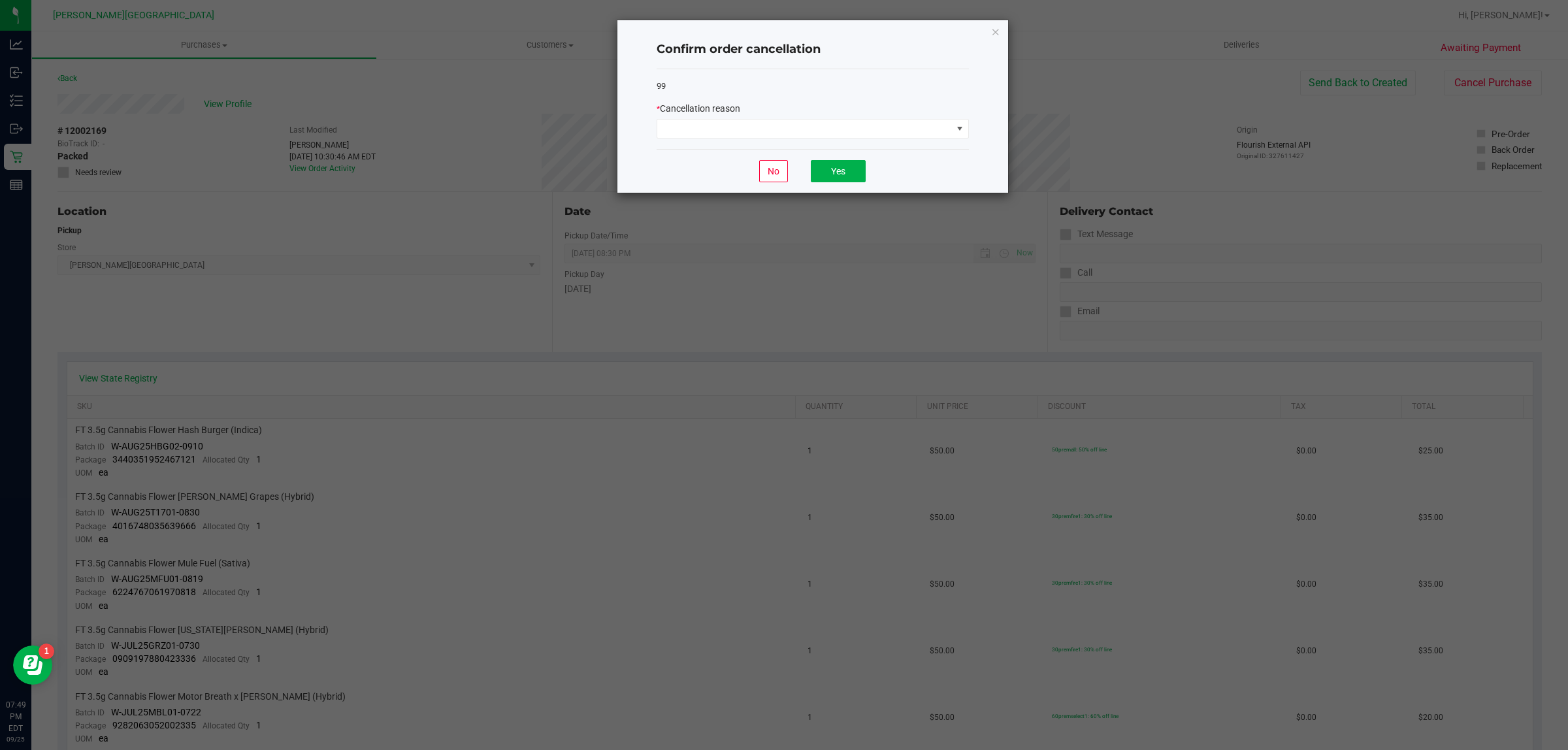
click at [896, 142] on div "99 * Cancellation reason" at bounding box center [812, 109] width 312 height 80
click at [892, 128] on span at bounding box center [805, 128] width 294 height 18
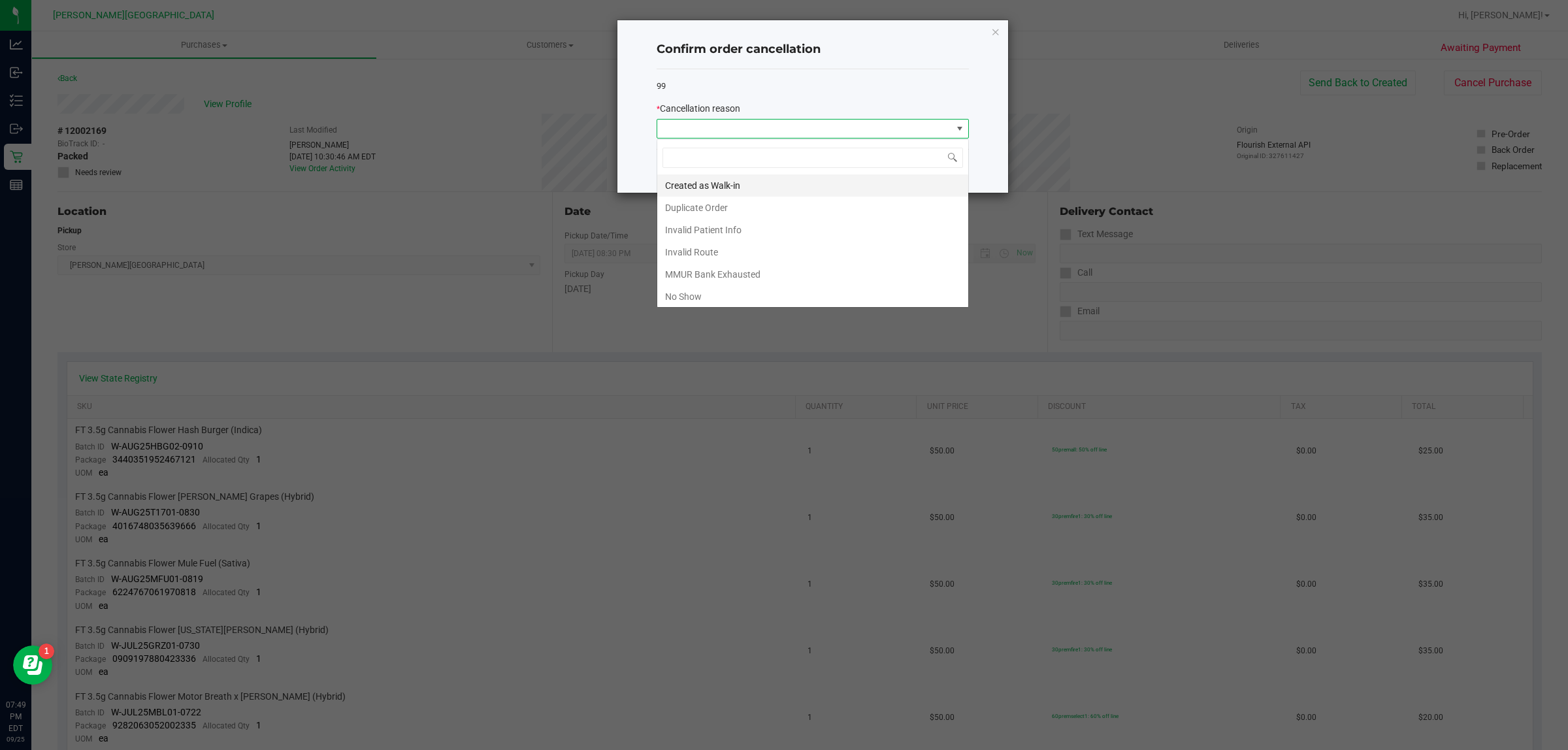
scroll to position [20, 312]
click at [709, 302] on li "No Show" at bounding box center [813, 297] width 311 height 22
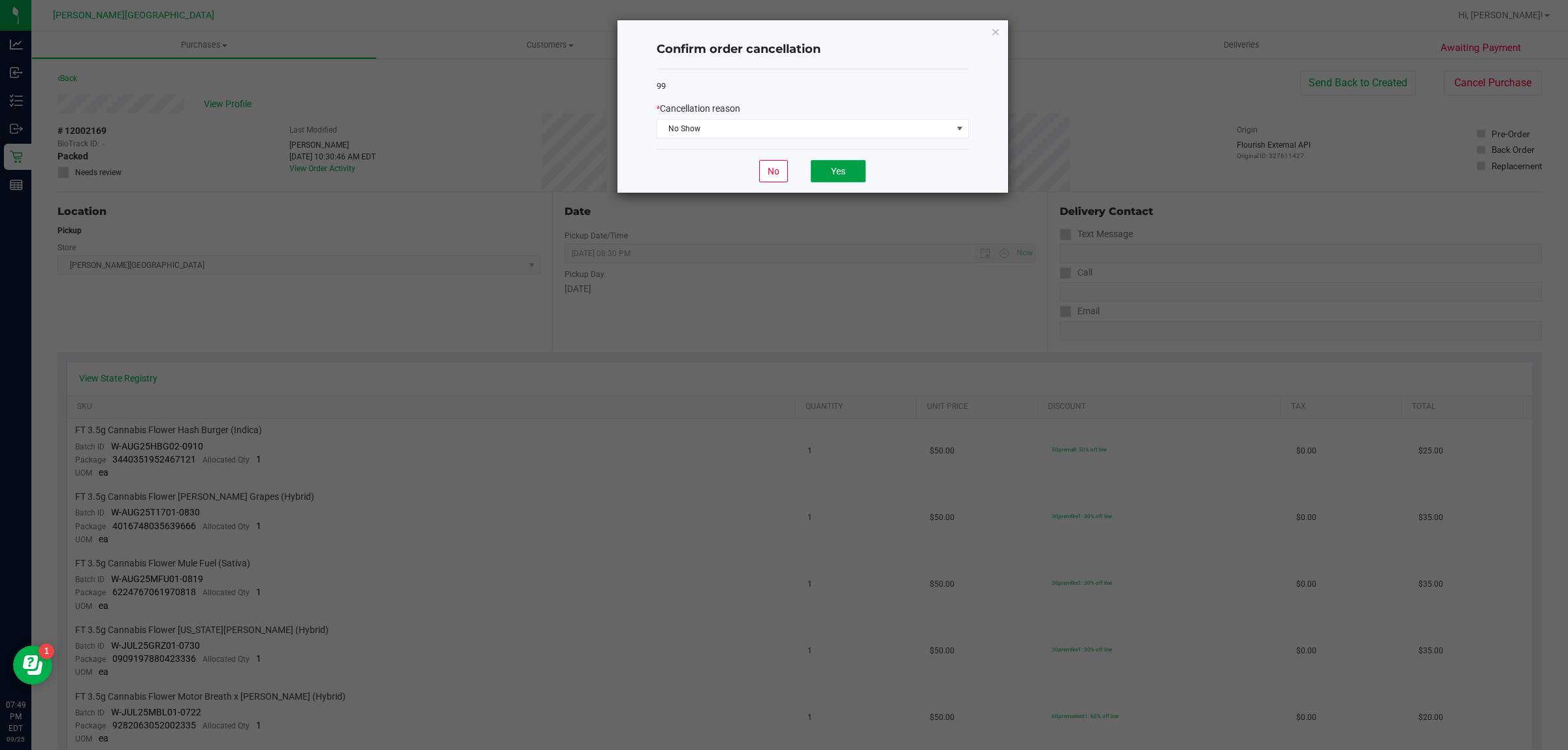
click at [834, 170] on button "Yes" at bounding box center [838, 171] width 55 height 22
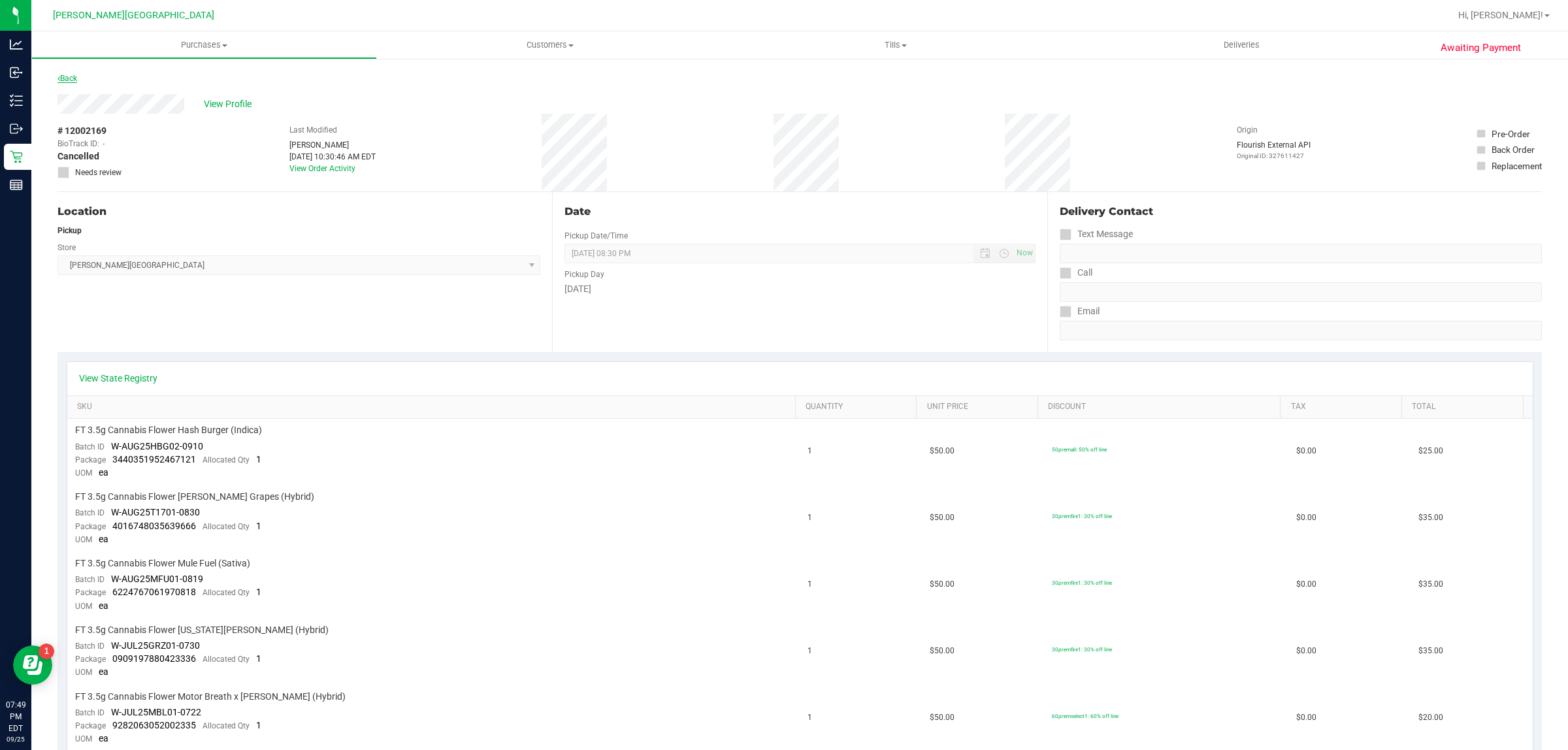
click at [75, 80] on link "Back" at bounding box center [67, 78] width 20 height 9
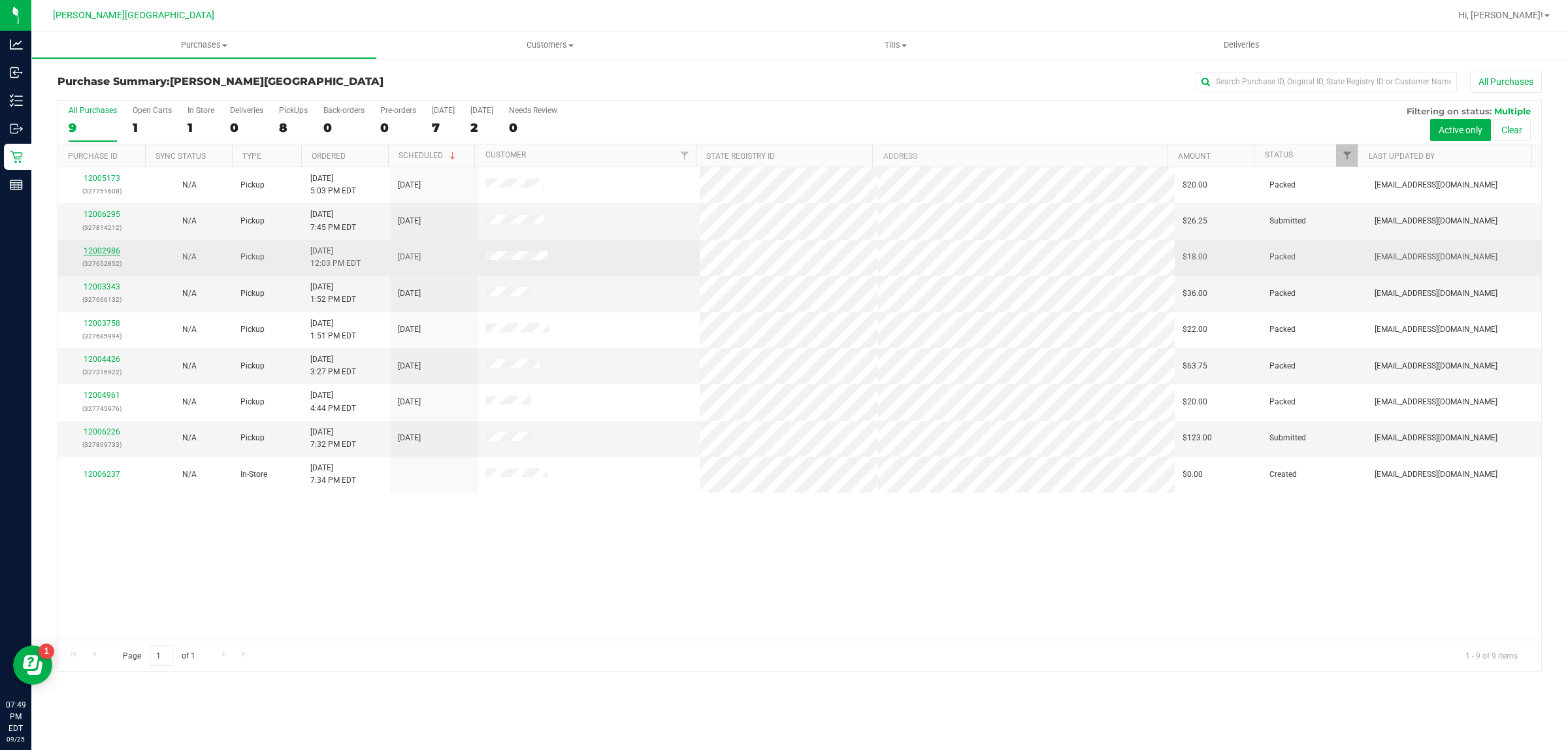
click at [103, 253] on link "12002986" at bounding box center [102, 250] width 36 height 9
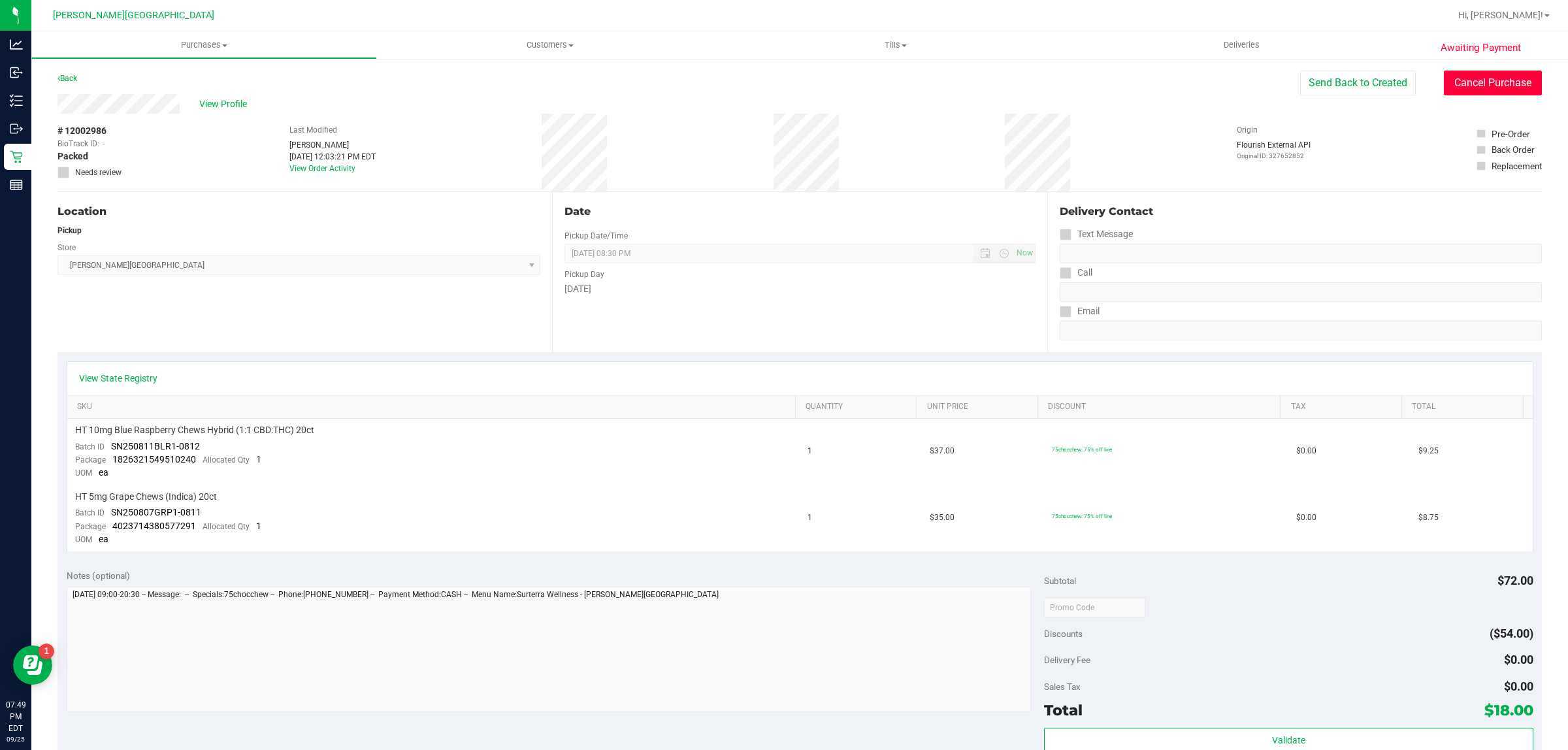
click at [1254, 87] on button "Cancel Purchase" at bounding box center [1493, 83] width 98 height 25
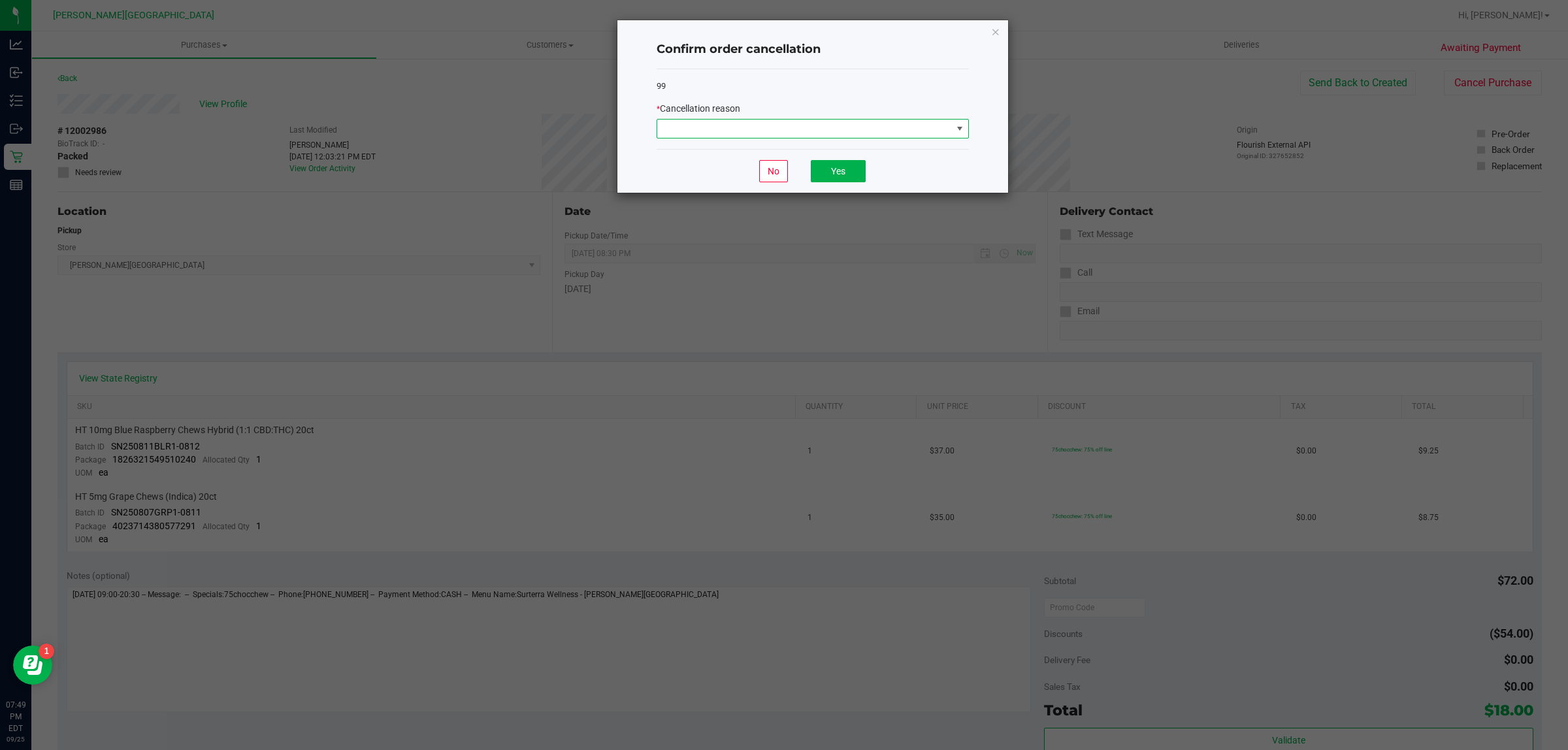
click at [956, 128] on span at bounding box center [960, 128] width 10 height 10
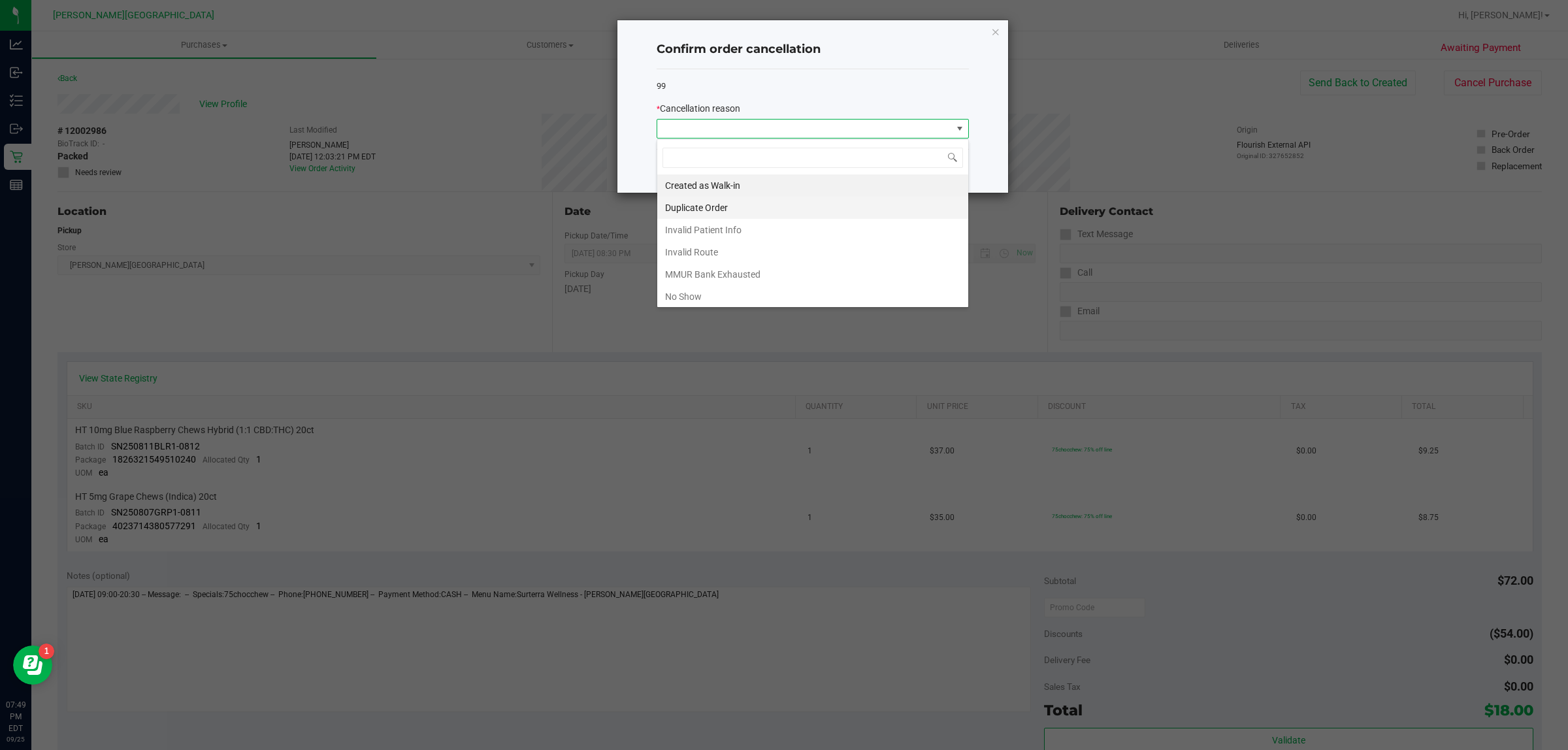
scroll to position [20, 312]
click at [671, 302] on li "No Show" at bounding box center [813, 297] width 311 height 22
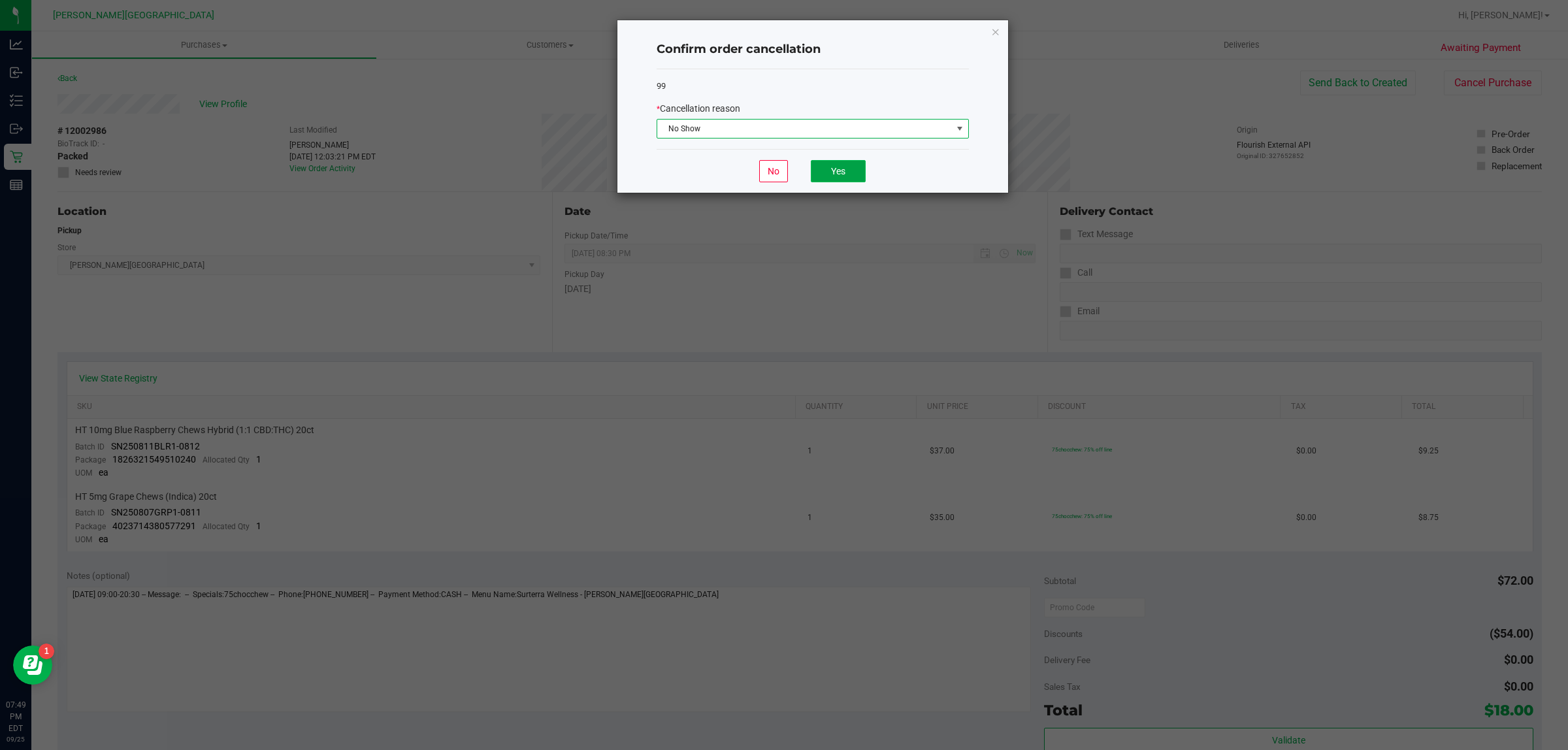
click at [840, 174] on button "Yes" at bounding box center [838, 171] width 55 height 22
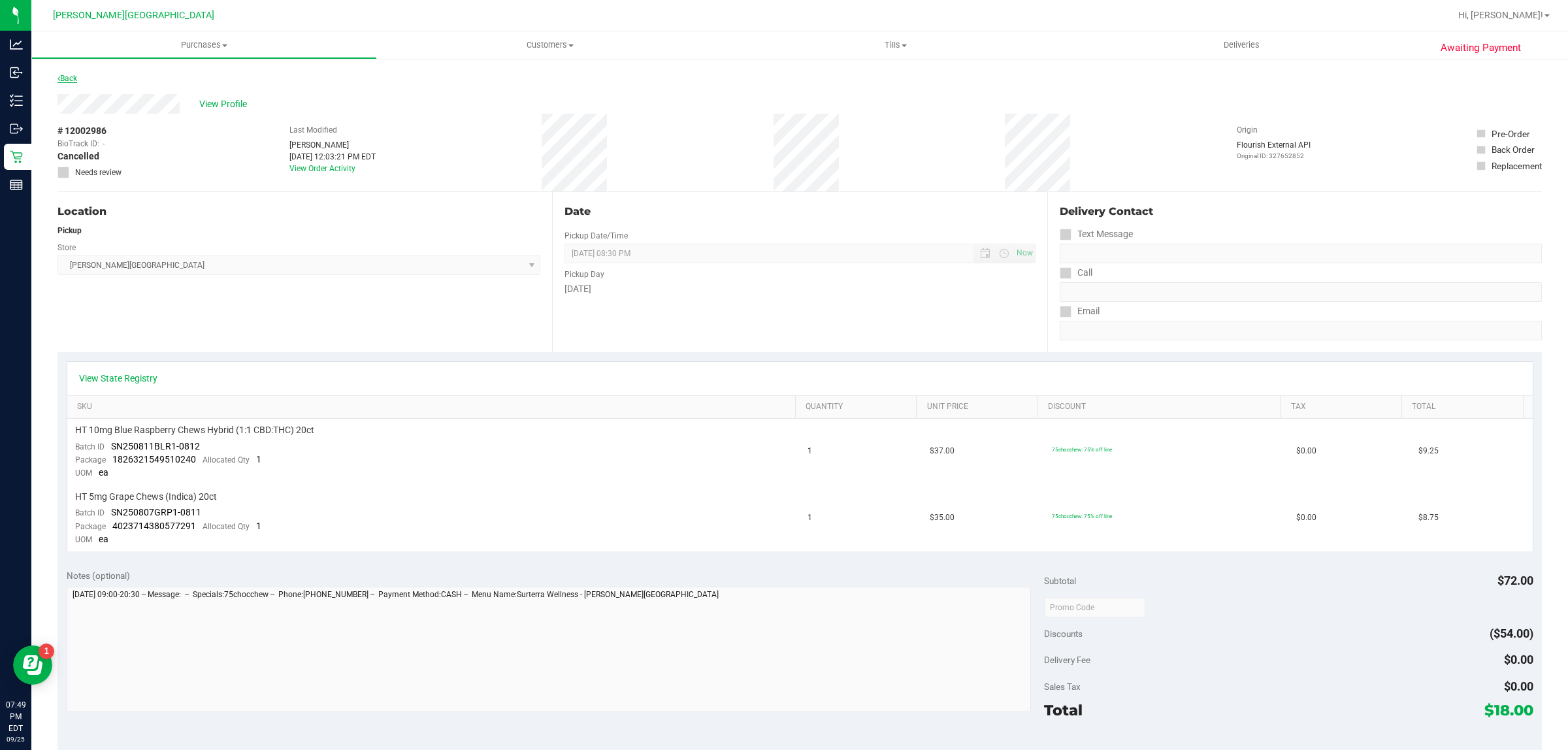
click at [66, 78] on link "Back" at bounding box center [67, 78] width 20 height 9
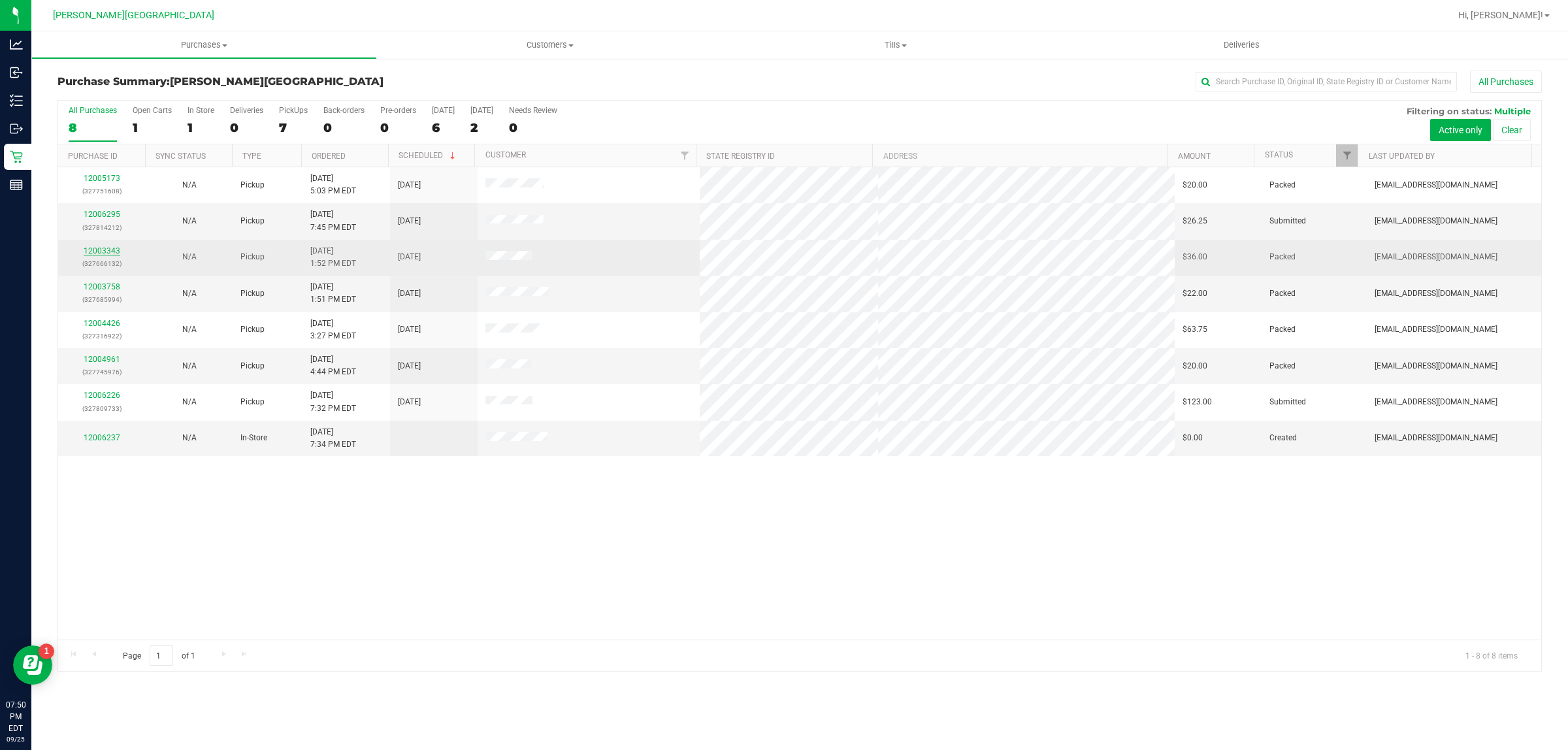
click at [97, 251] on link "12003343" at bounding box center [102, 250] width 36 height 9
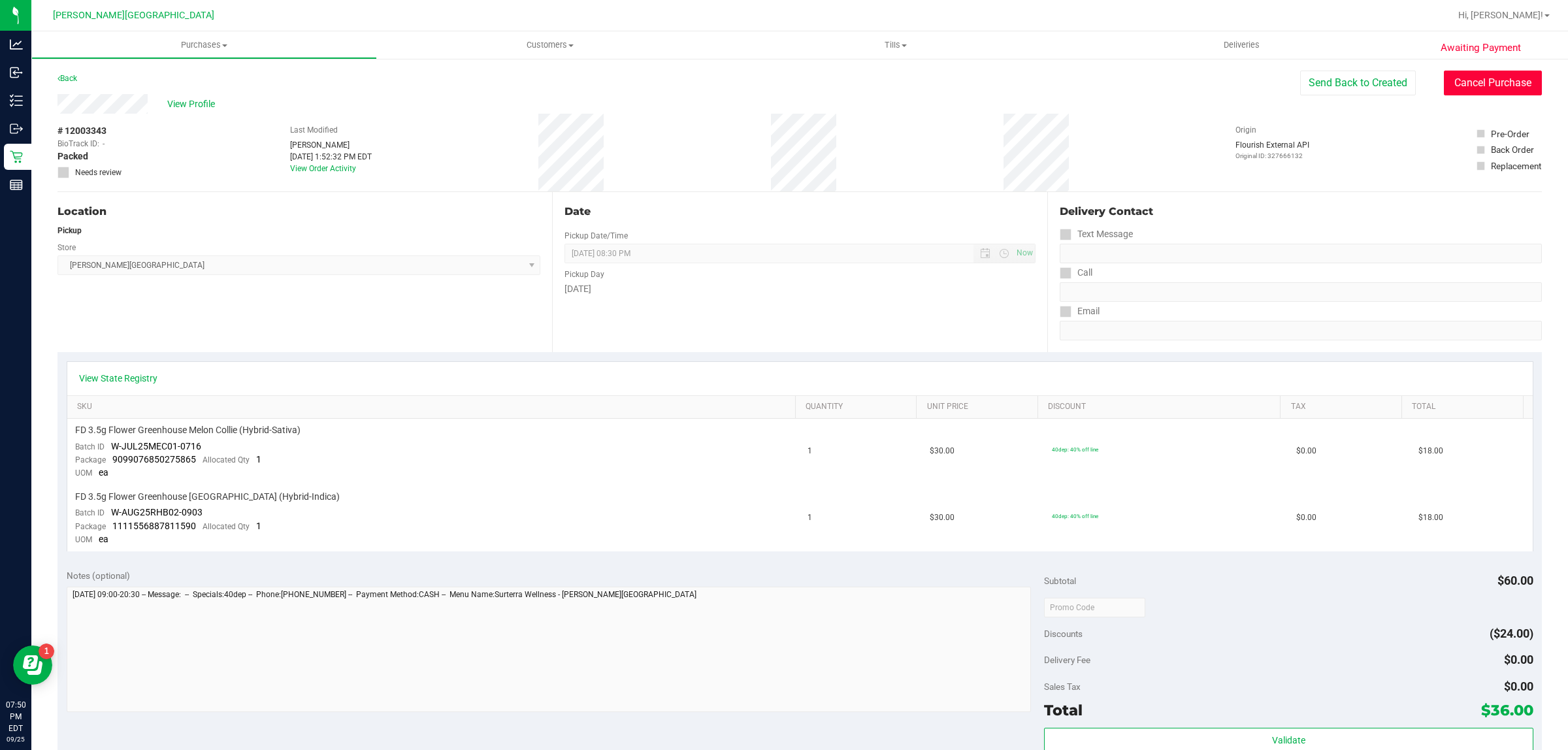
click at [1254, 93] on button "Cancel Purchase" at bounding box center [1493, 83] width 98 height 25
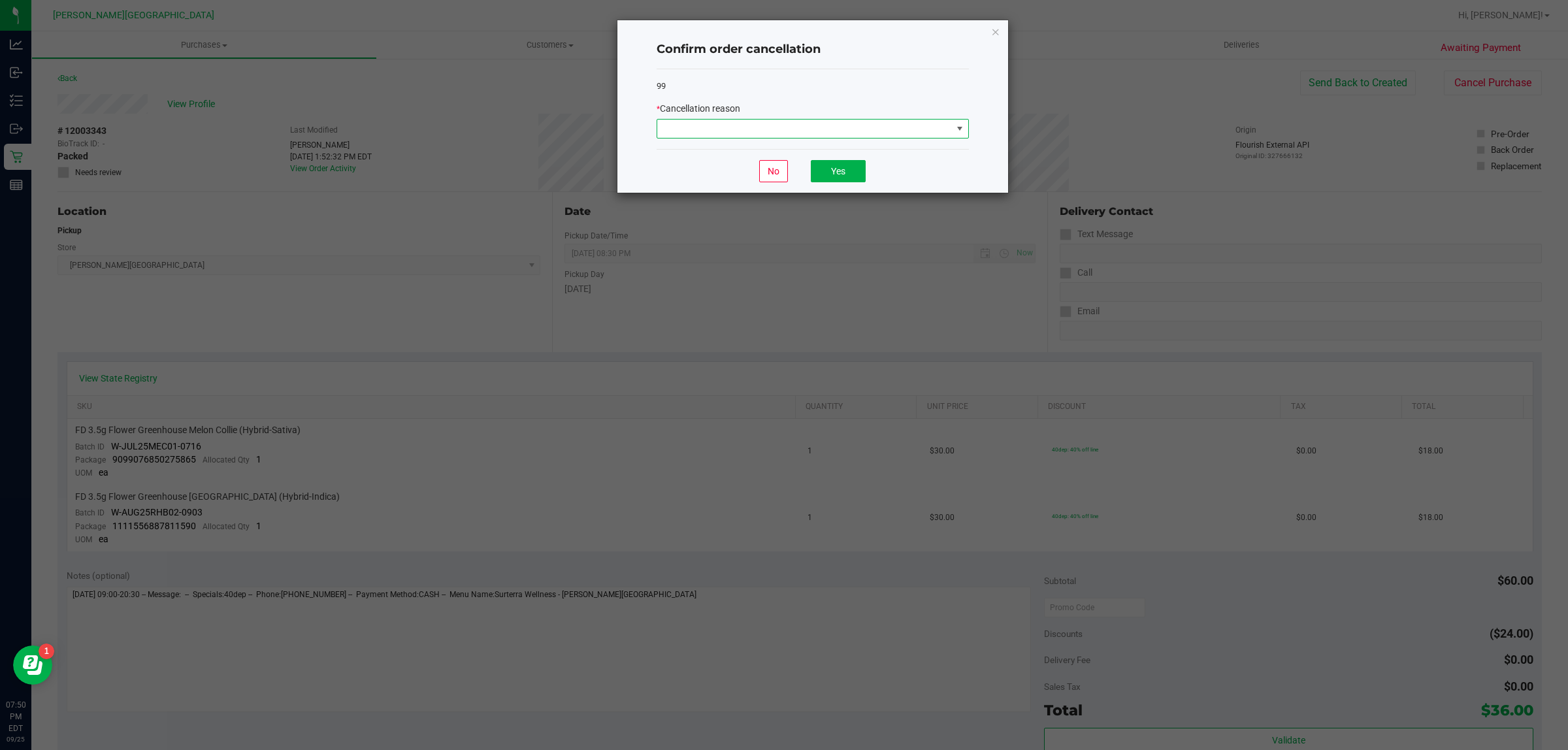
click at [844, 135] on span at bounding box center [805, 128] width 294 height 18
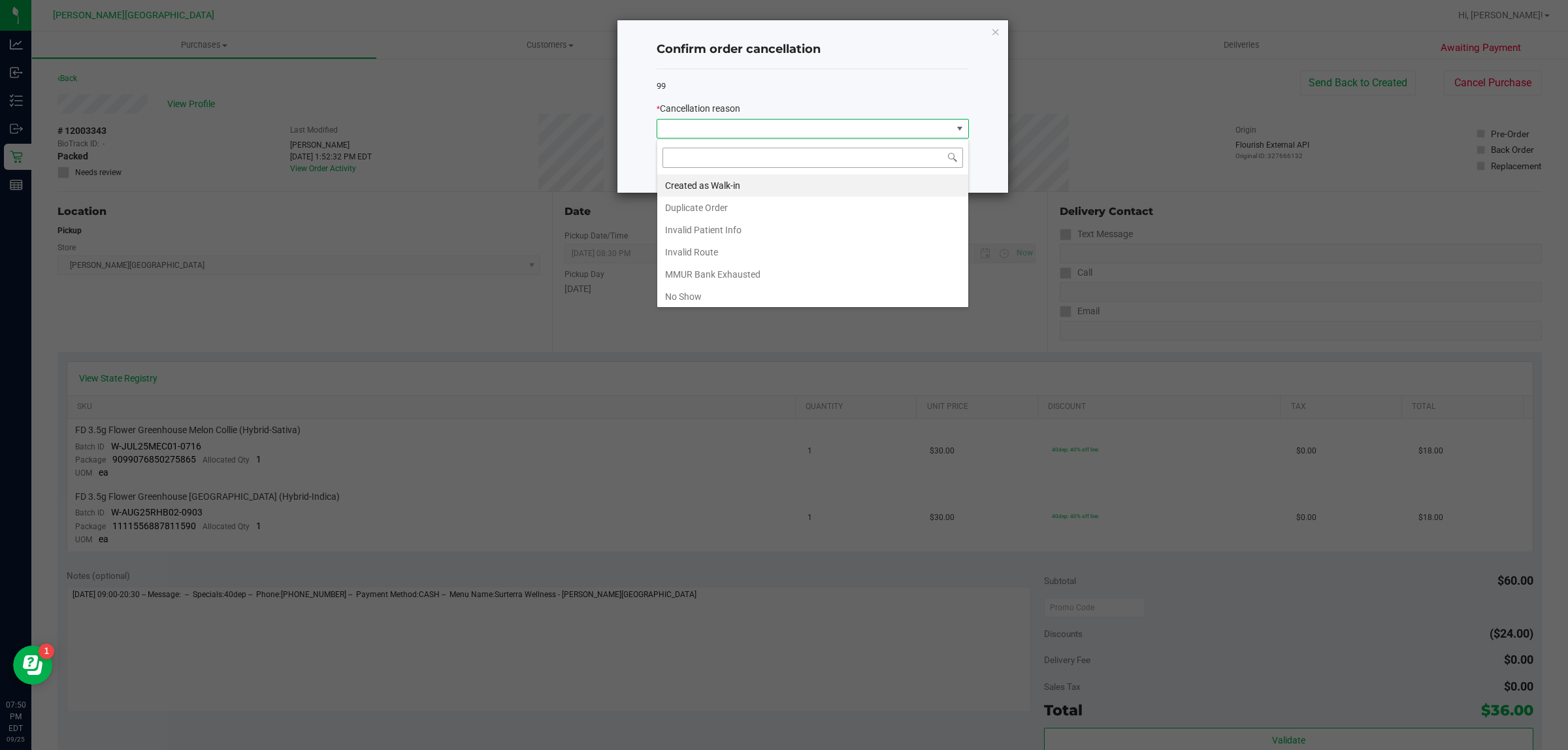
scroll to position [20, 312]
click at [717, 292] on li "No Show" at bounding box center [813, 297] width 311 height 22
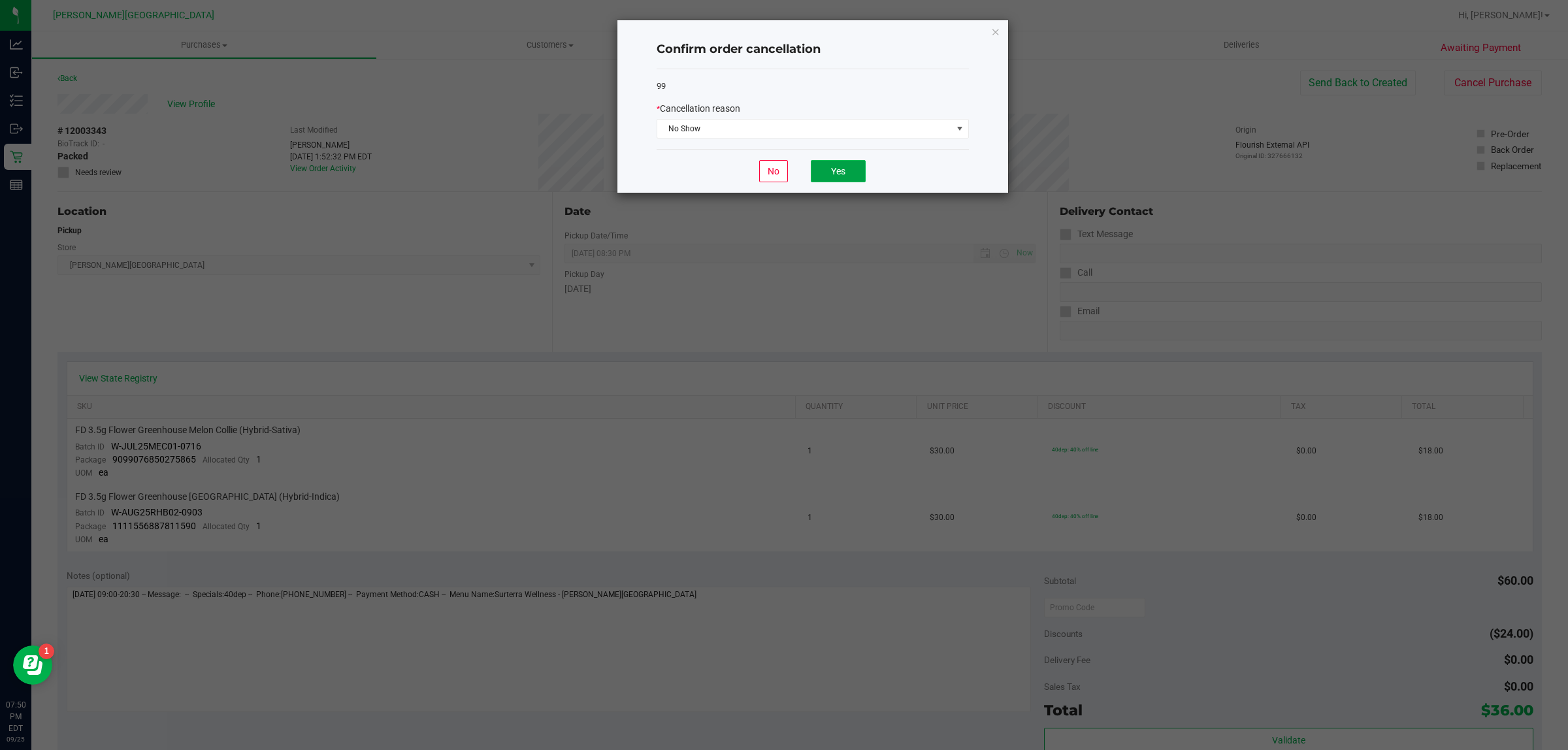
click at [834, 172] on button "Yes" at bounding box center [838, 171] width 55 height 22
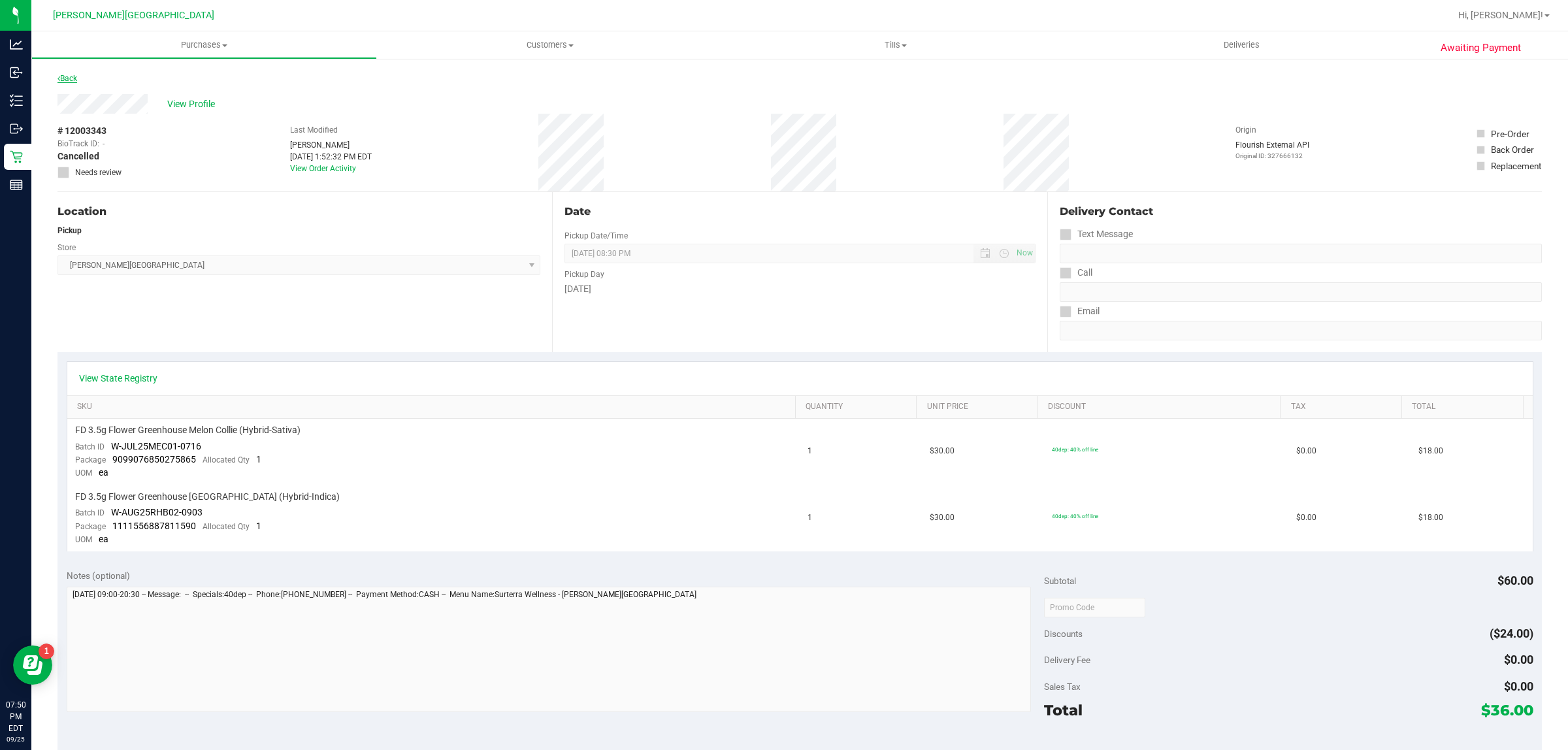
click at [75, 77] on link "Back" at bounding box center [67, 78] width 20 height 9
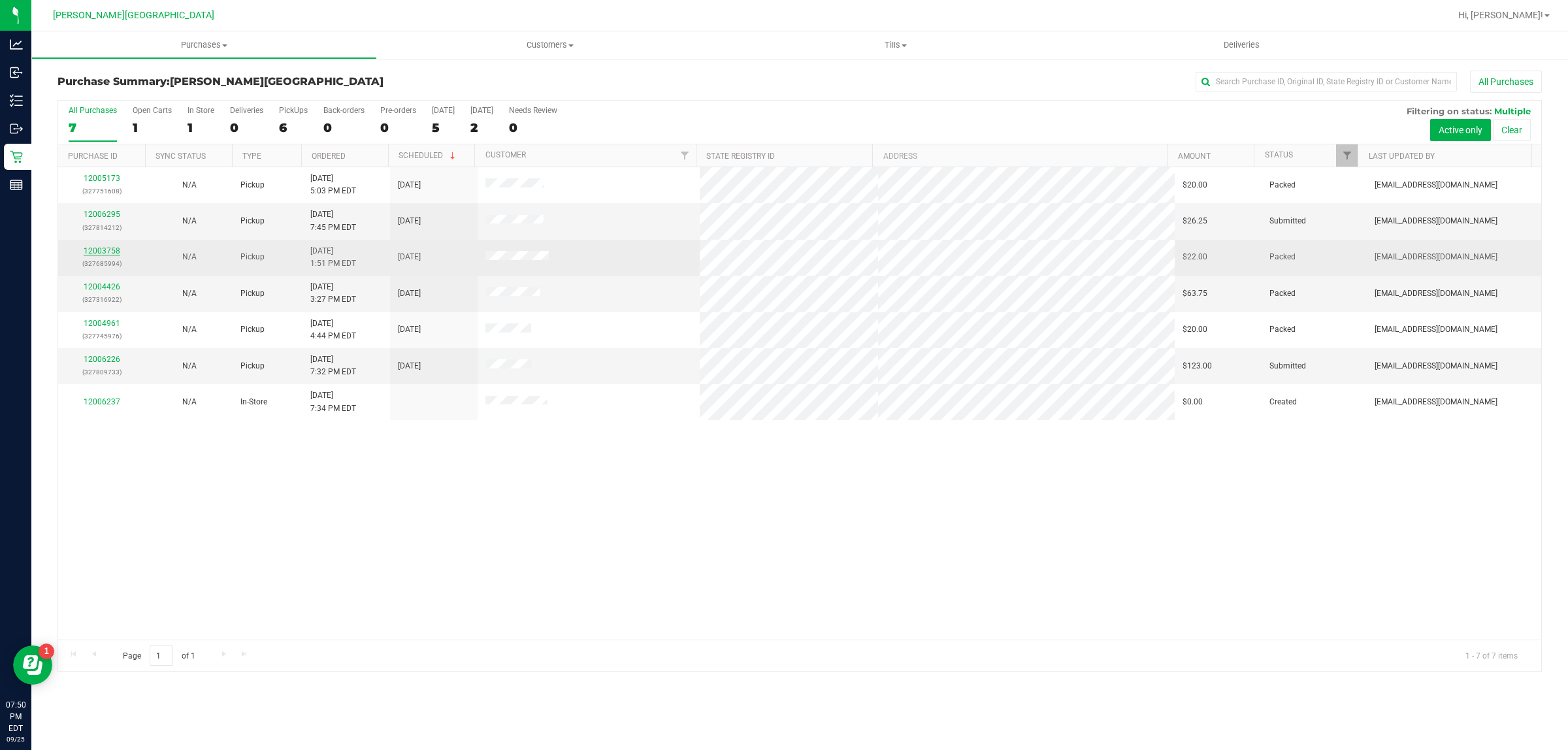
click at [112, 252] on link "12003758" at bounding box center [102, 250] width 36 height 9
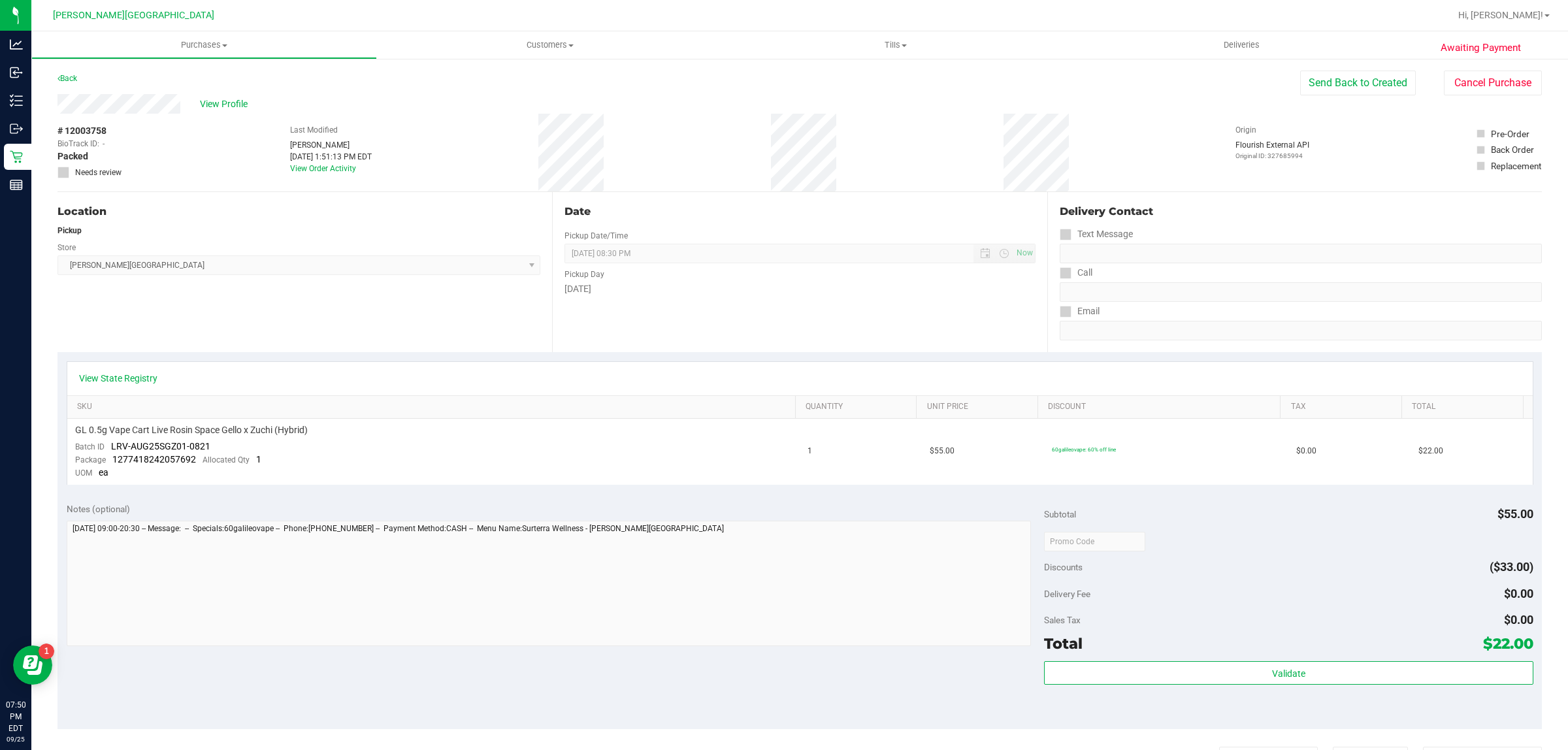
click at [1254, 63] on div "Awaiting Payment Back Send Back to Created Cancel Purchase View Profile # 12003…" at bounding box center [800, 558] width 1537 height 1002
click at [1254, 80] on button "Cancel Purchase" at bounding box center [1493, 83] width 98 height 25
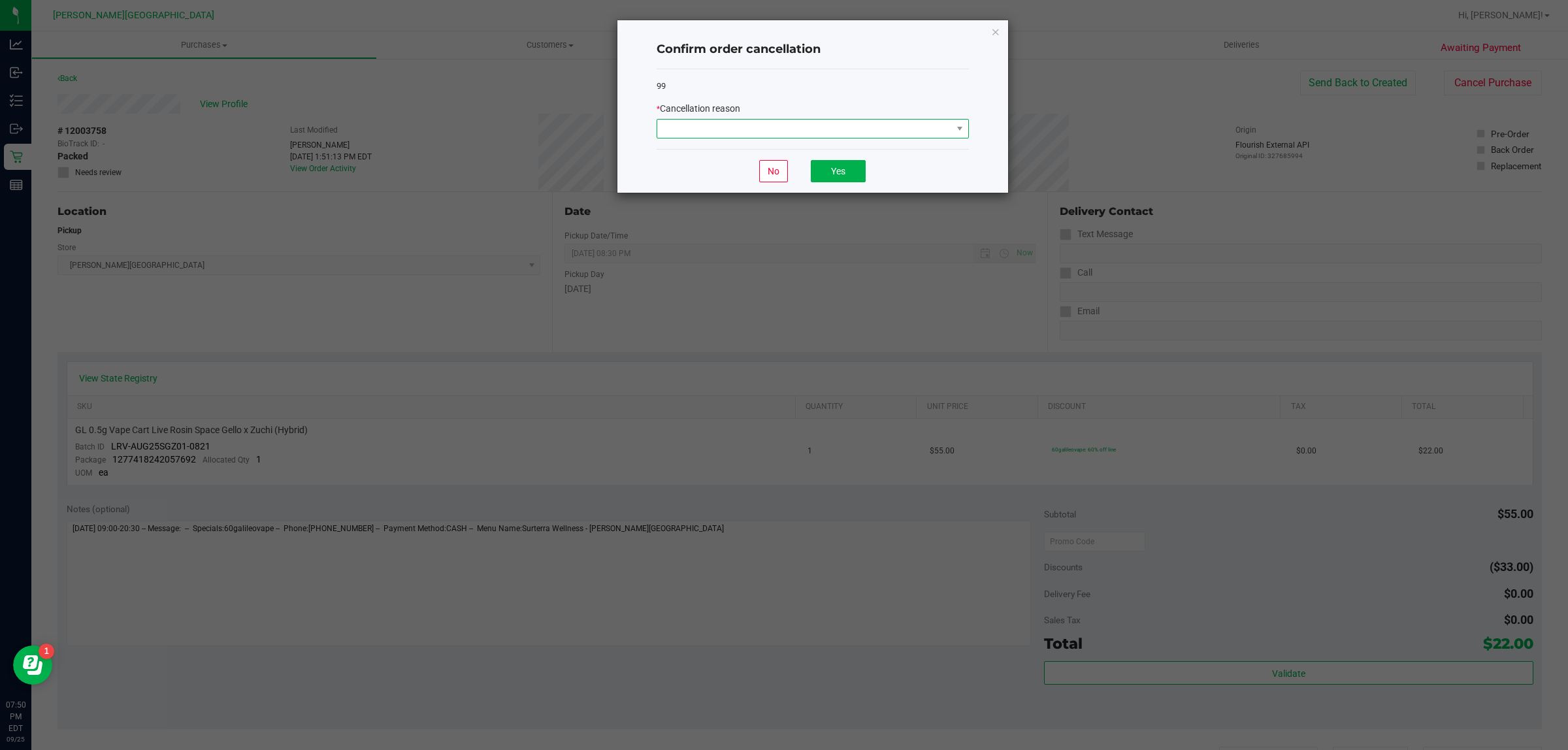
click at [793, 122] on span at bounding box center [805, 128] width 294 height 18
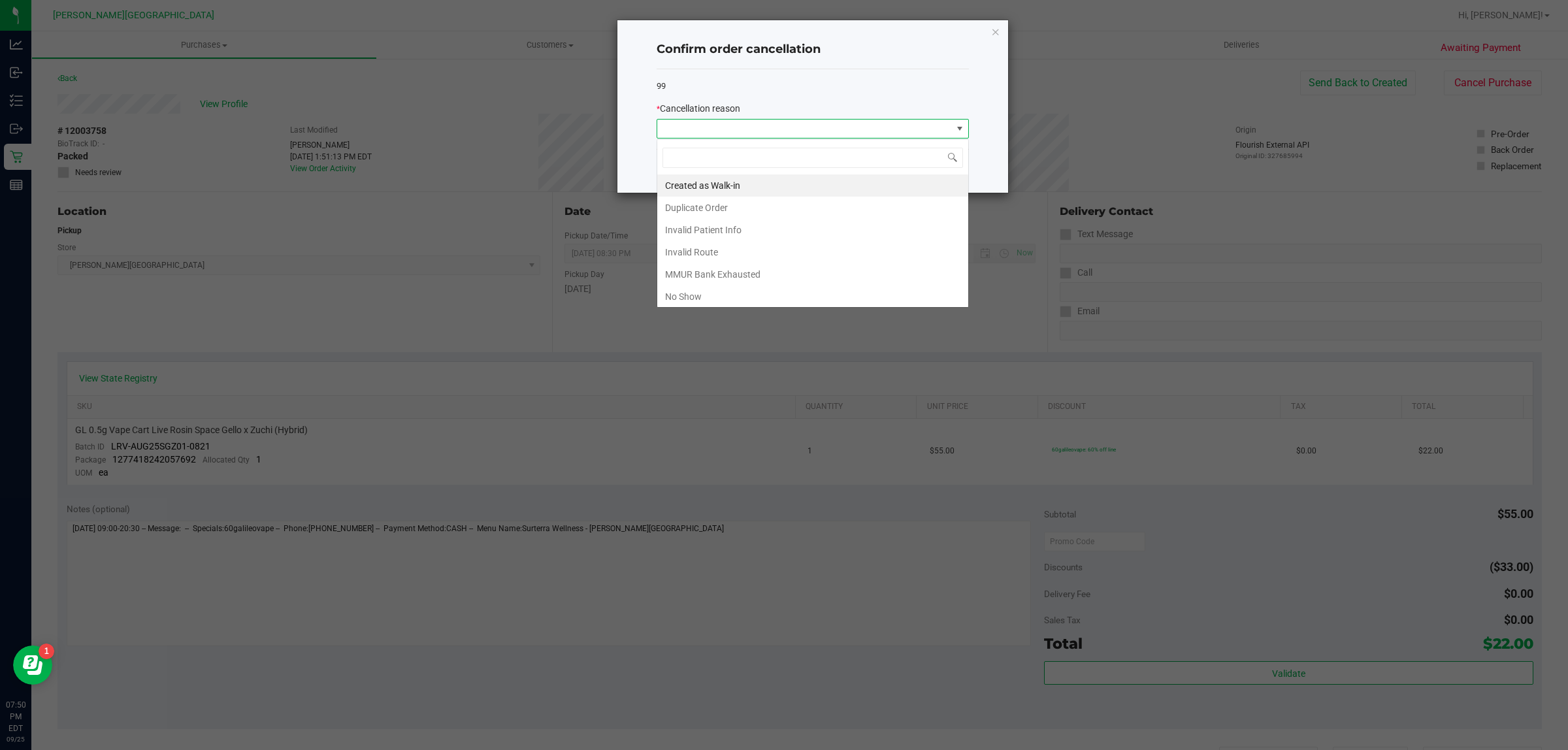
scroll to position [20, 312]
click at [704, 297] on li "No Show" at bounding box center [813, 297] width 311 height 22
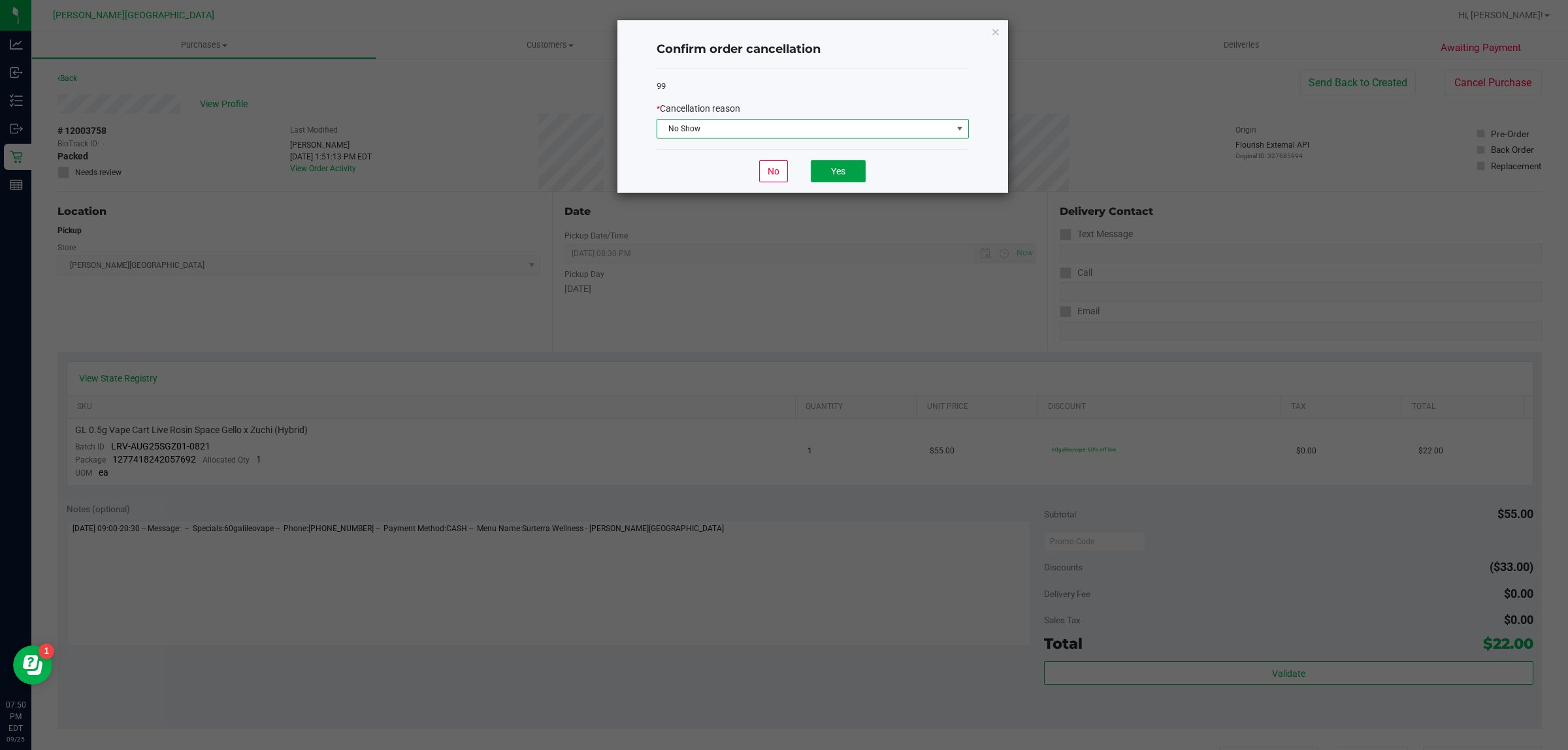
click at [848, 167] on button "Yes" at bounding box center [838, 171] width 55 height 22
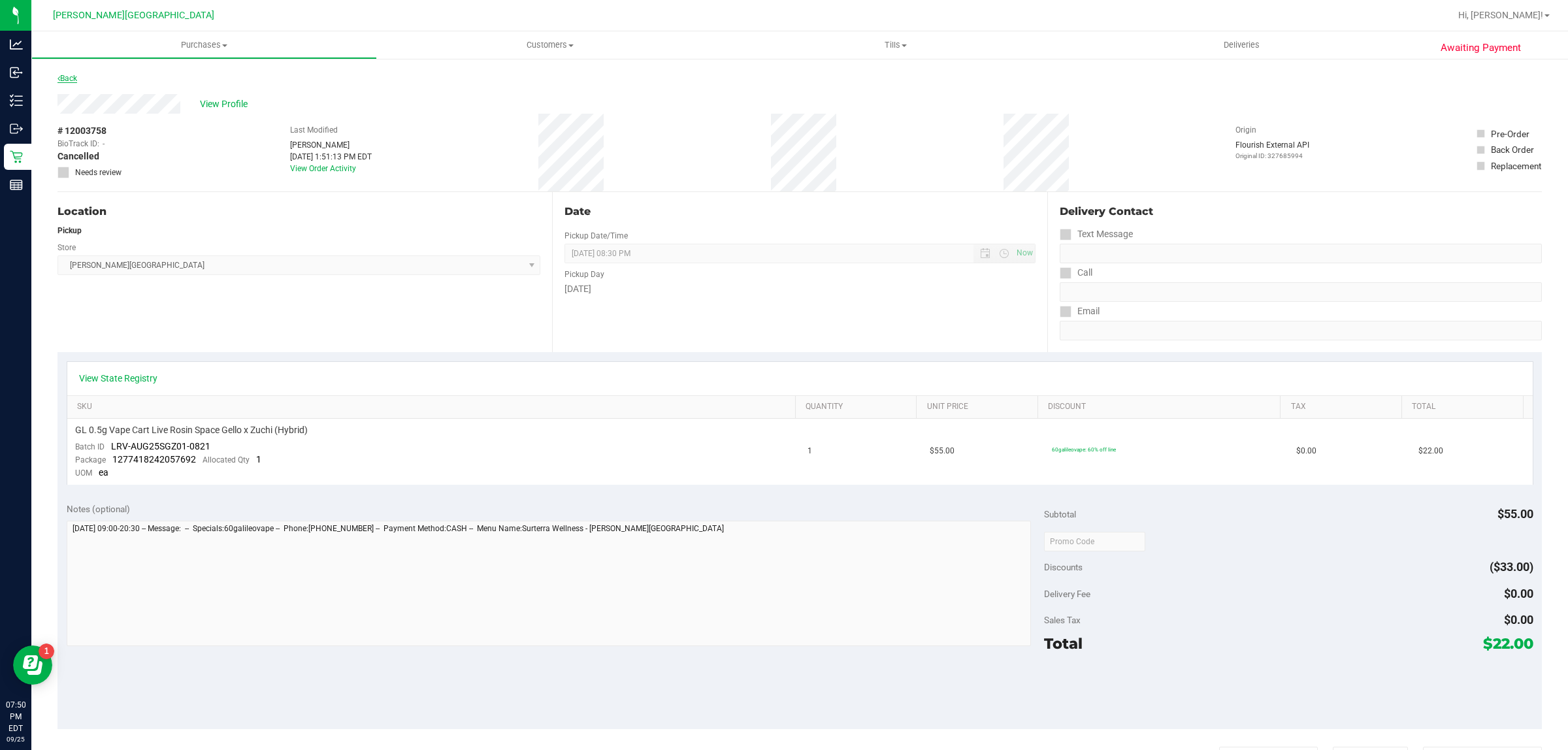
click at [74, 80] on link "Back" at bounding box center [67, 78] width 20 height 9
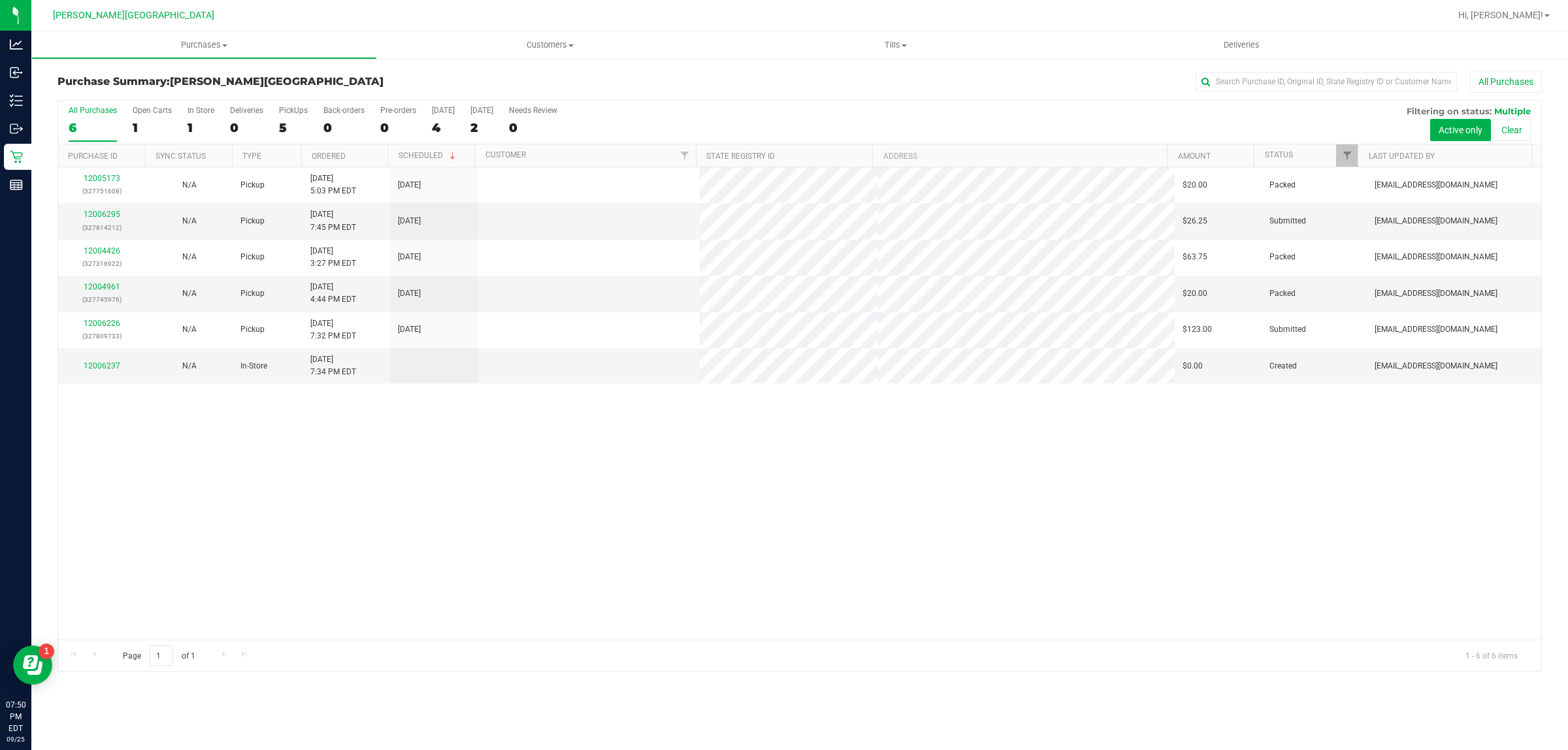
click at [103, 251] on link "12004426" at bounding box center [102, 250] width 36 height 9
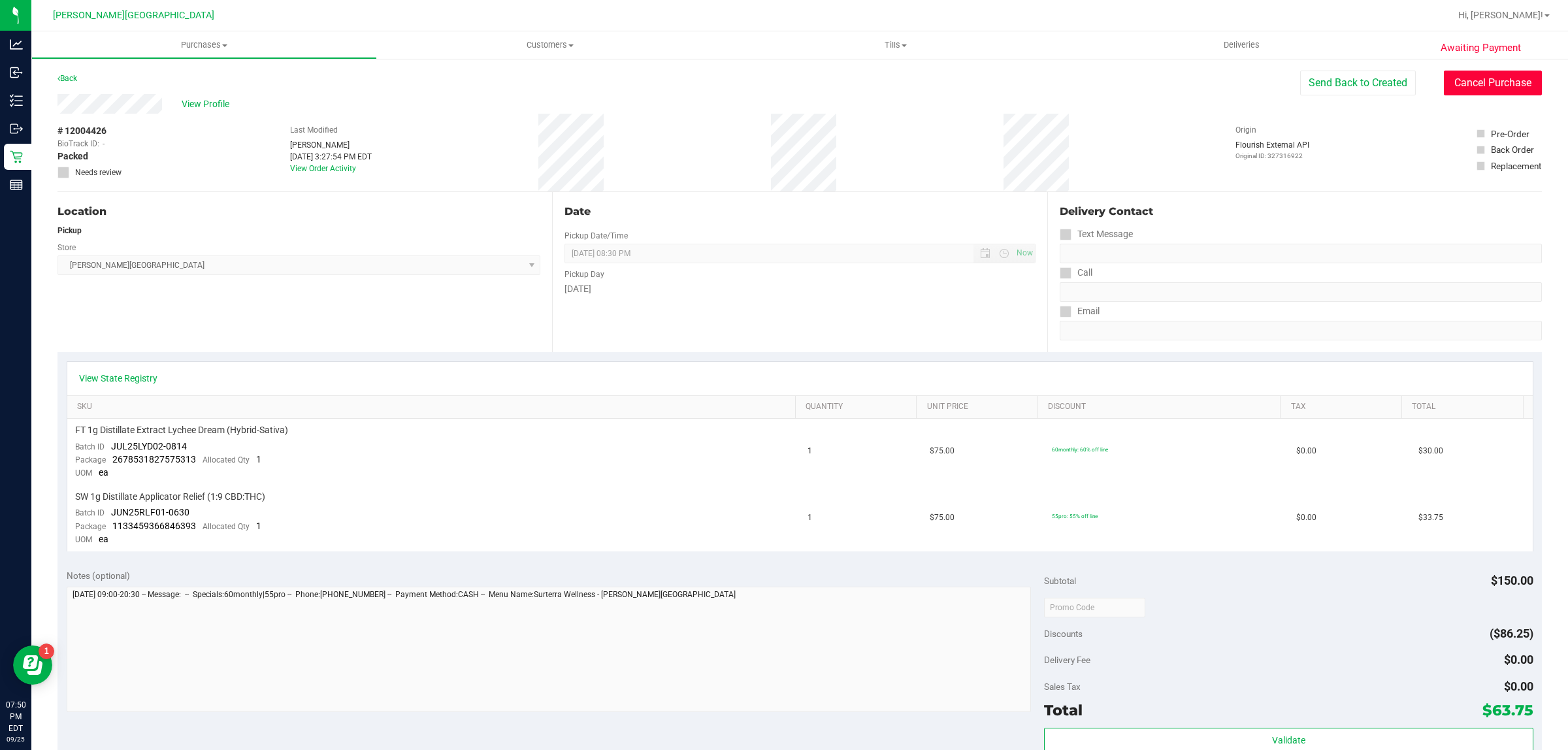
click at [1254, 76] on button "Cancel Purchase" at bounding box center [1493, 83] width 98 height 25
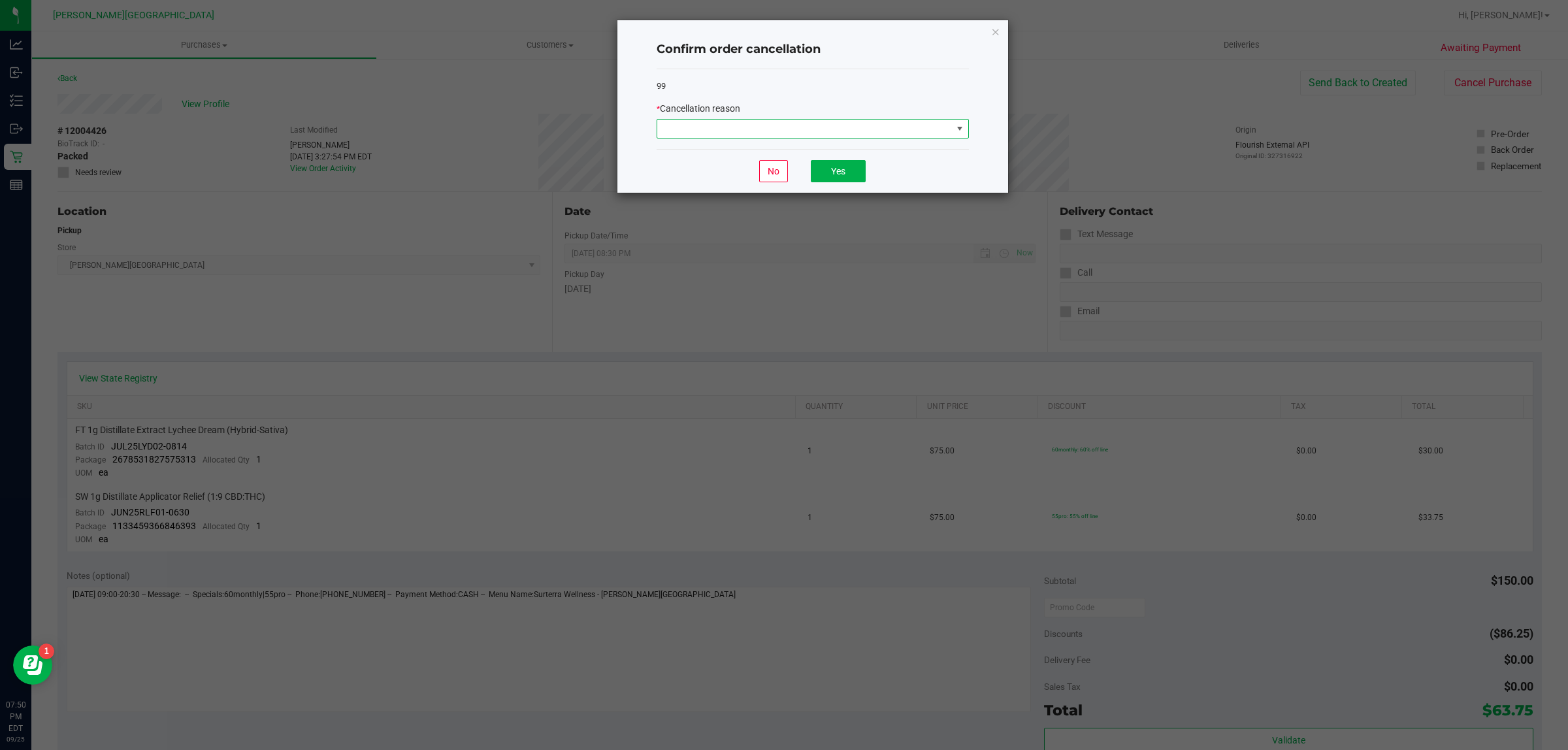
click at [886, 128] on span at bounding box center [805, 128] width 294 height 18
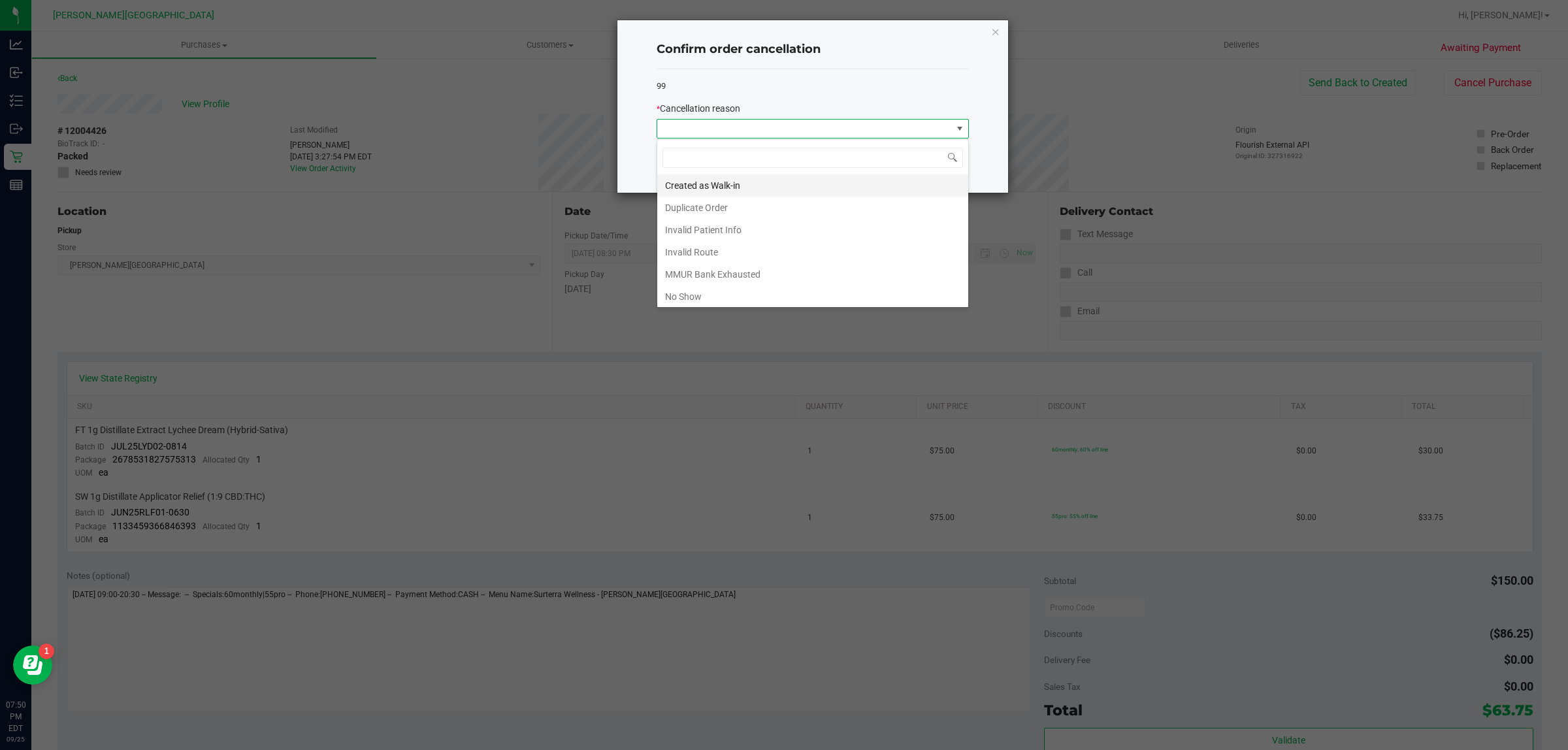
scroll to position [20, 312]
click at [678, 299] on li "No Show" at bounding box center [813, 297] width 311 height 22
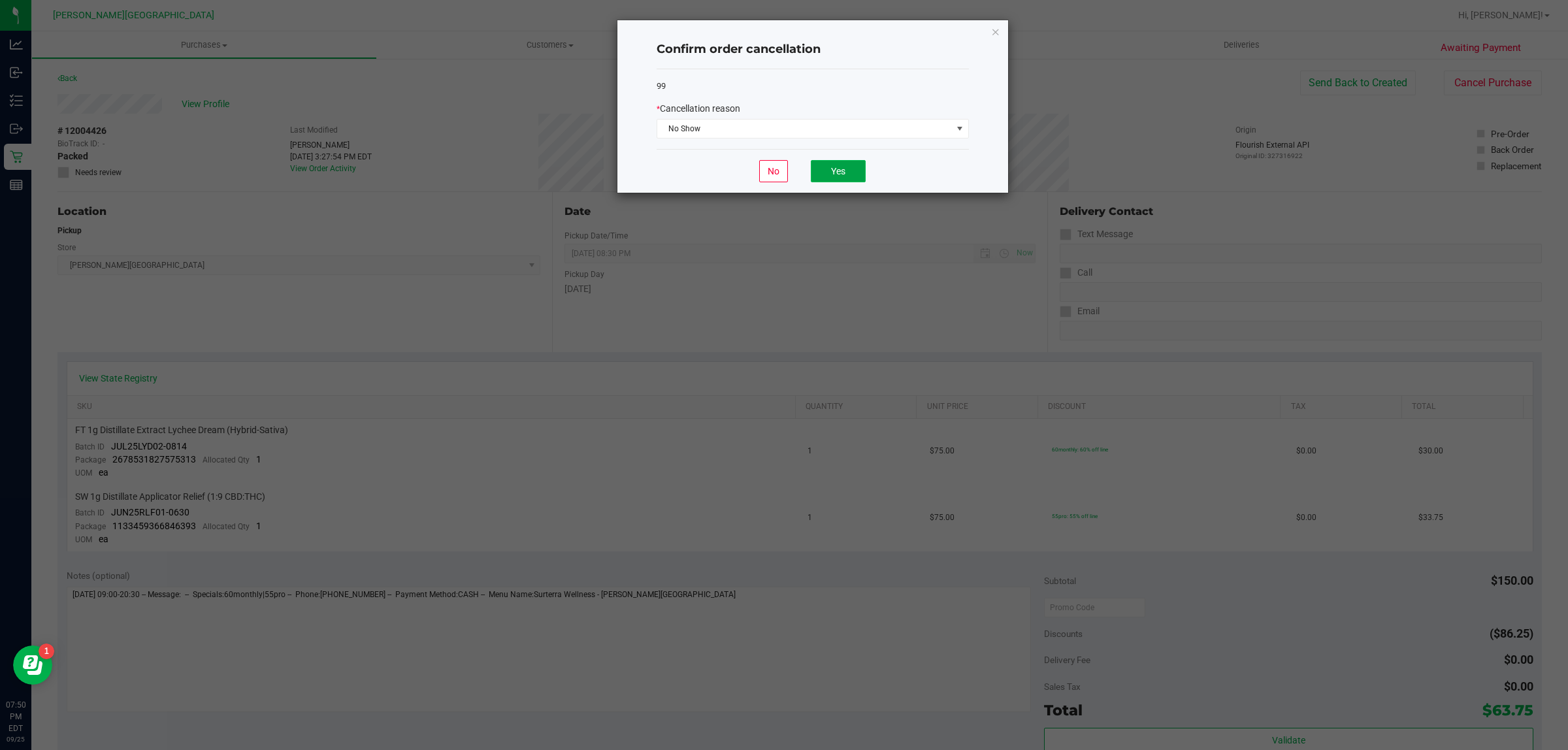
click at [846, 177] on button "Yes" at bounding box center [838, 171] width 55 height 22
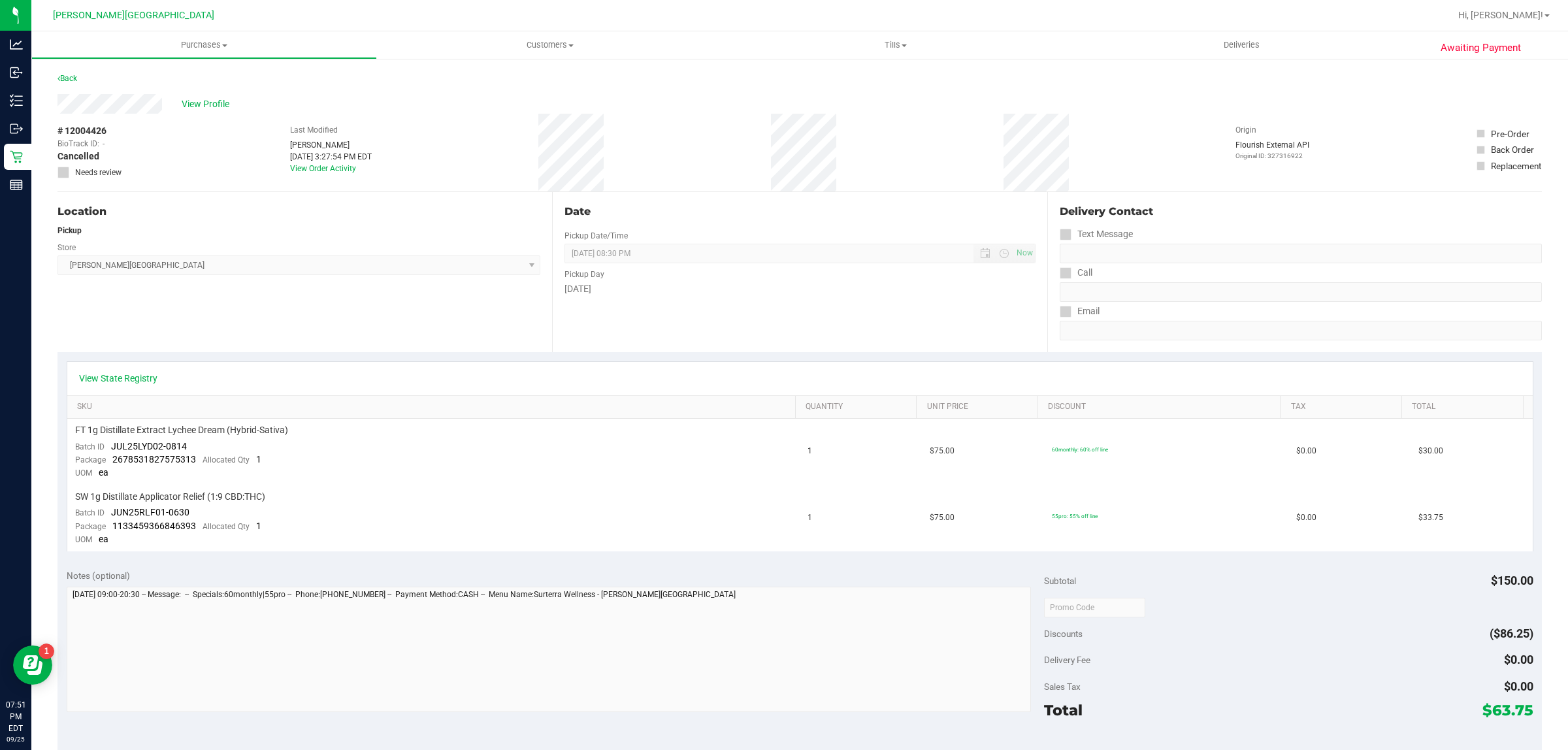
click at [77, 83] on div "Back" at bounding box center [67, 78] width 20 height 15
click at [70, 77] on link "Back" at bounding box center [67, 78] width 20 height 9
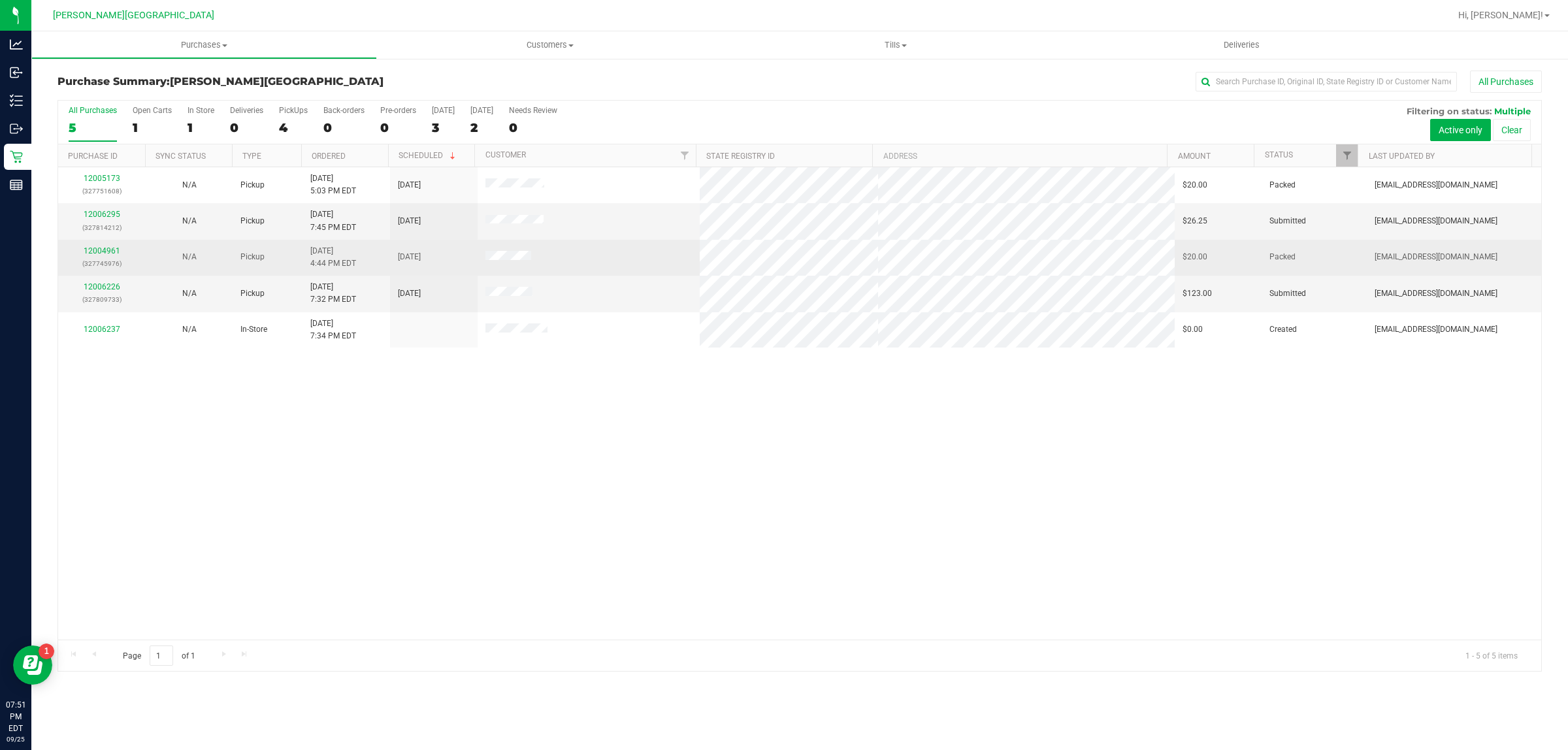
click at [96, 257] on div "12004961 (327745976)" at bounding box center [102, 257] width 72 height 25
click at [98, 247] on div "12004961 (327745976)" at bounding box center [102, 257] width 72 height 25
click at [100, 248] on link "12004961" at bounding box center [102, 250] width 36 height 9
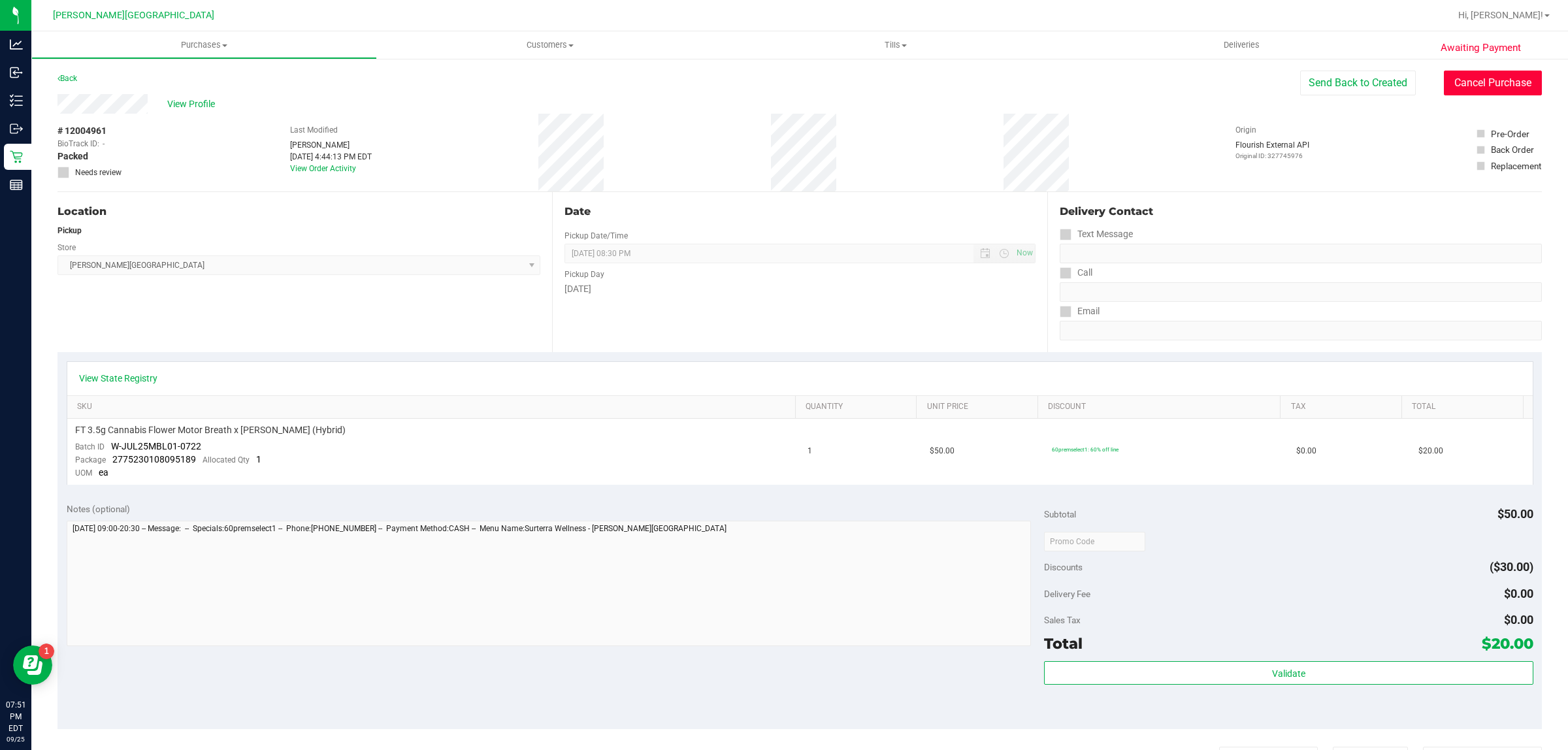
click at [1254, 90] on button "Cancel Purchase" at bounding box center [1493, 83] width 98 height 25
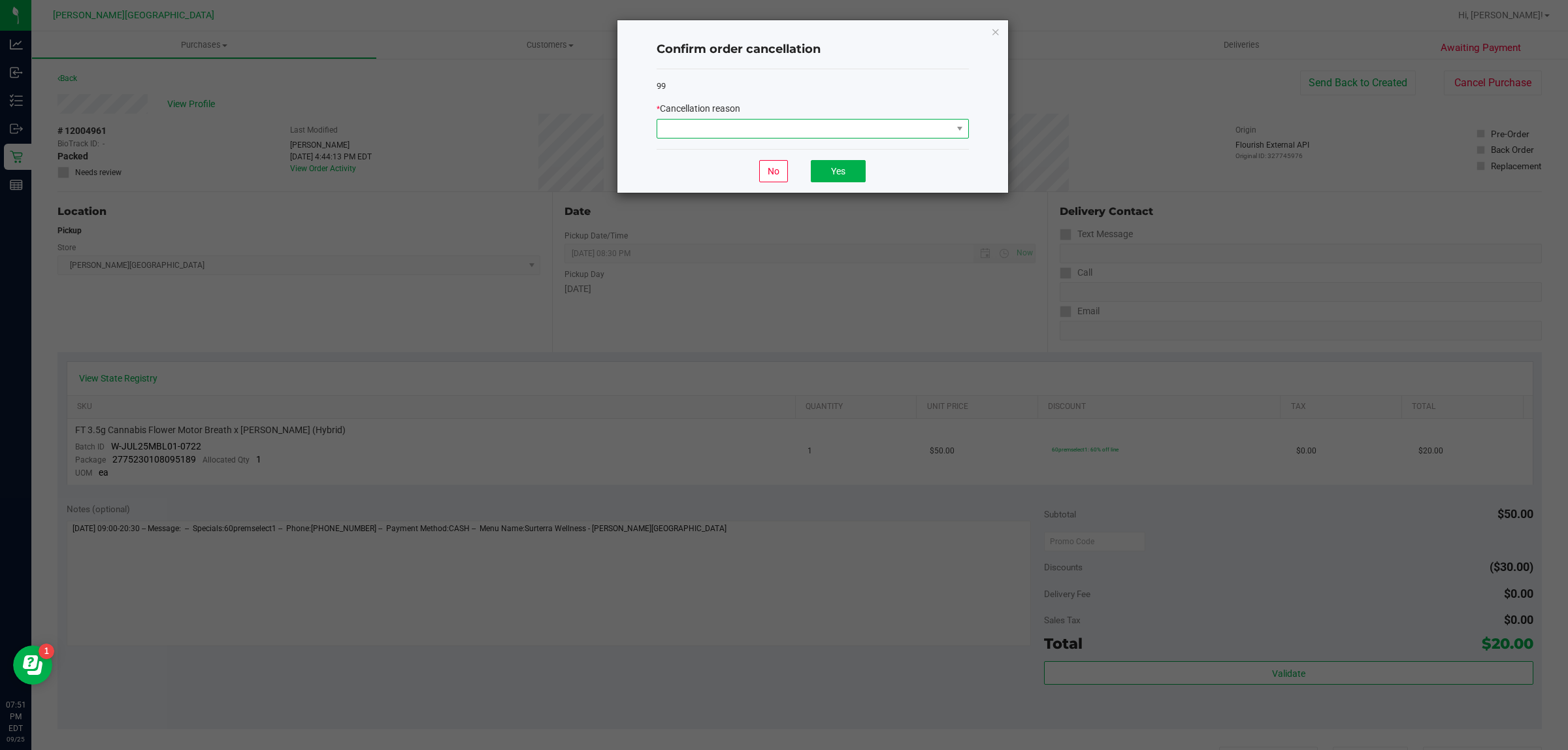
click at [923, 125] on span at bounding box center [805, 128] width 294 height 18
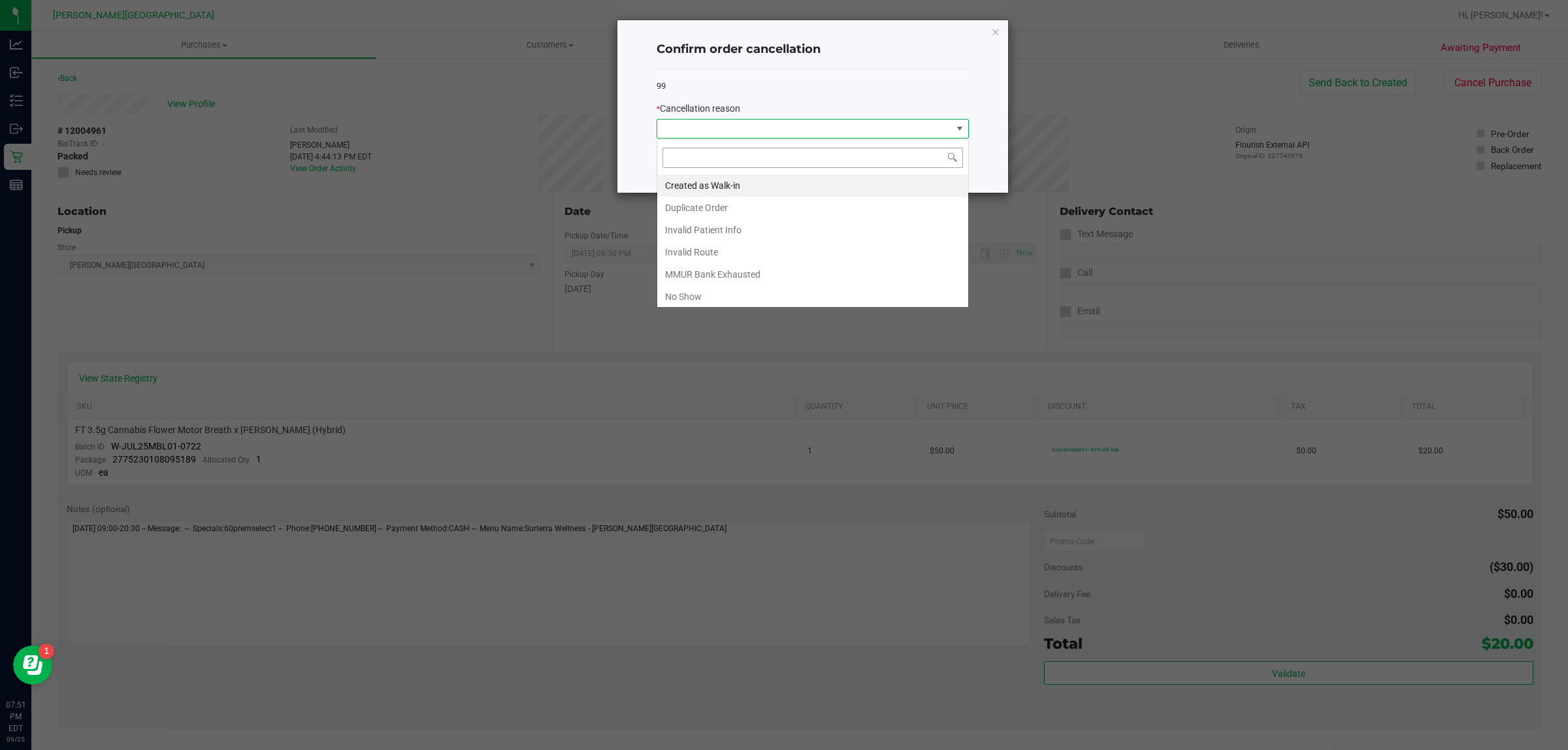
scroll to position [20, 312]
click at [686, 292] on li "No Show" at bounding box center [813, 297] width 311 height 22
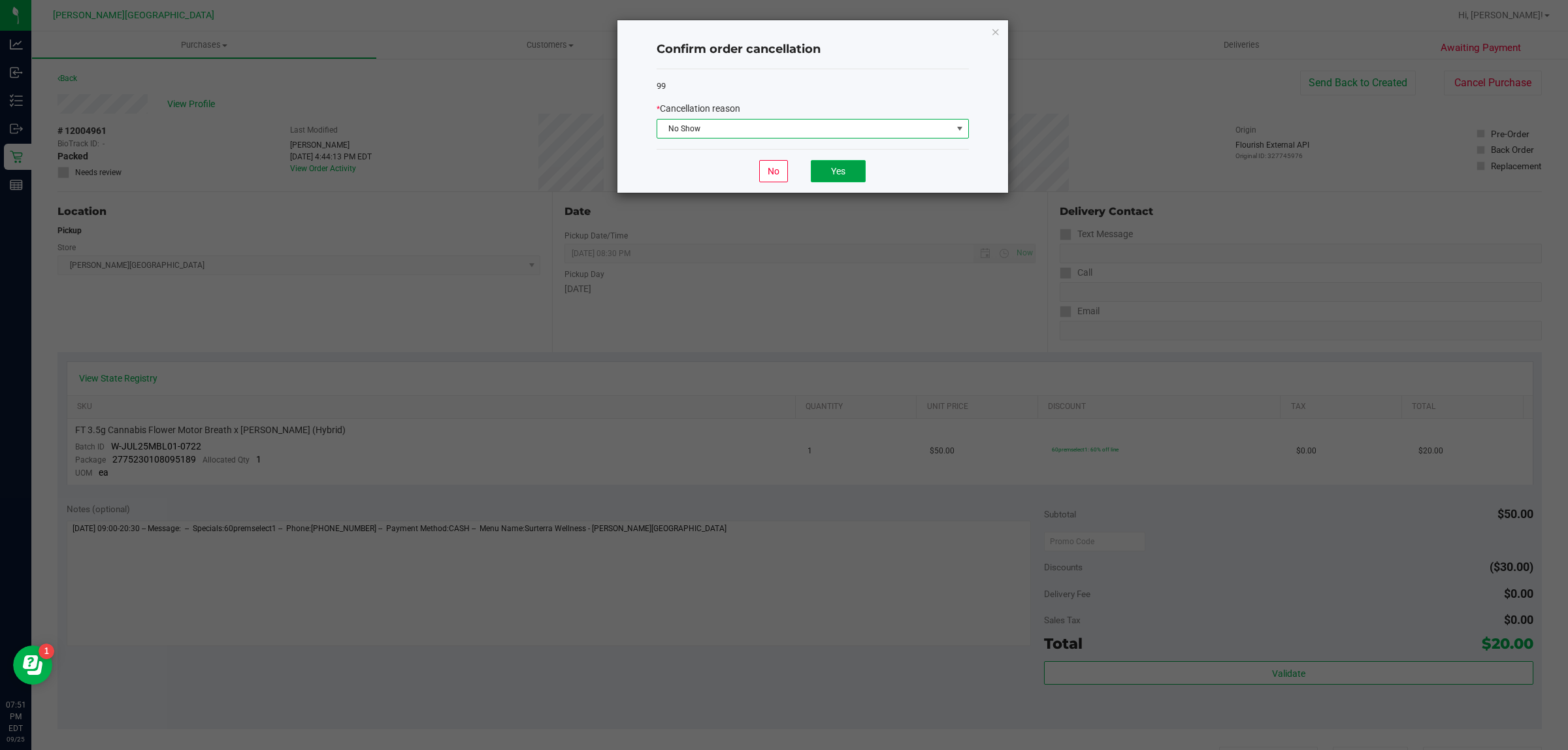
click at [832, 172] on button "Yes" at bounding box center [838, 171] width 55 height 22
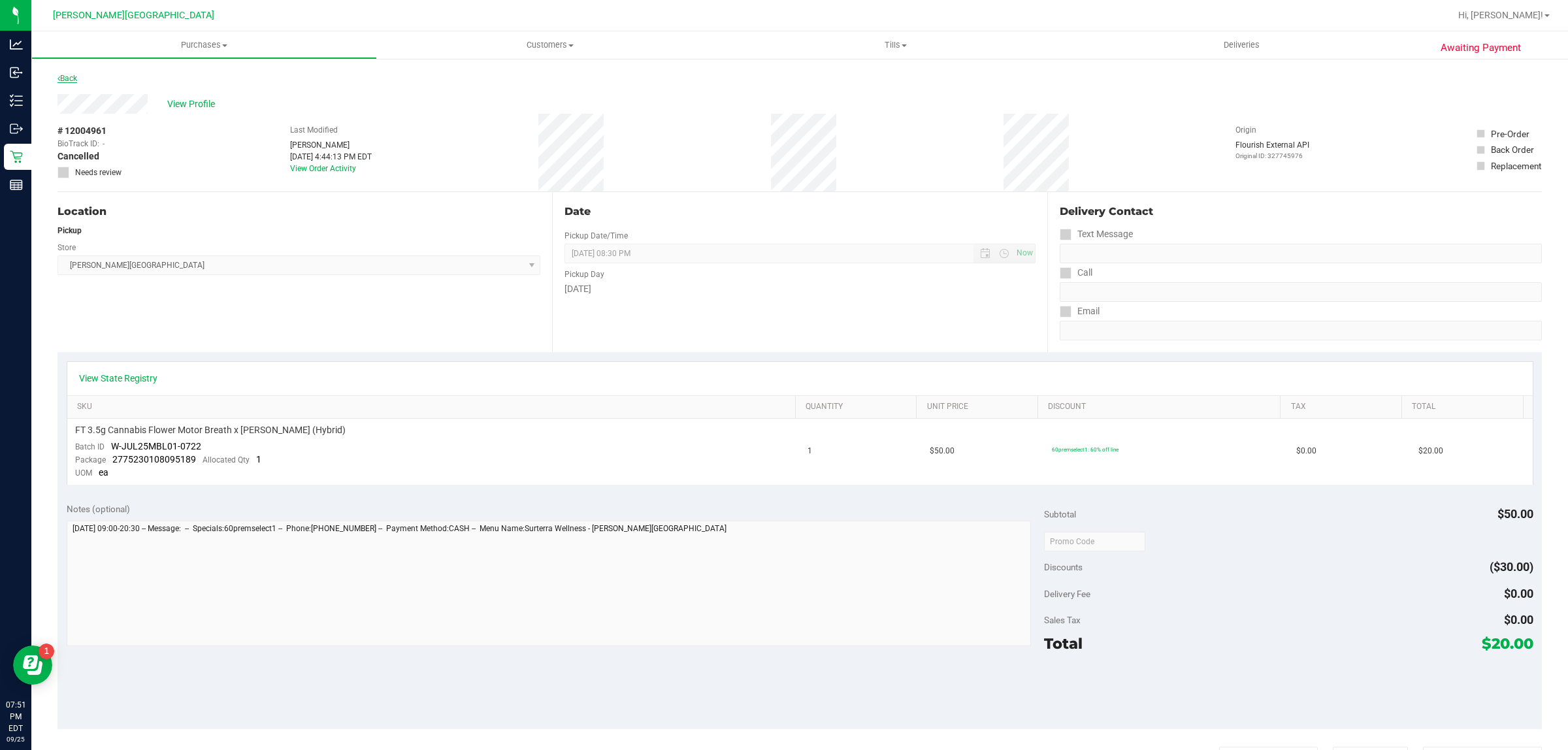
click at [66, 82] on link "Back" at bounding box center [67, 78] width 20 height 9
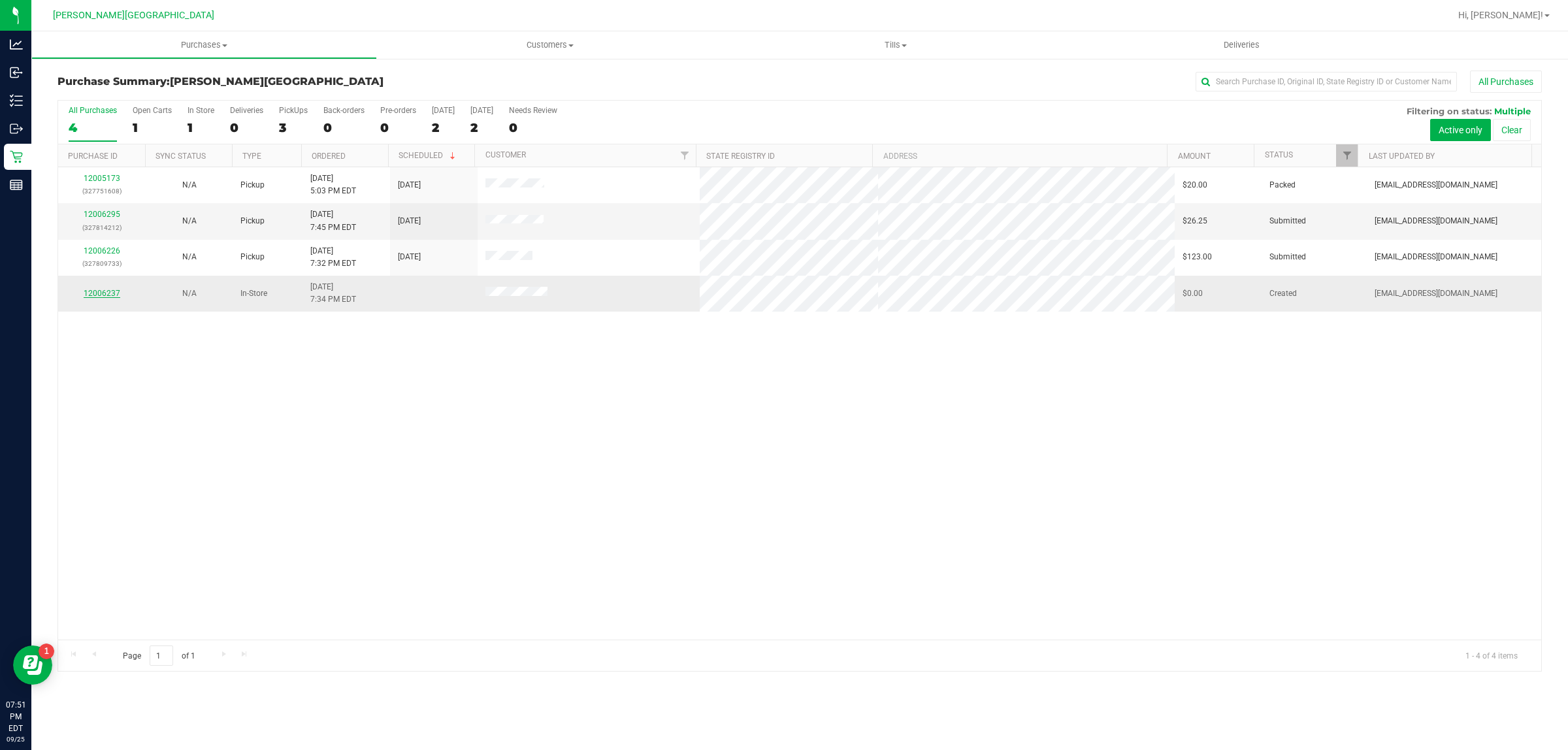
click at [97, 294] on link "12006237" at bounding box center [102, 293] width 36 height 9
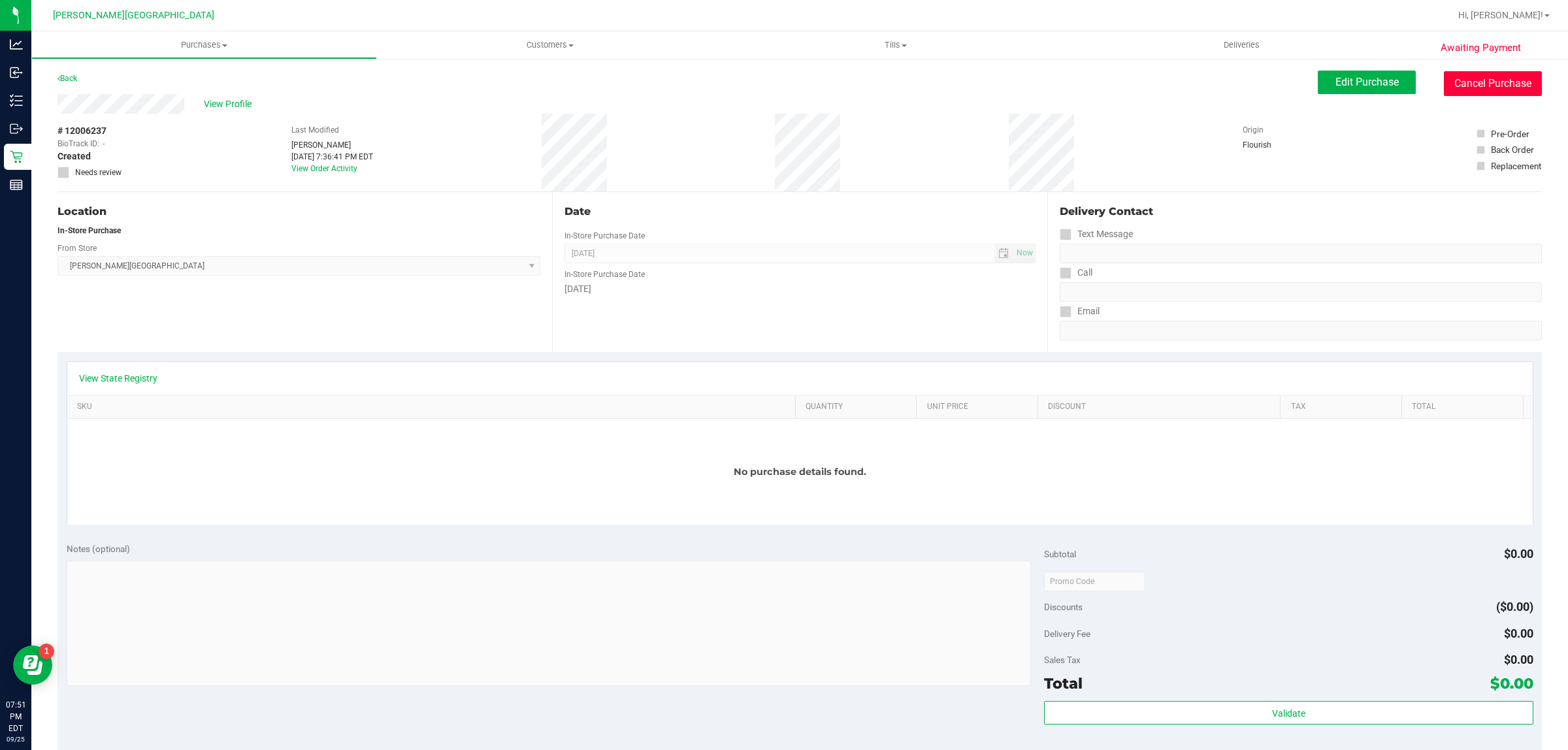
click at [1254, 84] on button "Cancel Purchase" at bounding box center [1493, 84] width 98 height 25
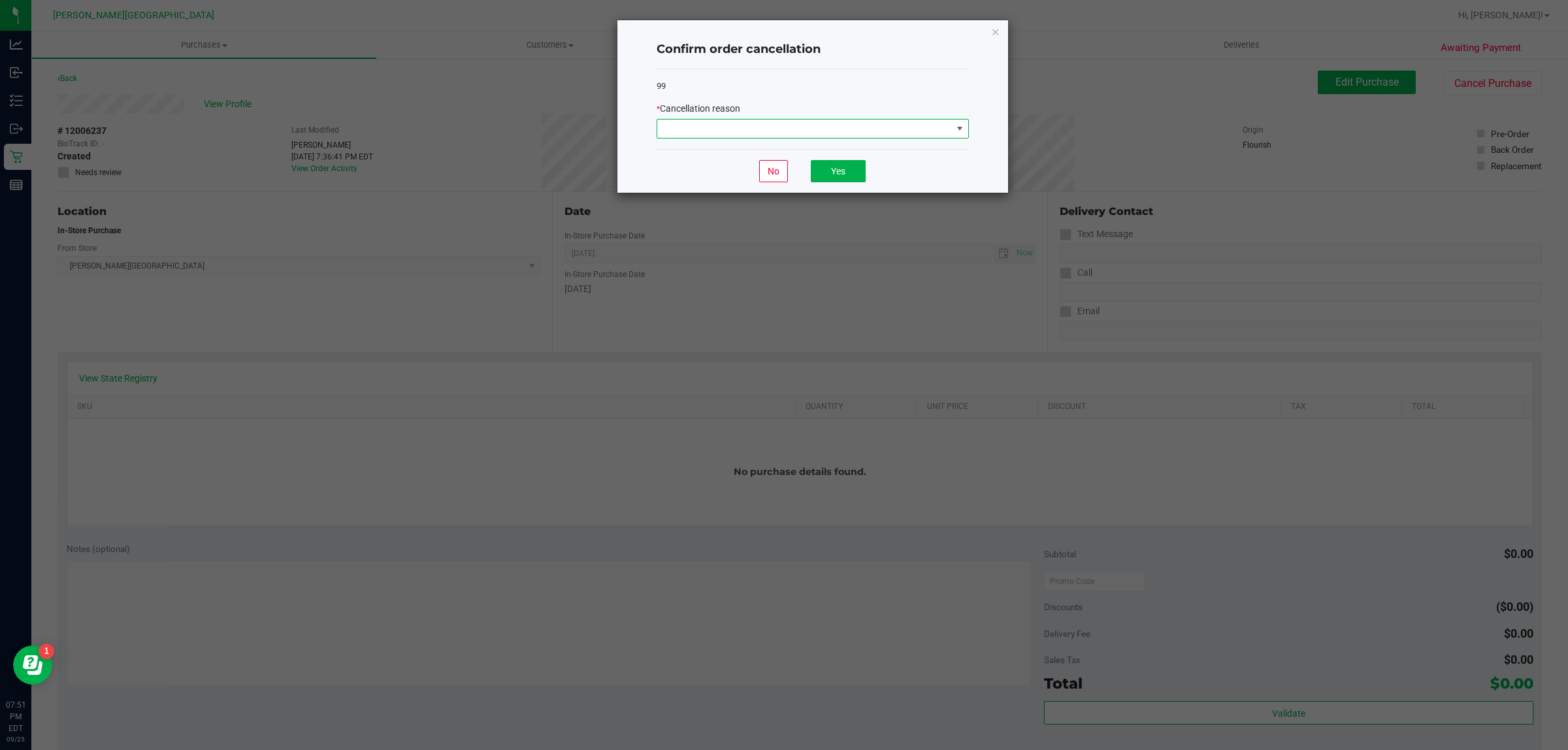
click at [877, 138] on span at bounding box center [805, 128] width 294 height 18
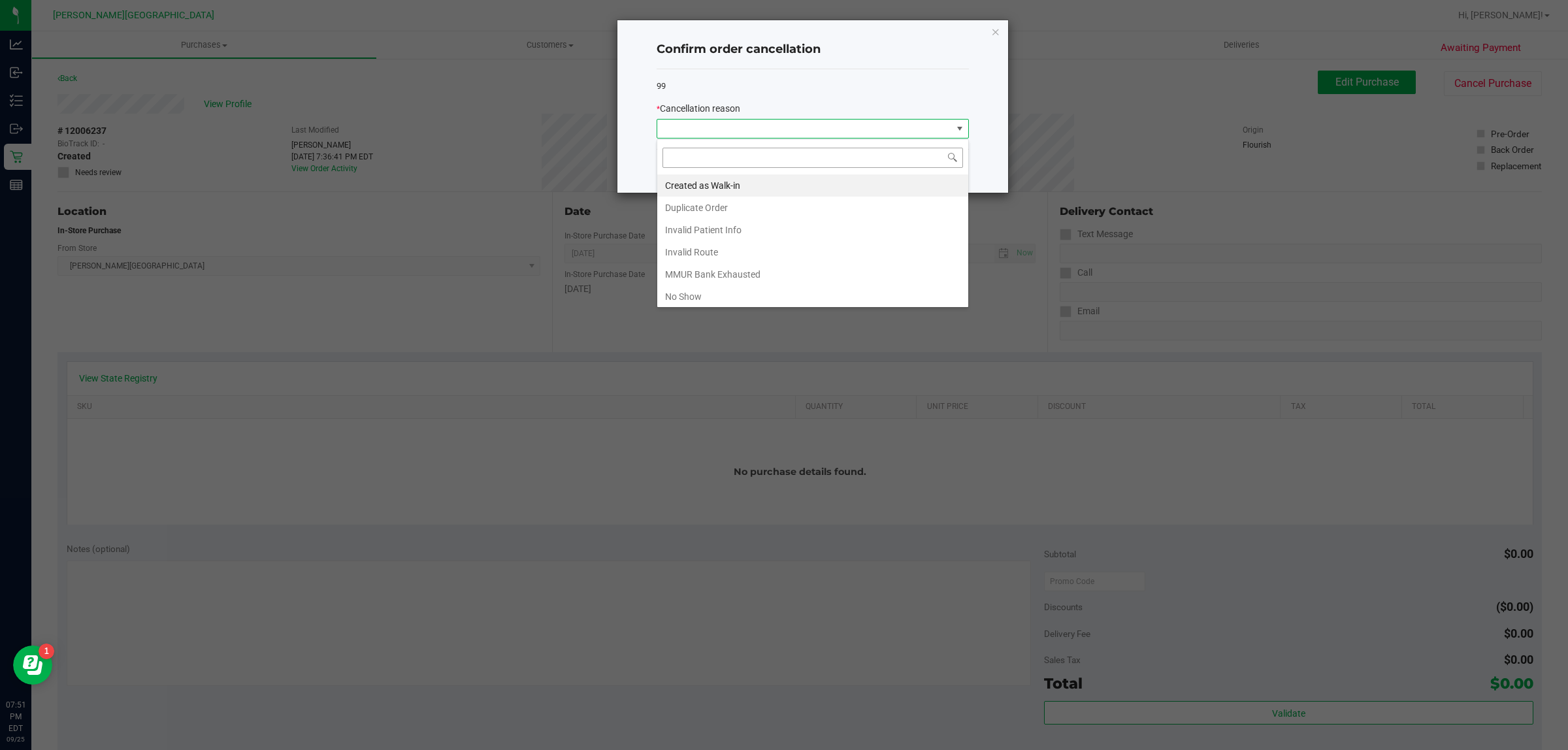
scroll to position [20, 312]
click at [685, 183] on li "Created as Walk-in" at bounding box center [813, 186] width 311 height 22
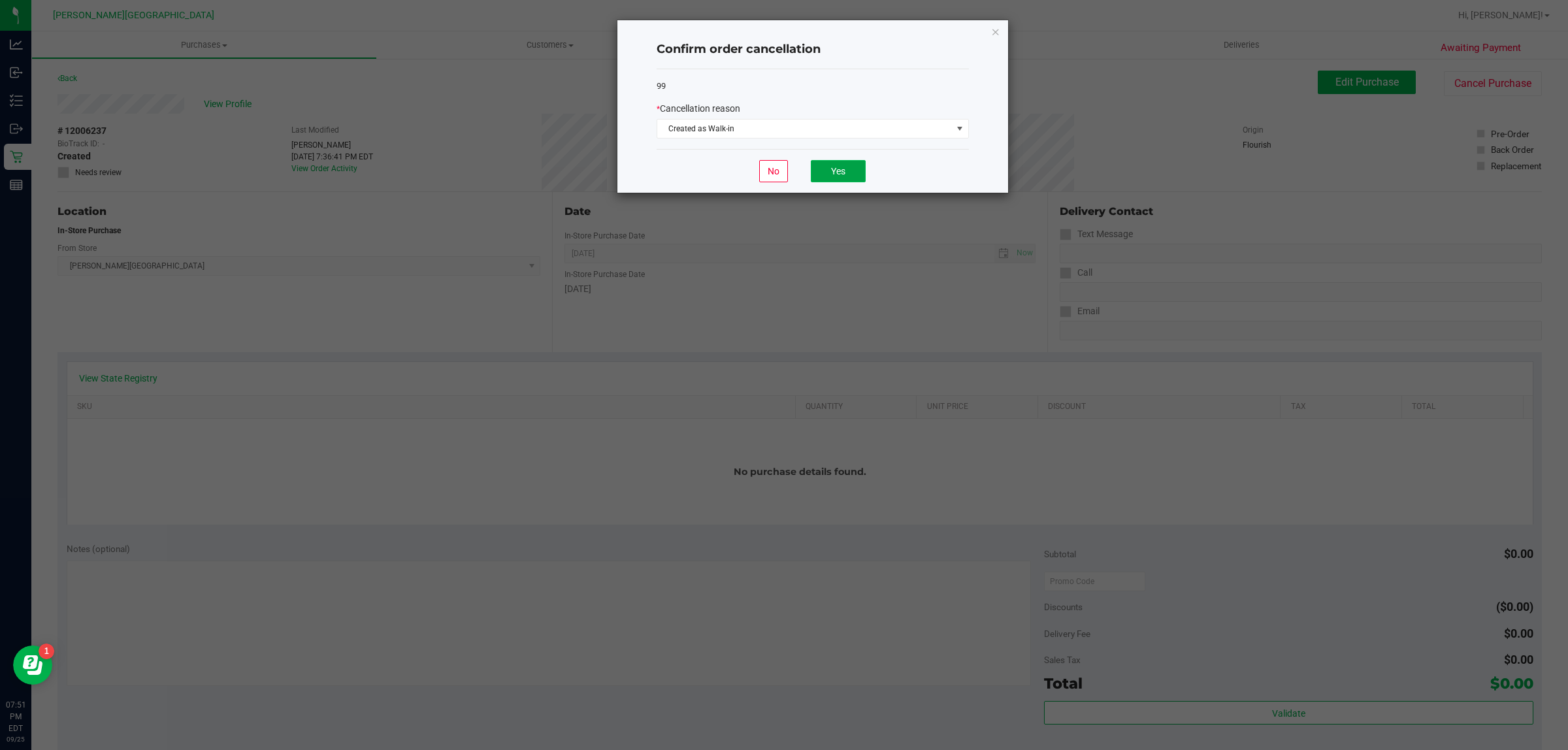
click at [833, 174] on button "Yes" at bounding box center [838, 171] width 55 height 22
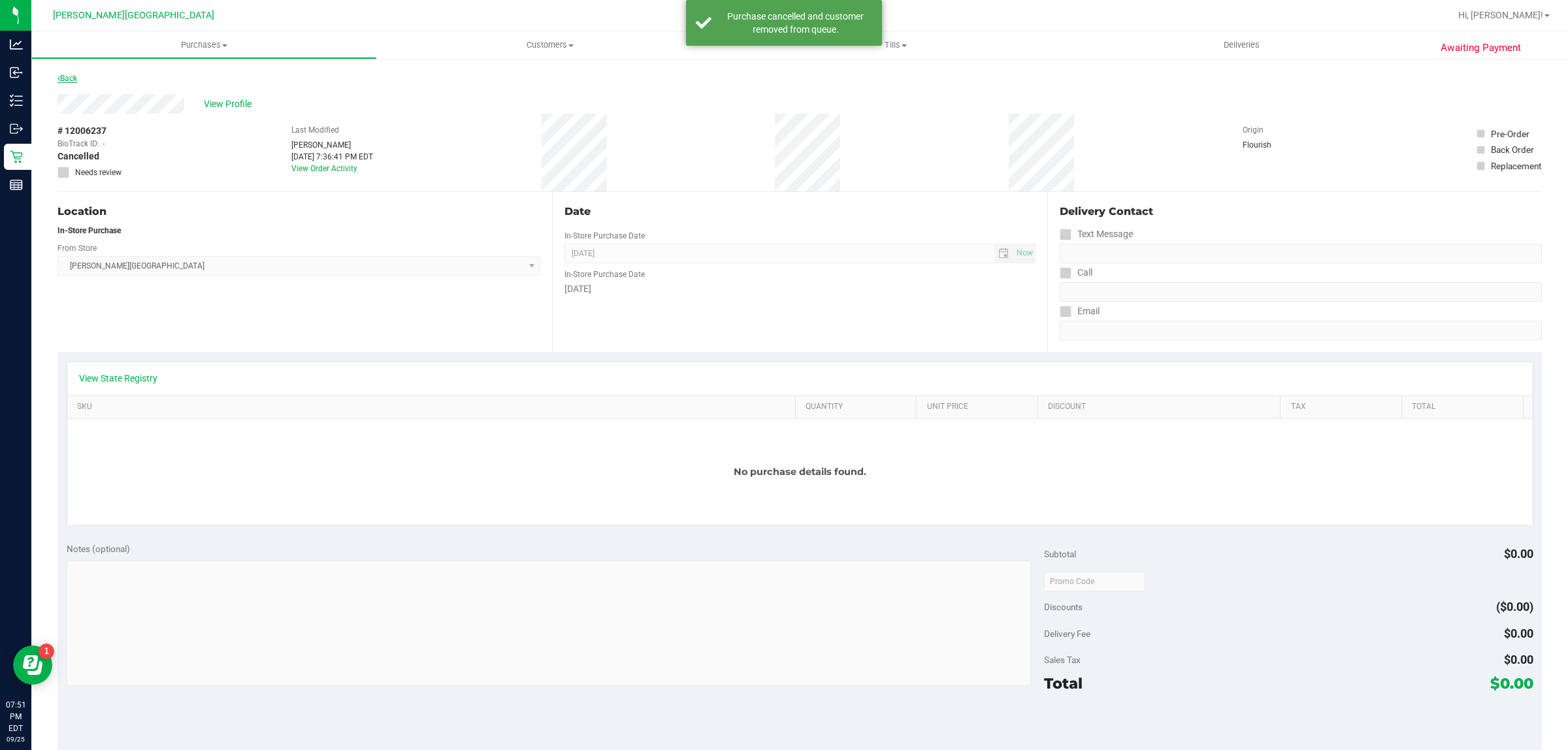
click at [63, 82] on link "Back" at bounding box center [67, 78] width 20 height 9
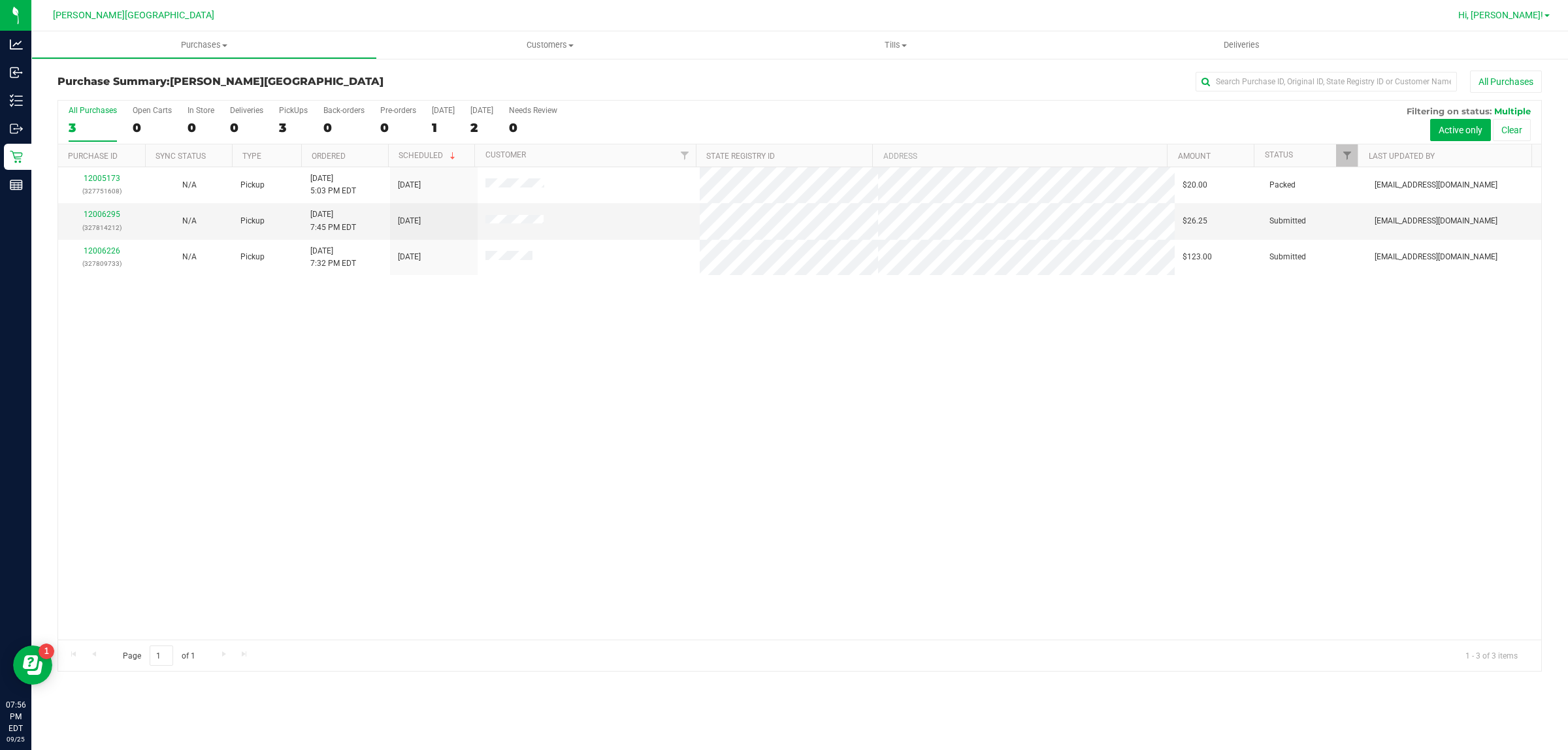
click at [1254, 14] on span "Hi, [PERSON_NAME]!" at bounding box center [1501, 15] width 85 height 10
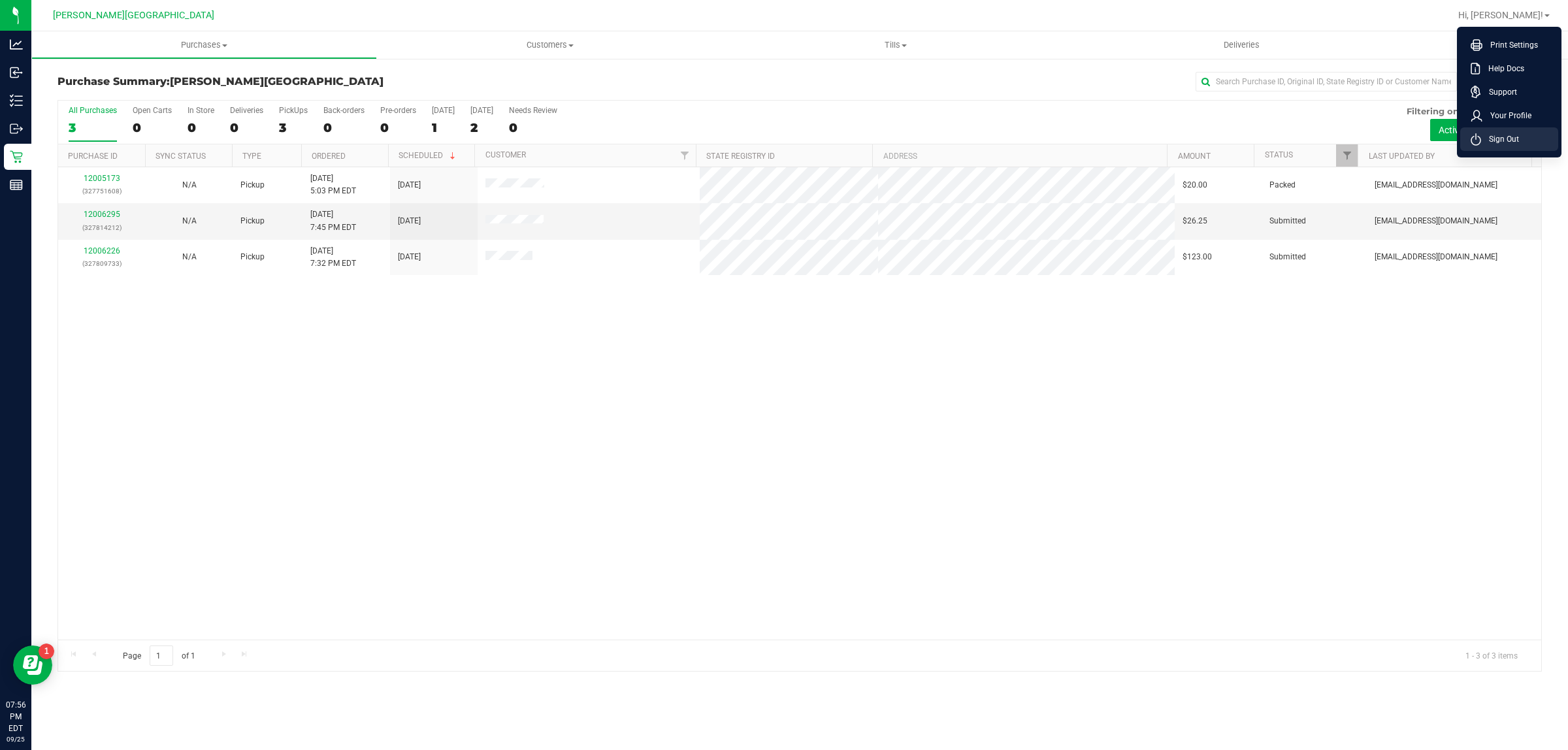
click at [1254, 134] on span "Sign Out" at bounding box center [1500, 139] width 38 height 13
